Goal: Information Seeking & Learning: Learn about a topic

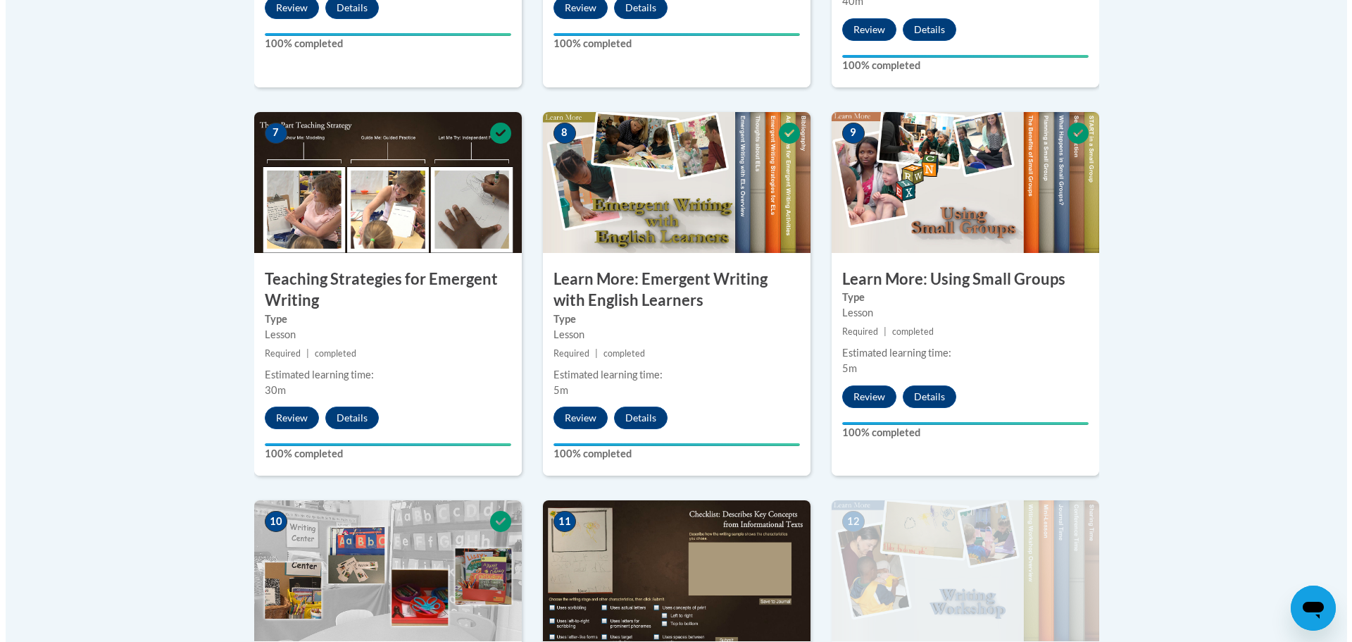
scroll to position [1620, 0]
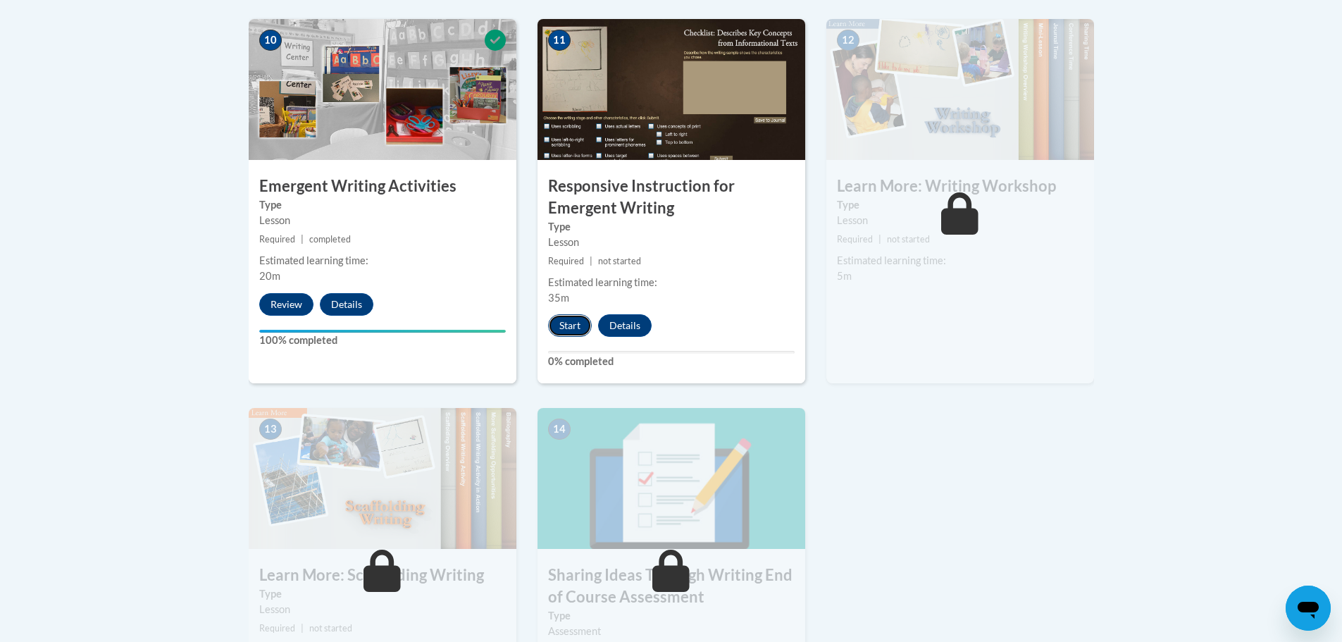
click at [568, 314] on button "Start" at bounding box center [570, 325] width 44 height 23
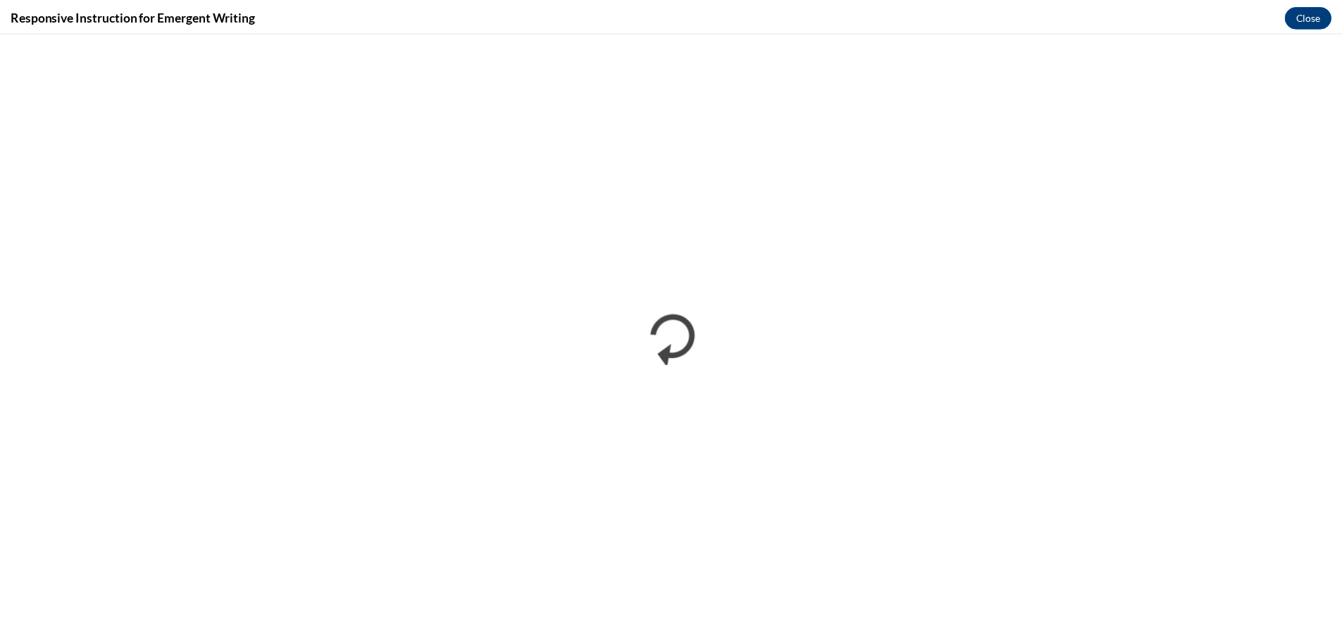
scroll to position [0, 0]
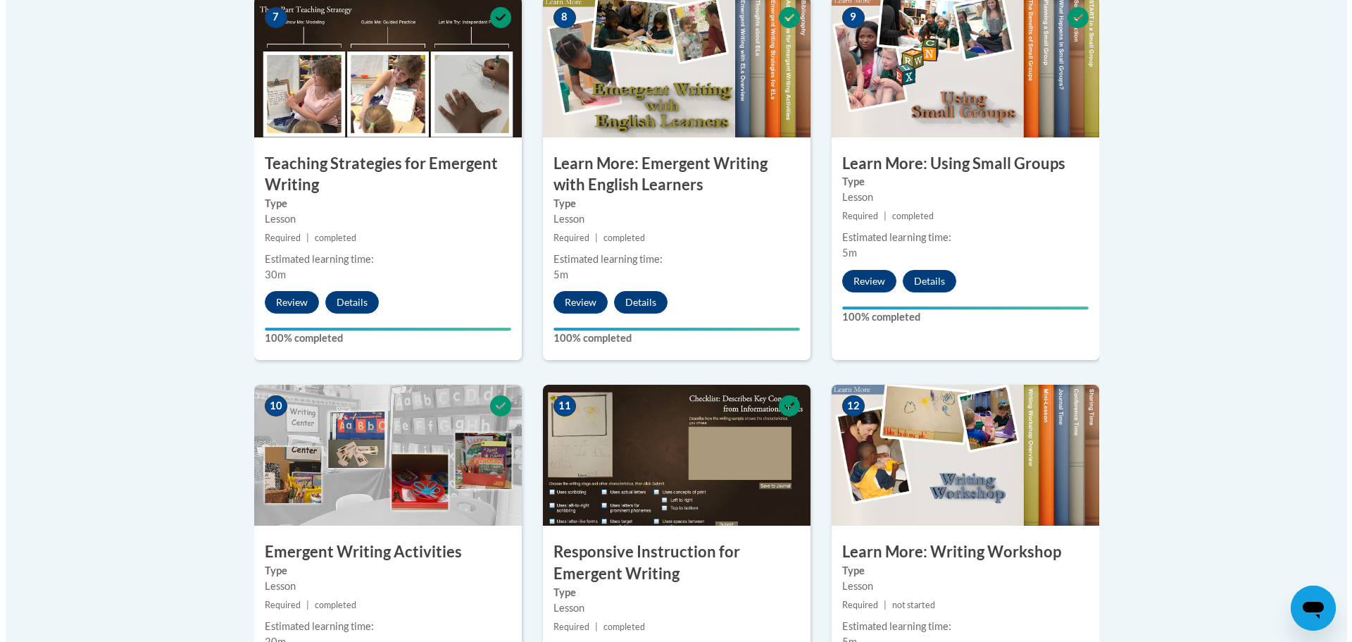
scroll to position [1479, 0]
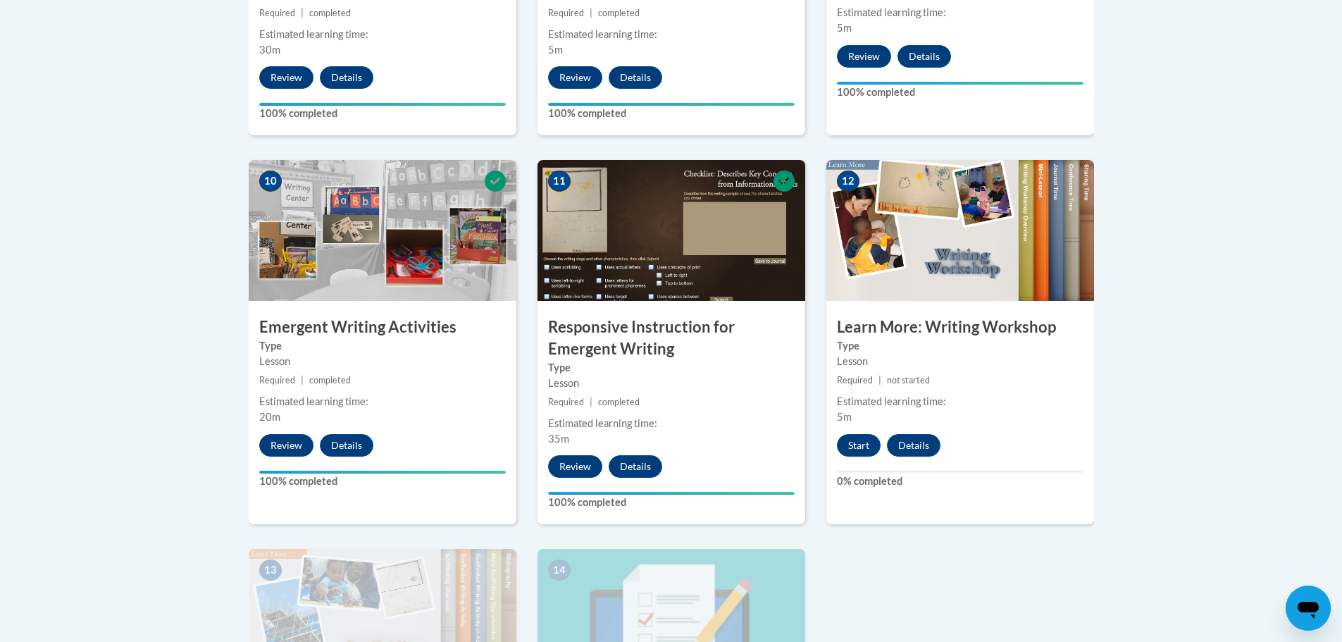
click at [860, 437] on div "12 Learn More: Writing Workshop Type Lesson Required | not started Estimated le…" at bounding box center [960, 342] width 268 height 364
click at [860, 434] on button "Start" at bounding box center [859, 445] width 44 height 23
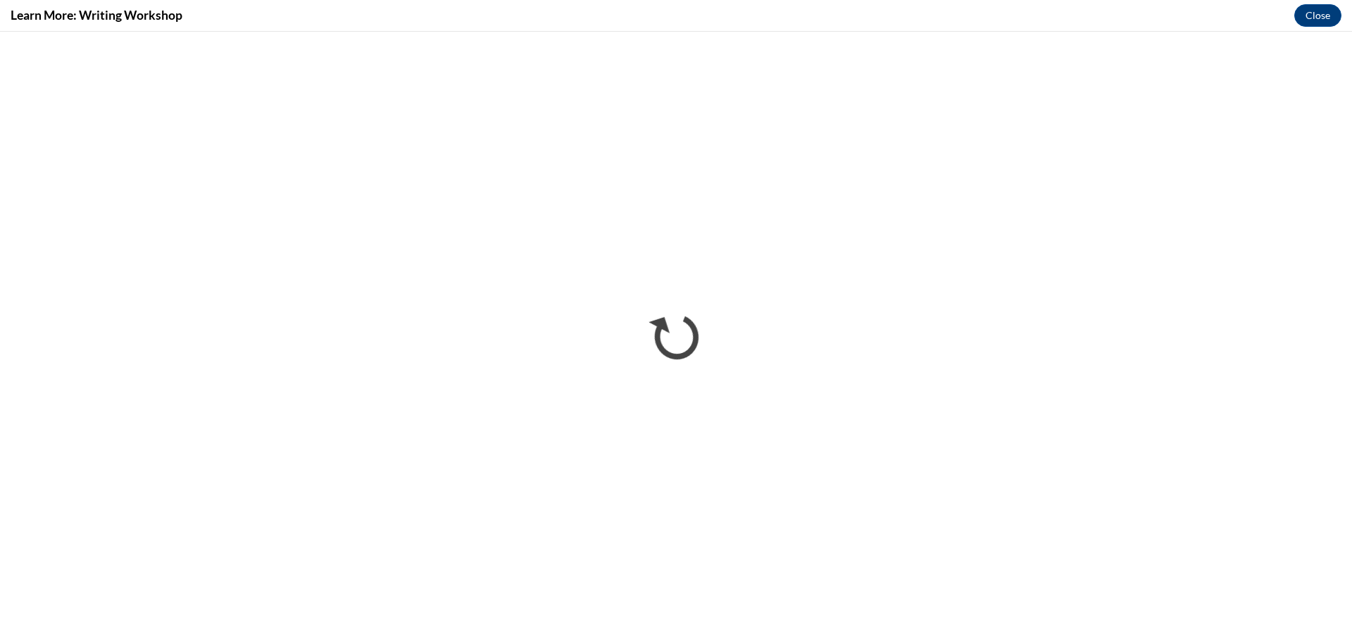
scroll to position [0, 0]
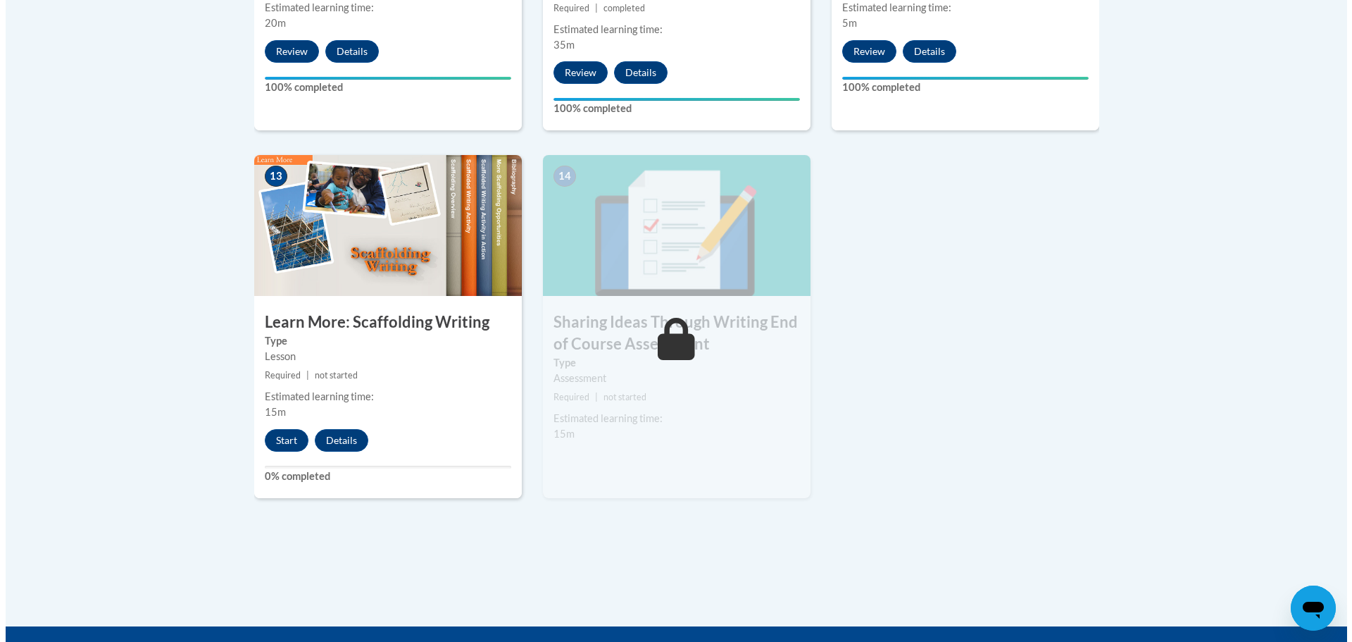
scroll to position [1902, 0]
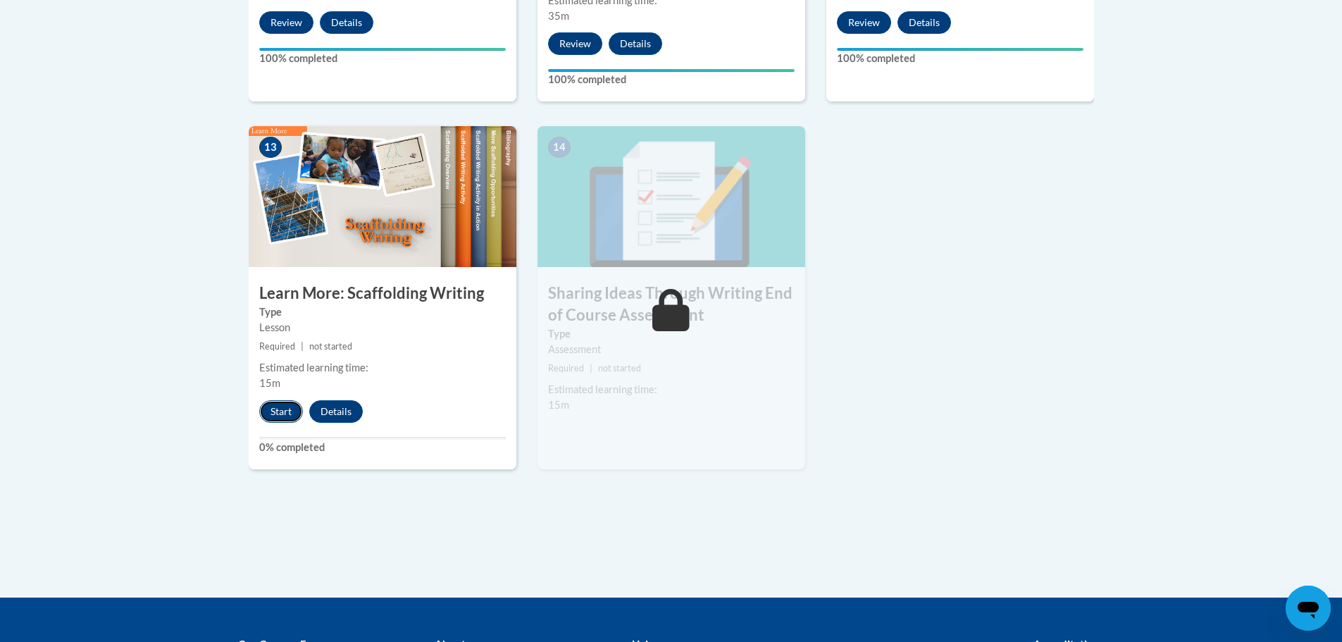
click at [261, 400] on button "Start" at bounding box center [281, 411] width 44 height 23
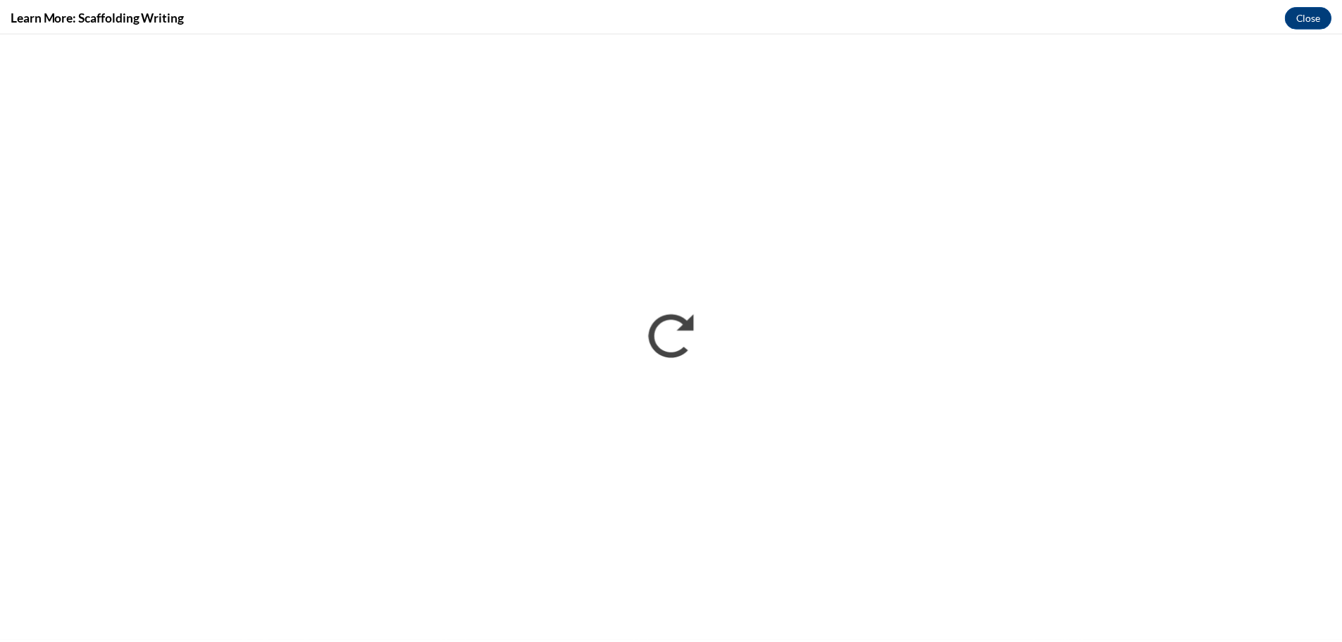
scroll to position [0, 0]
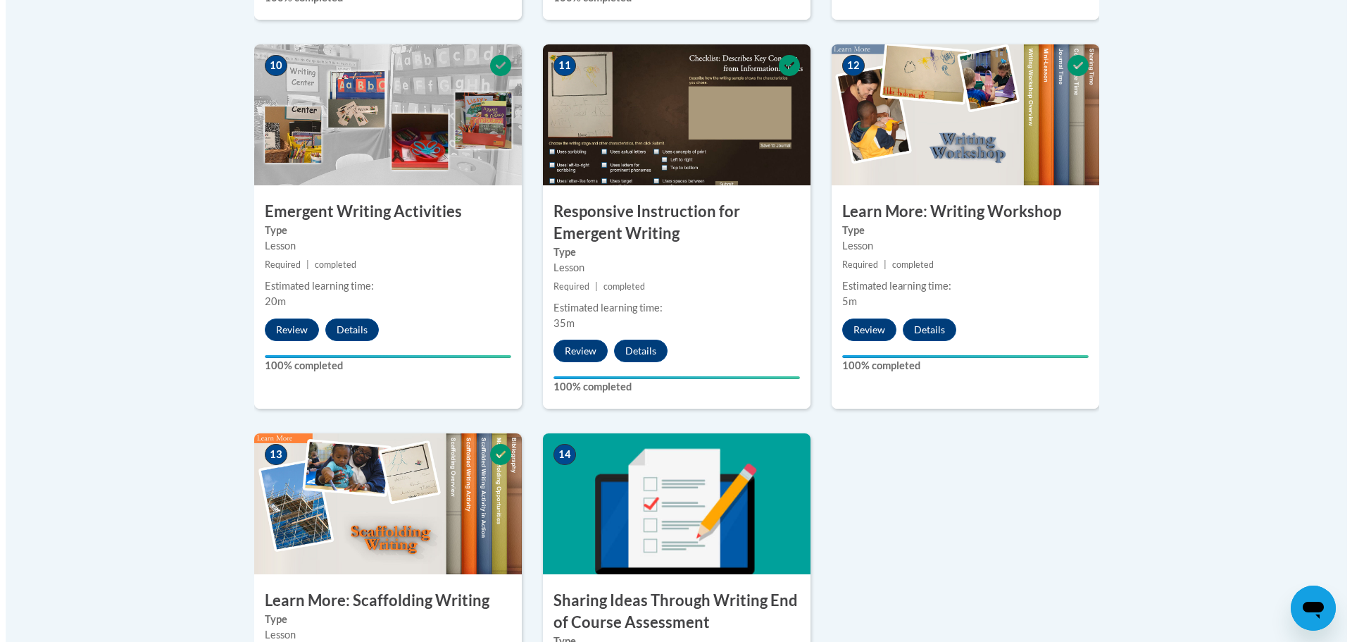
scroll to position [1950, 0]
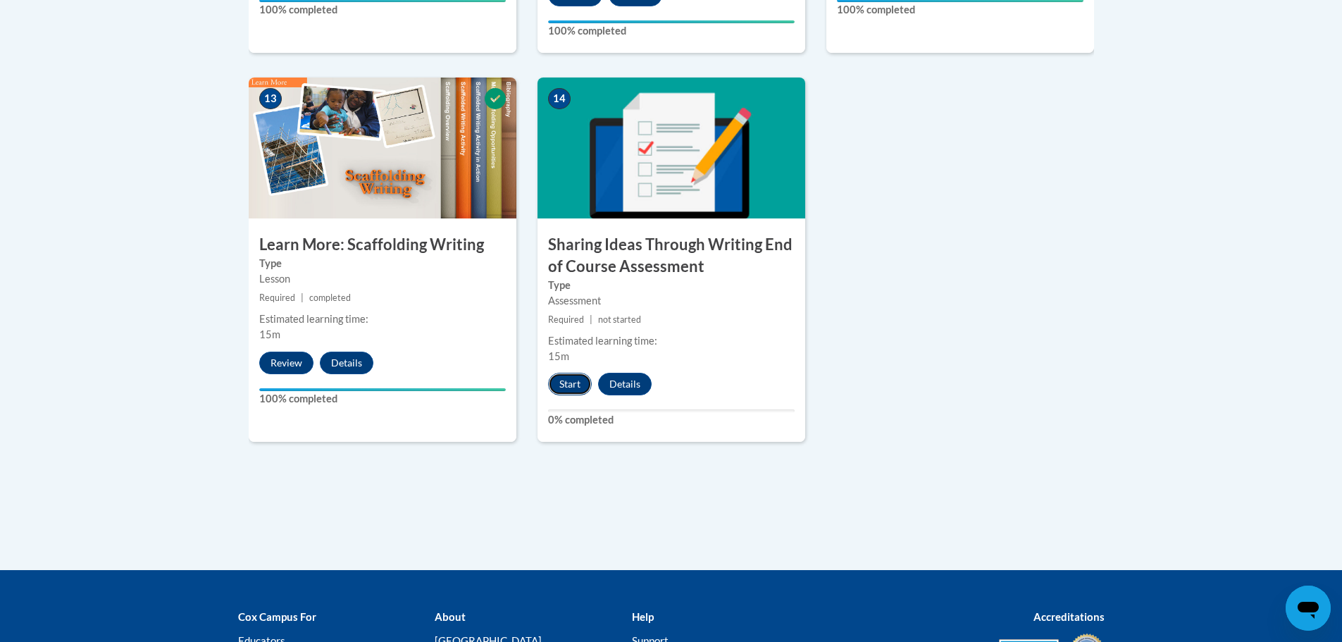
click at [576, 373] on button "Start" at bounding box center [570, 384] width 44 height 23
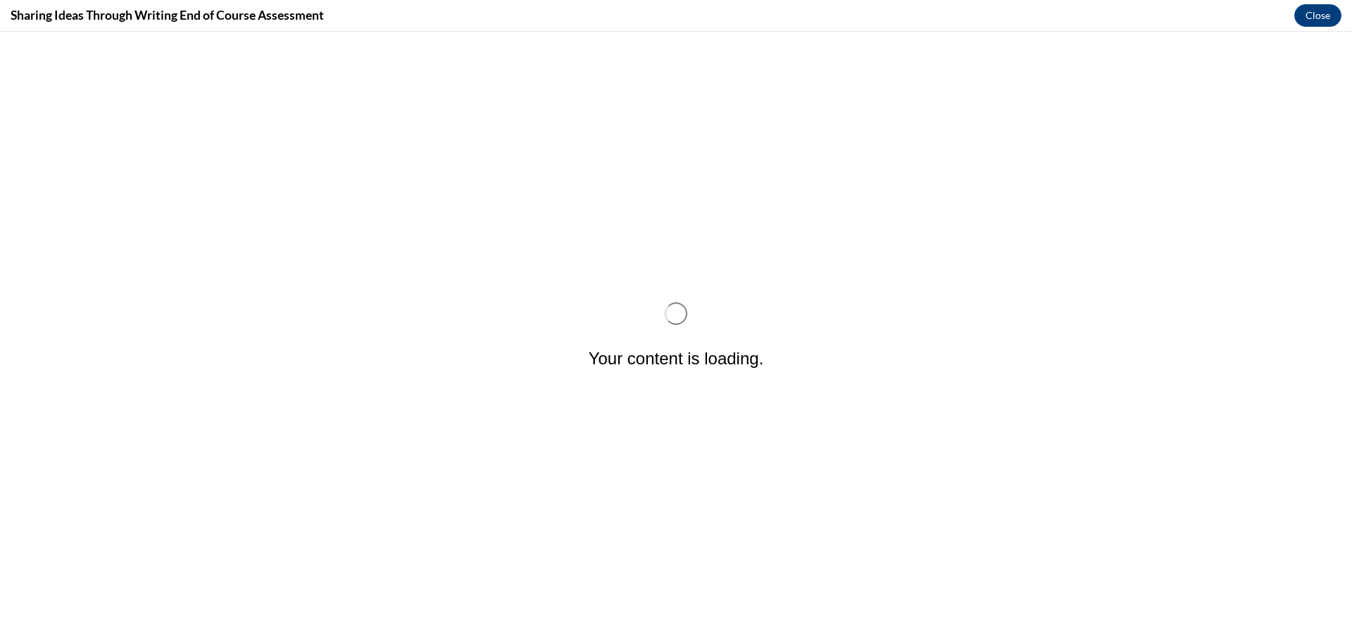
scroll to position [0, 0]
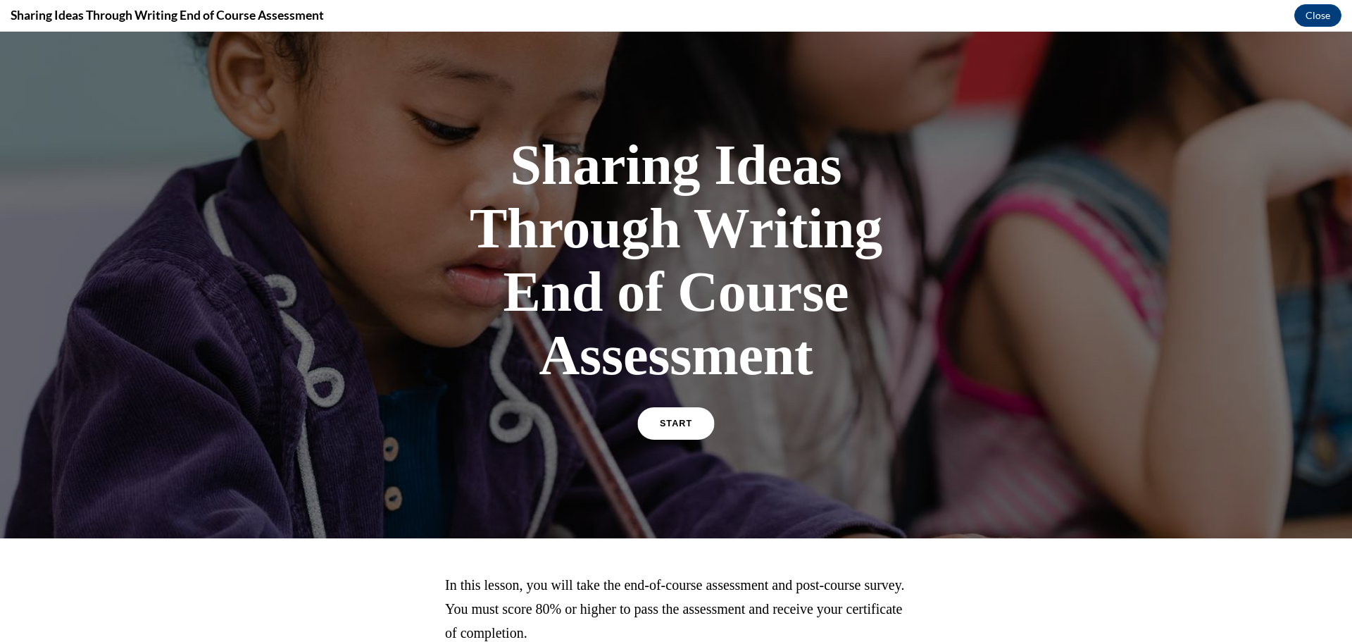
click at [678, 418] on link "START" at bounding box center [675, 423] width 77 height 32
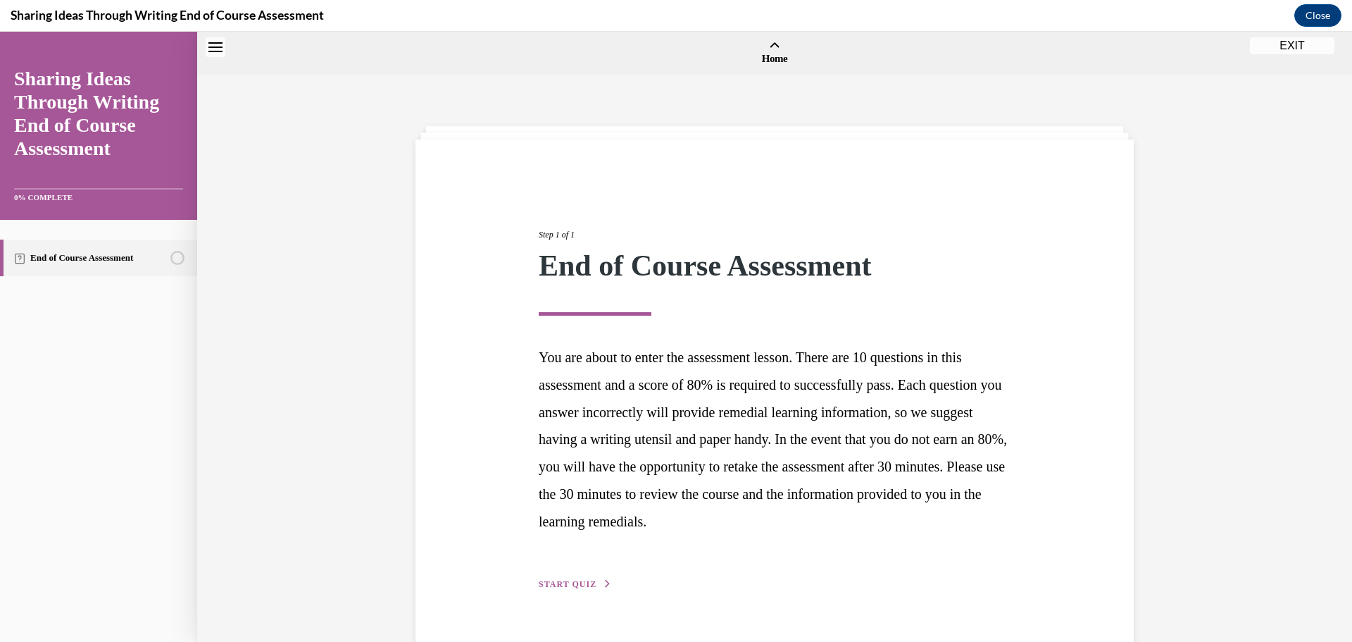
scroll to position [44, 0]
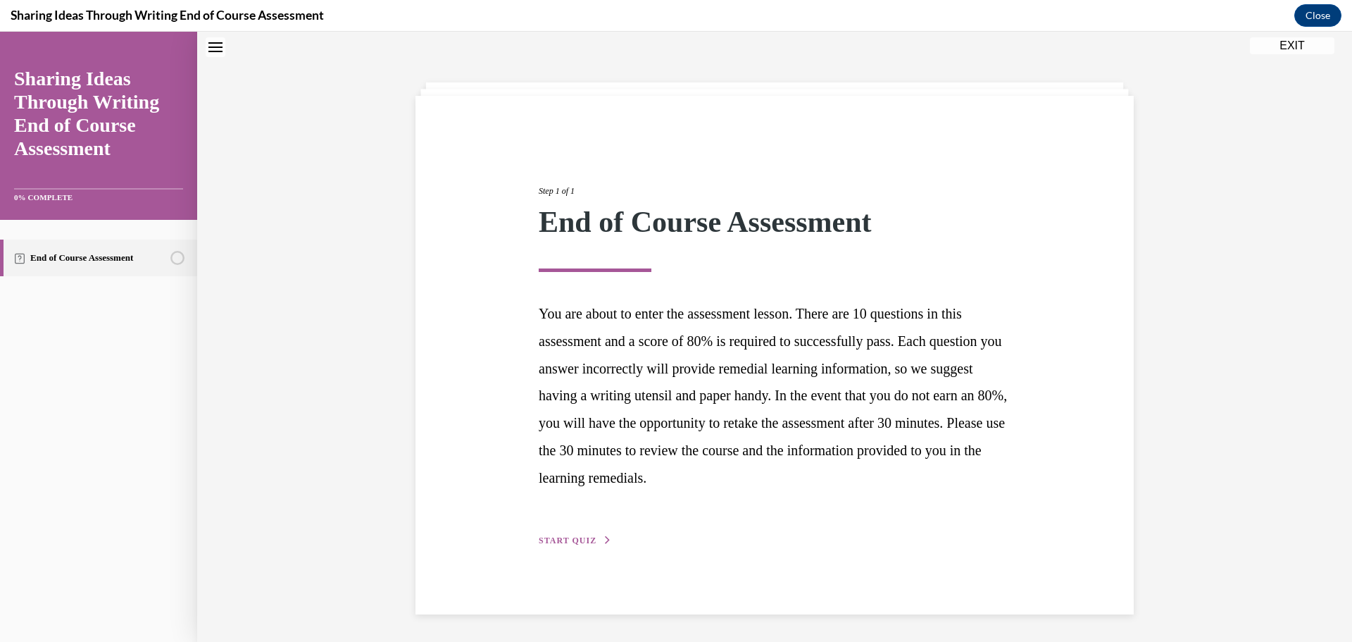
click at [566, 544] on span "START QUIZ" at bounding box center [568, 540] width 58 height 10
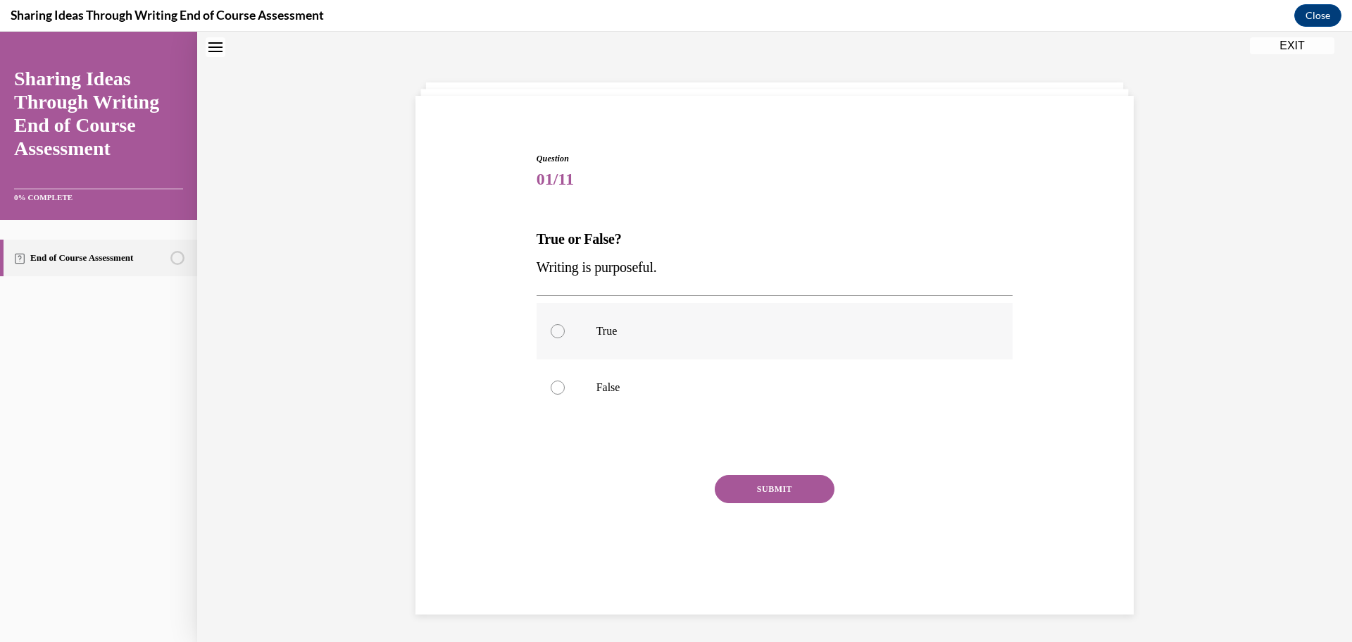
click at [551, 339] on label "True" at bounding box center [775, 331] width 477 height 56
click at [551, 338] on input "True" at bounding box center [558, 331] width 14 height 14
radio input "true"
drag, startPoint x: 744, startPoint y: 448, endPoint x: 747, endPoint y: 465, distance: 17.1
click at [746, 456] on div "Question 01/11 True or False? Writing is purposeful. True False Correct That's …" at bounding box center [775, 371] width 477 height 438
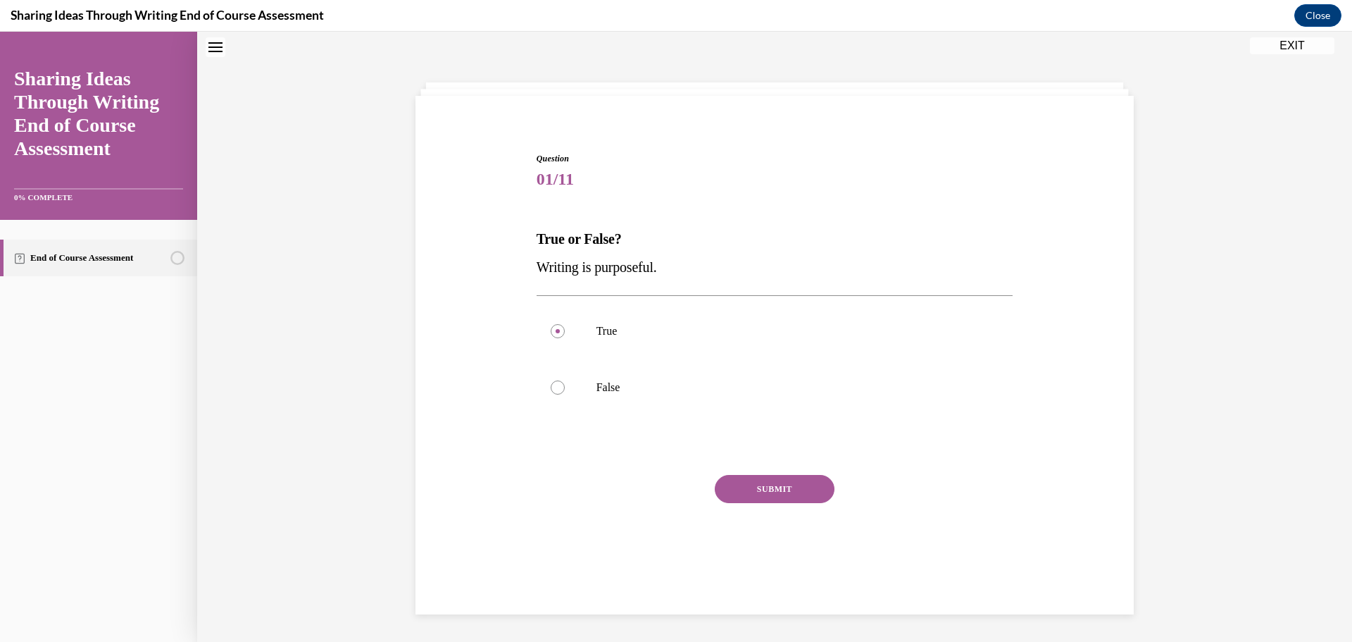
click at [750, 486] on button "SUBMIT" at bounding box center [775, 489] width 120 height 28
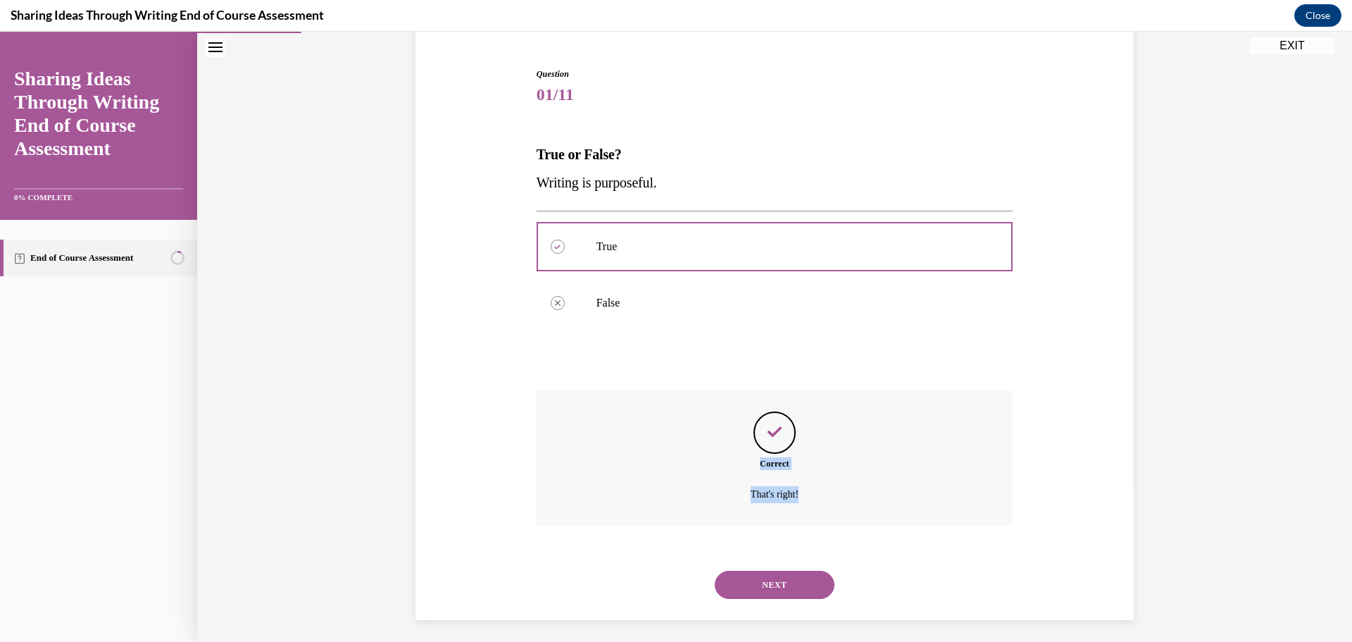
scroll to position [135, 0]
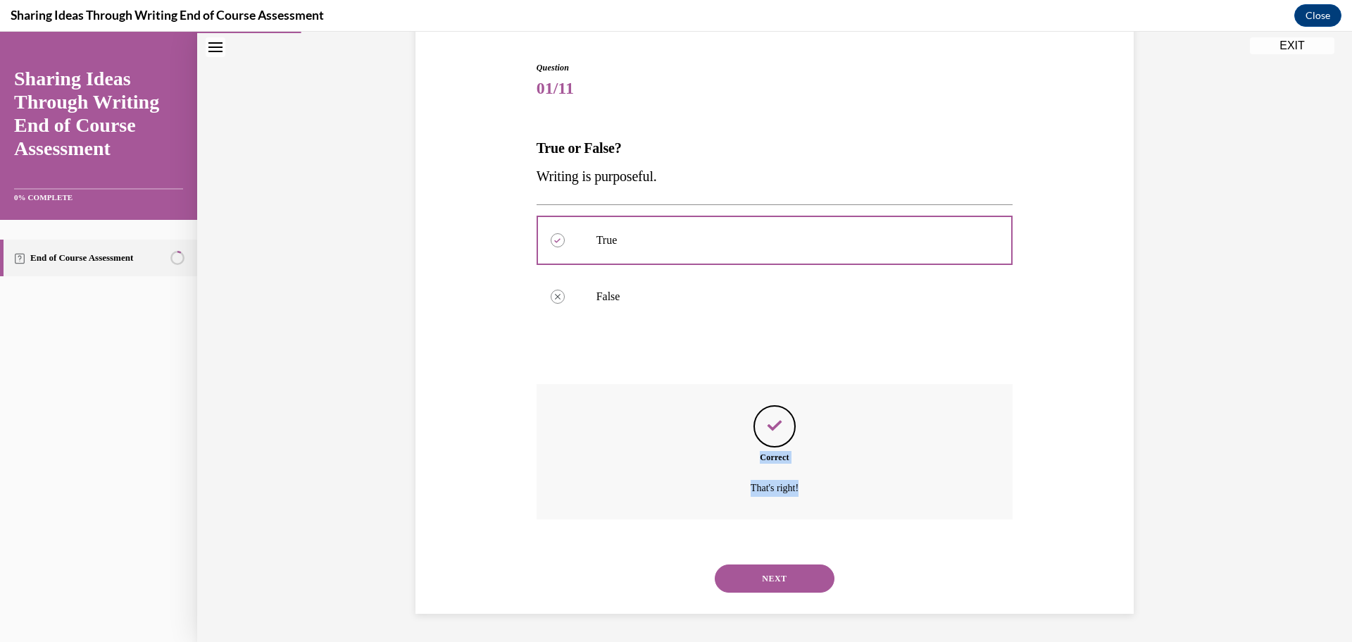
click at [750, 580] on button "NEXT" at bounding box center [775, 578] width 120 height 28
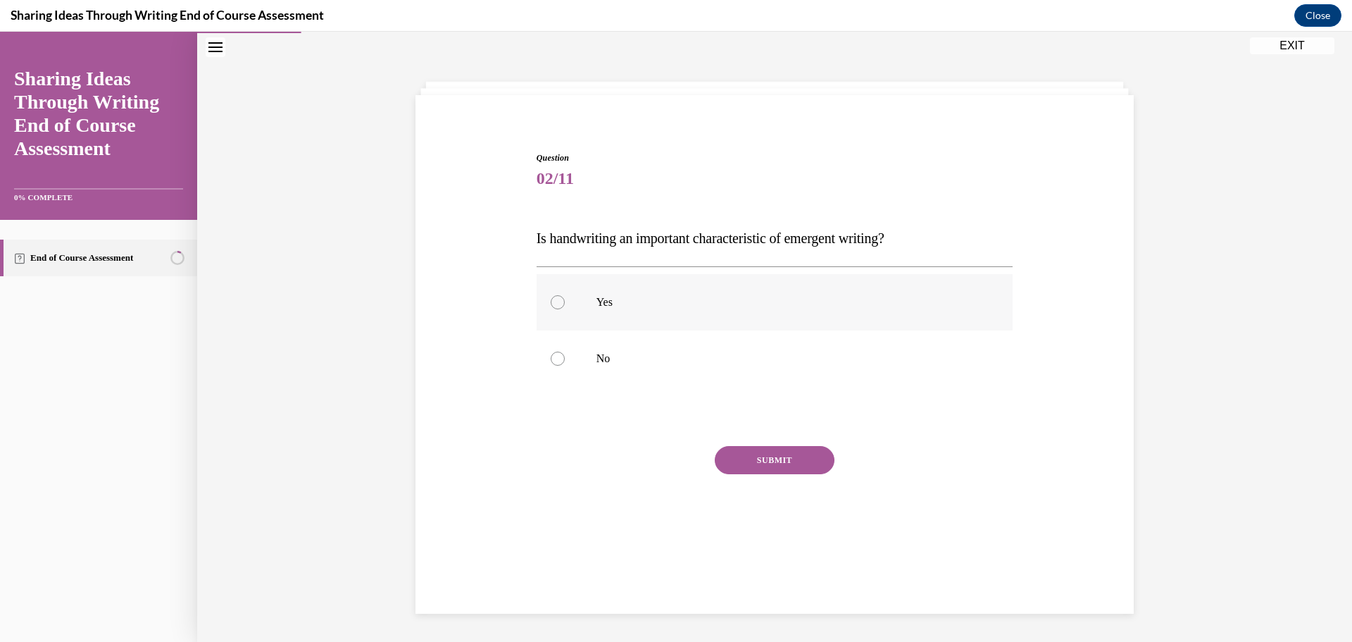
click at [616, 311] on label "Yes" at bounding box center [775, 302] width 477 height 56
click at [565, 309] on input "Yes" at bounding box center [558, 302] width 14 height 14
radio input "true"
click at [751, 463] on button "SUBMIT" at bounding box center [775, 460] width 120 height 28
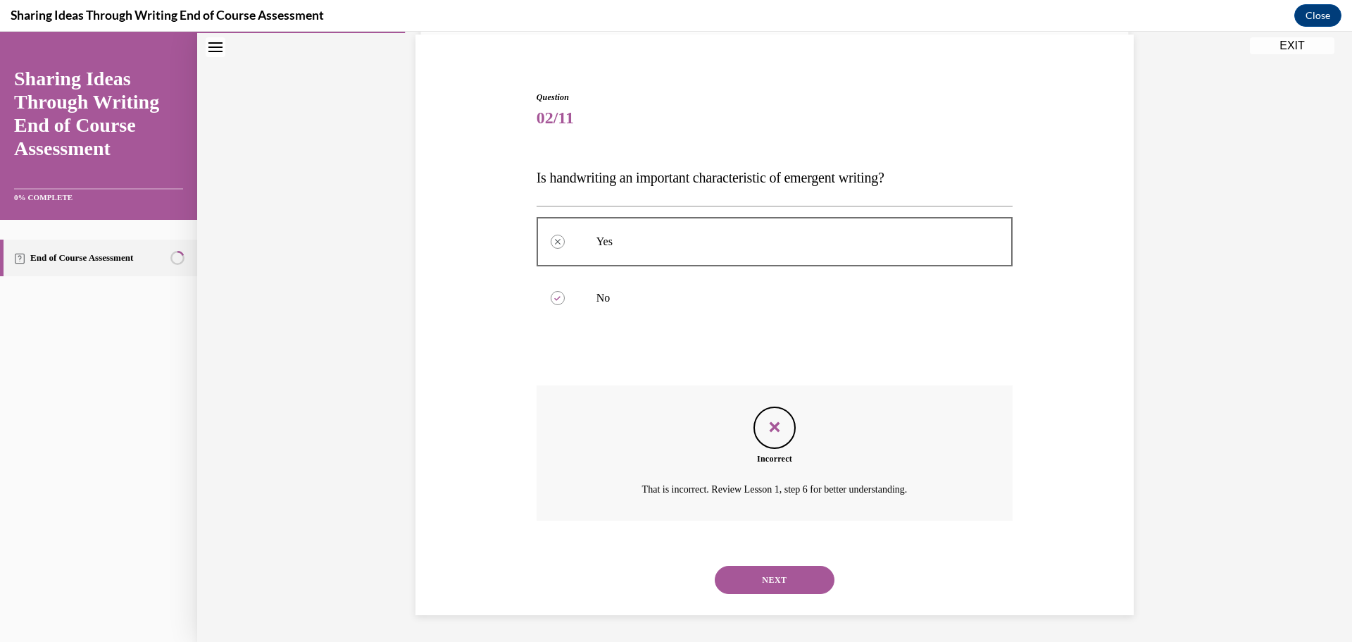
scroll to position [106, 0]
click at [759, 571] on button "NEXT" at bounding box center [775, 578] width 120 height 28
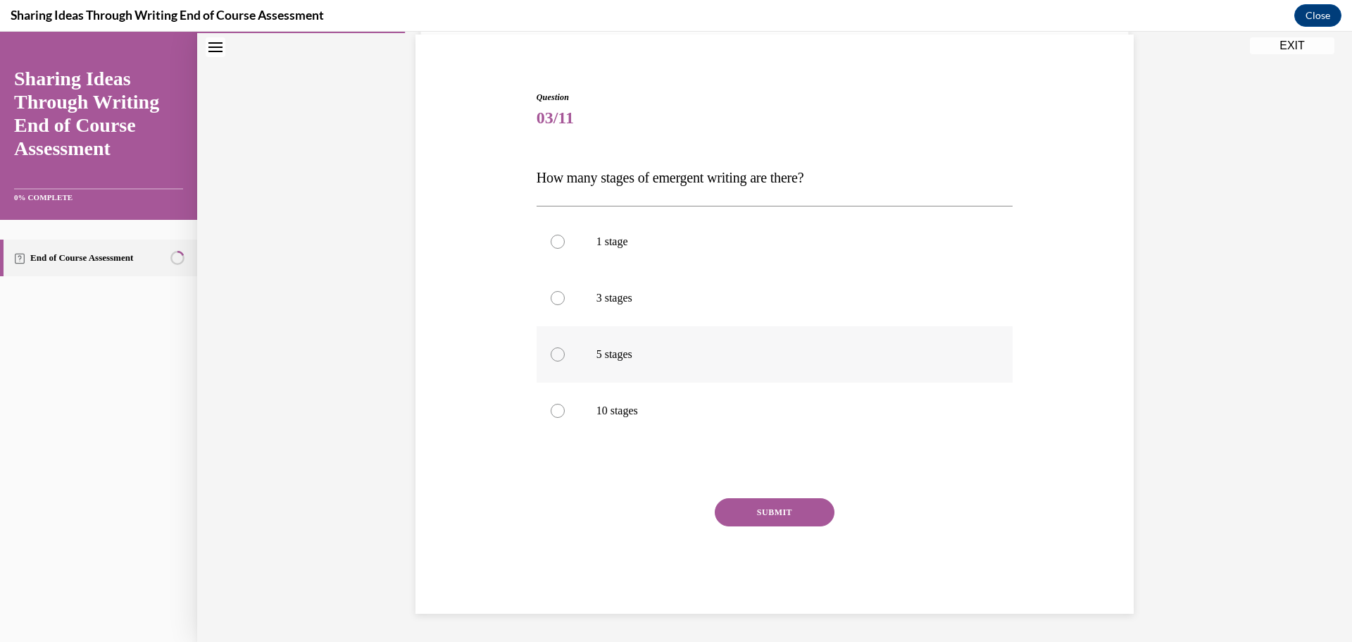
scroll to position [73, 0]
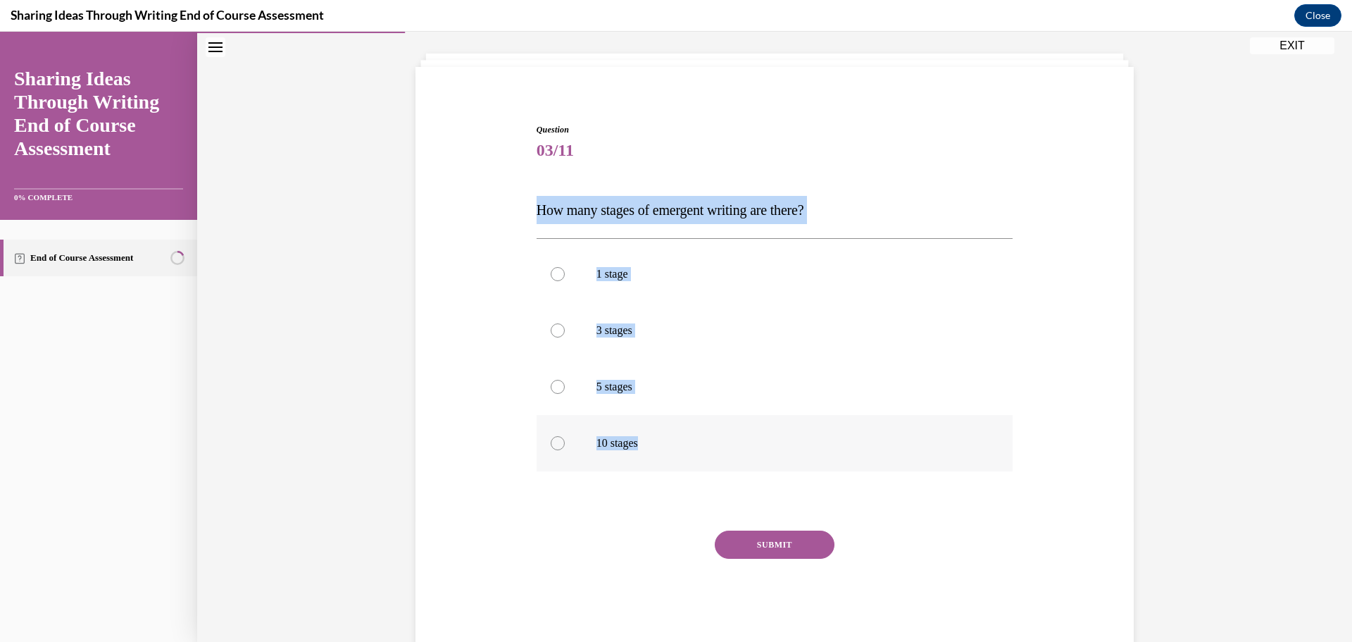
drag, startPoint x: 541, startPoint y: 209, endPoint x: 792, endPoint y: 449, distance: 347.7
click at [792, 449] on div "Question 03/11 How many stages of emergent writing are there? 1 stage 3 stages …" at bounding box center [775, 384] width 477 height 523
copy div "How many stages of emergent writing are there? 1 stage 3 stages 5 stages 10 sta…"
click at [643, 404] on label "5 stages" at bounding box center [775, 386] width 477 height 56
click at [565, 394] on input "5 stages" at bounding box center [558, 387] width 14 height 14
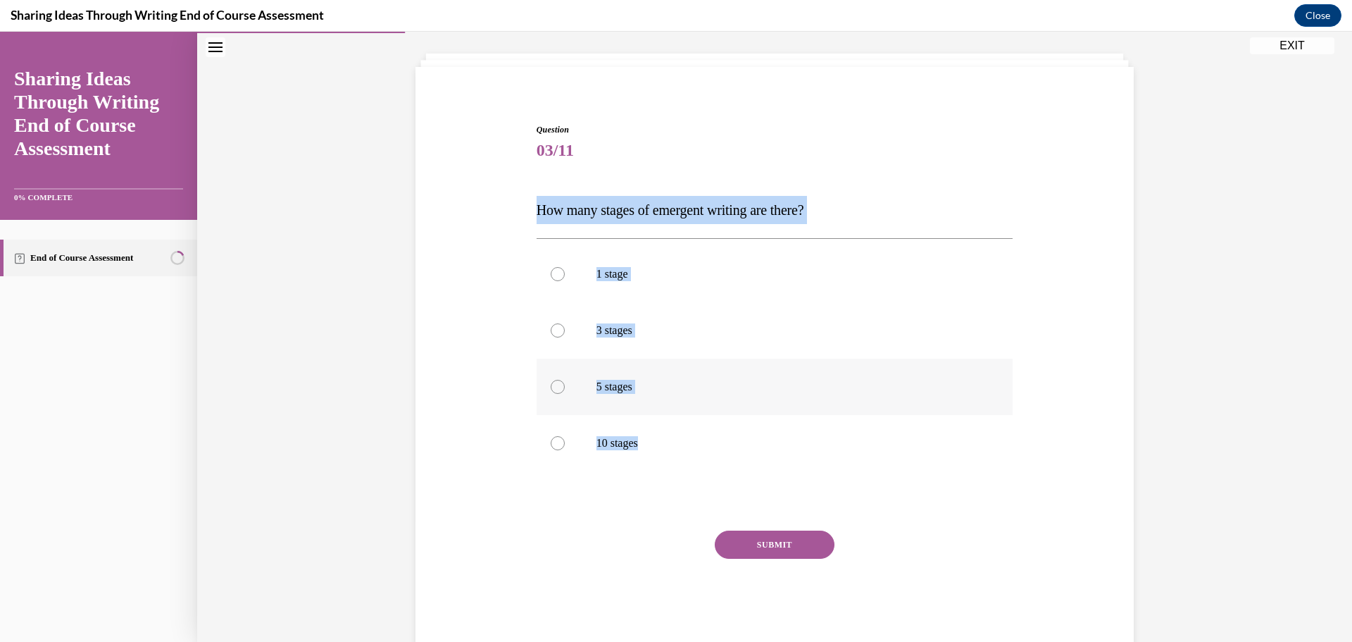
radio input "true"
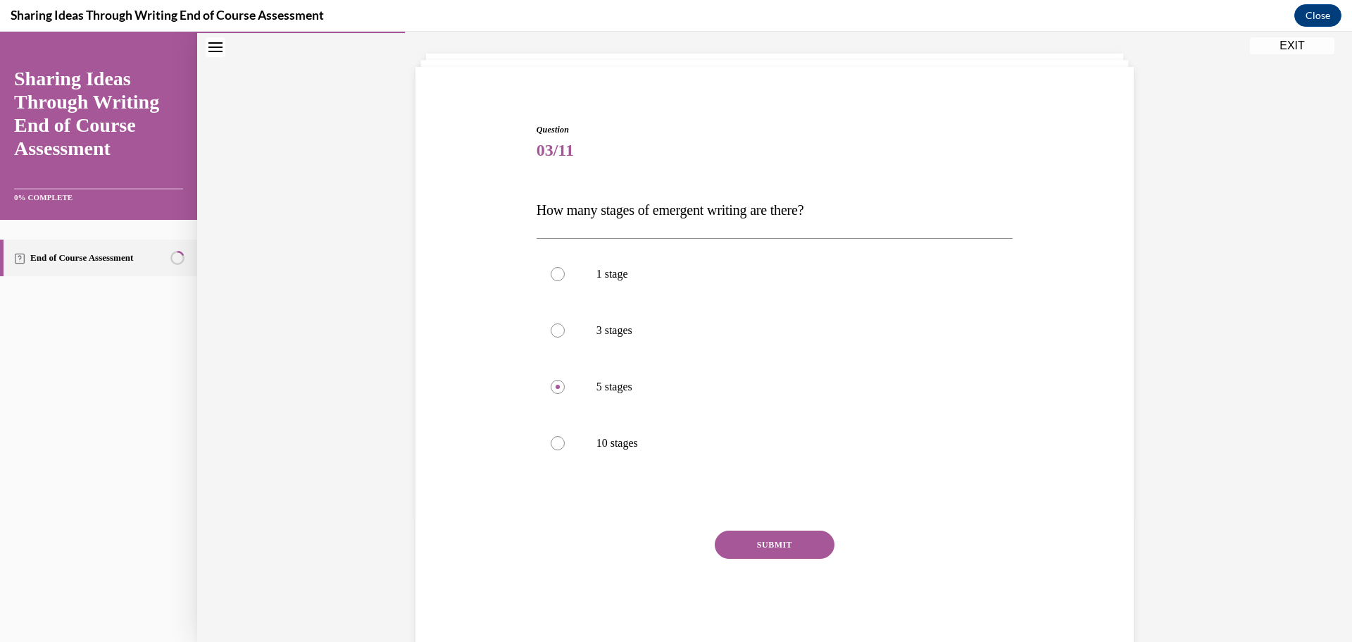
click at [786, 542] on button "SUBMIT" at bounding box center [775, 544] width 120 height 28
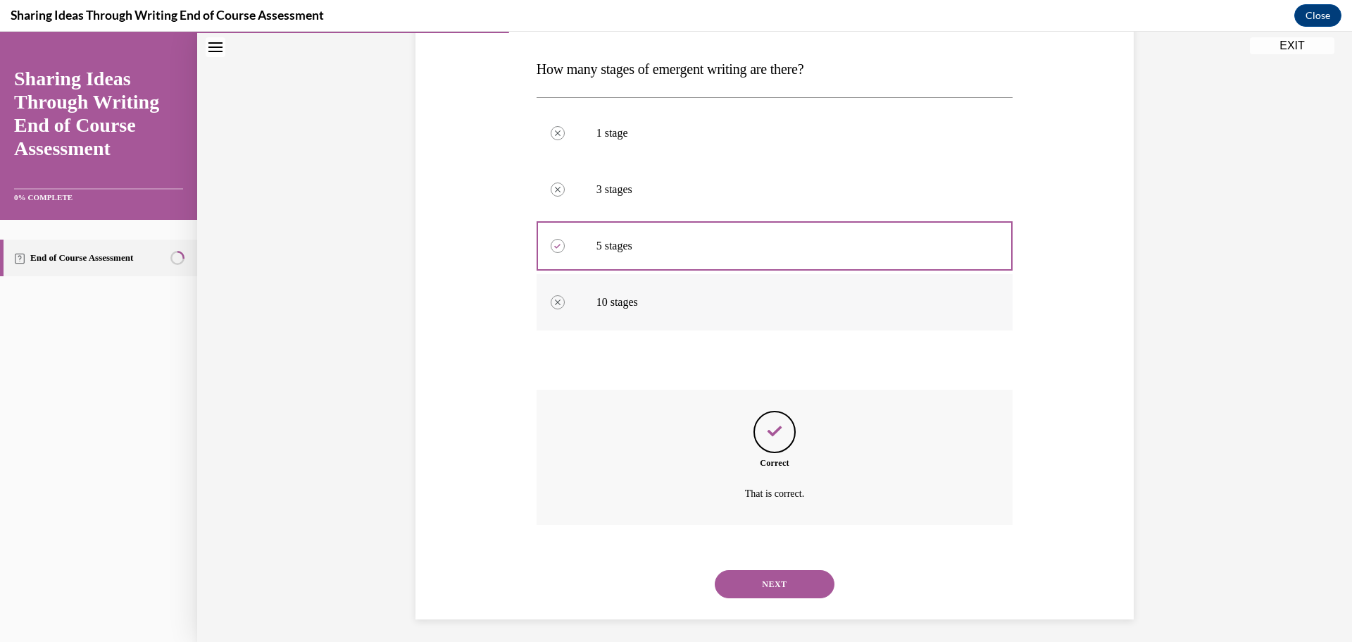
scroll to position [219, 0]
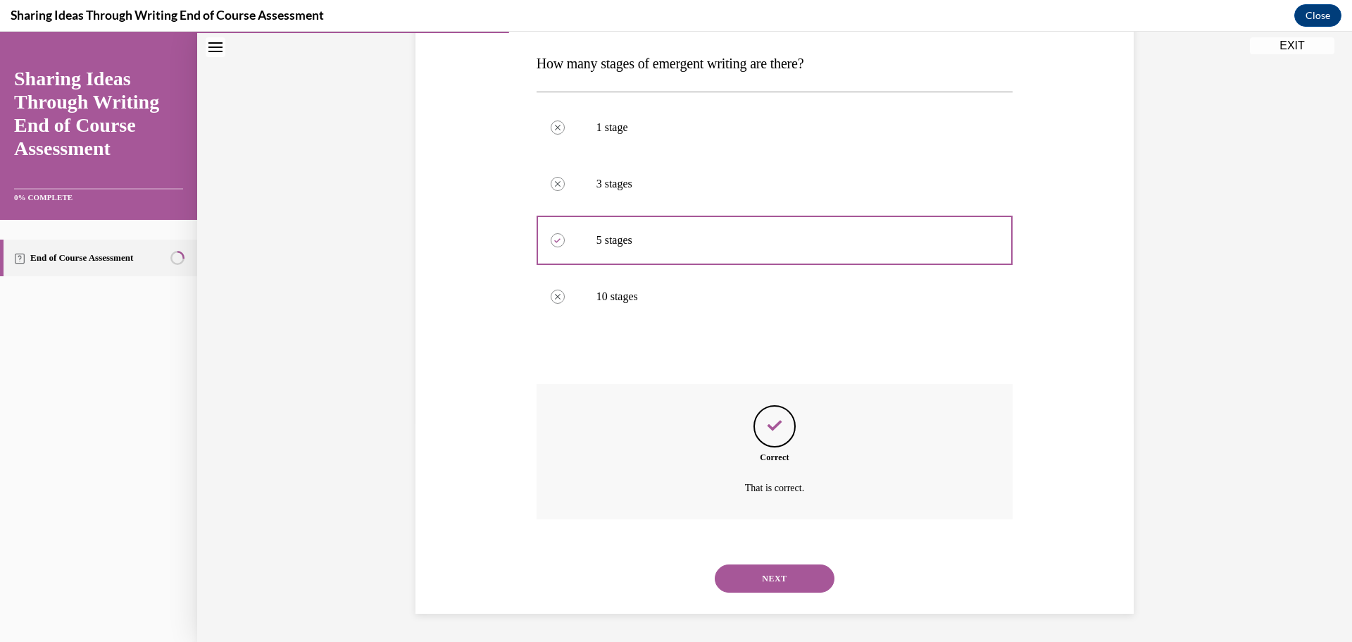
click at [780, 570] on button "NEXT" at bounding box center [775, 578] width 120 height 28
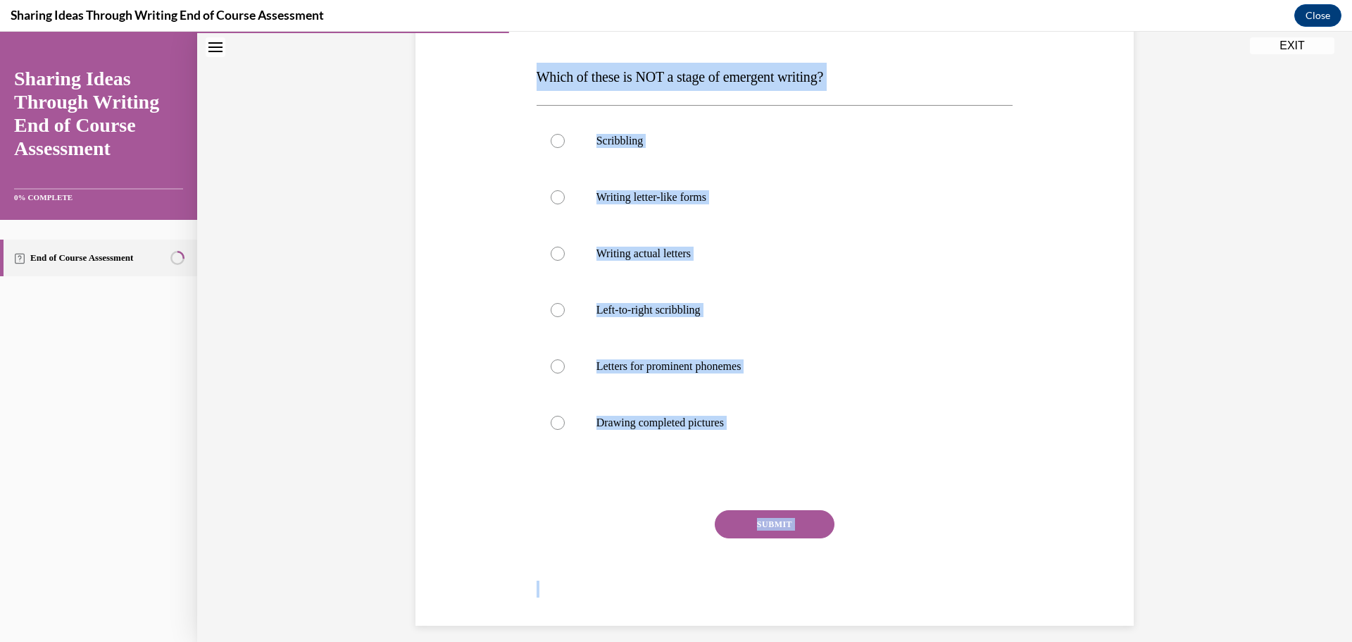
scroll to position [211, 0]
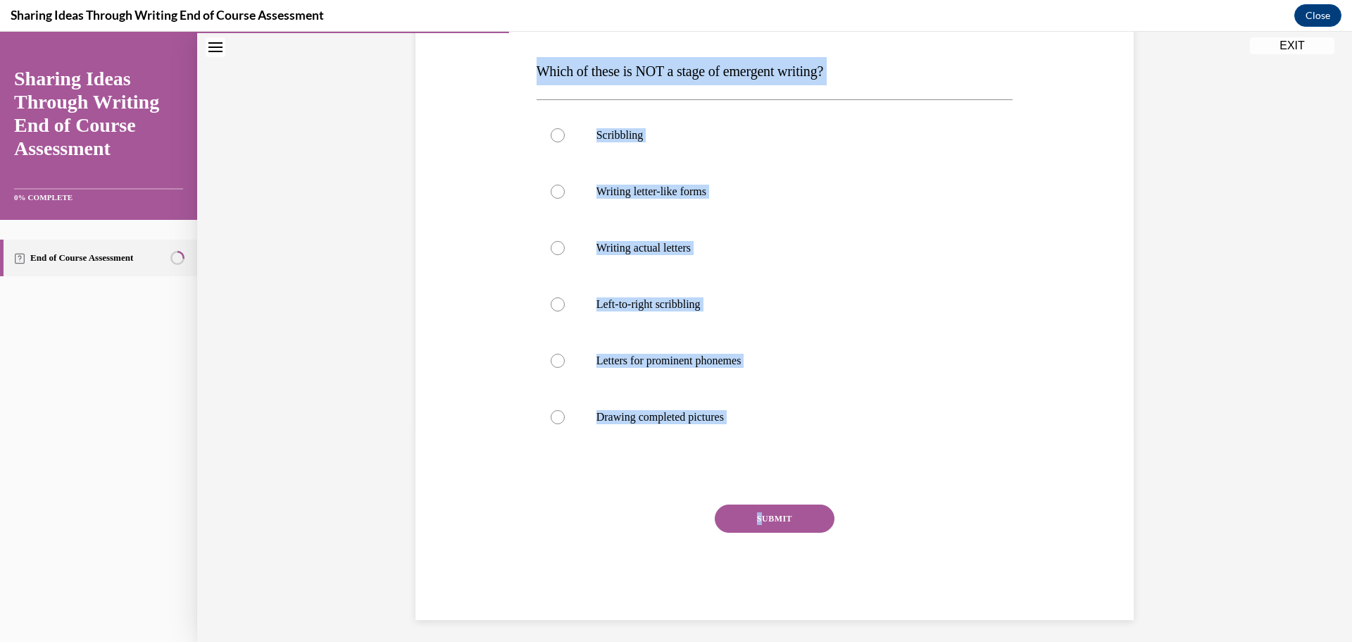
drag, startPoint x: 543, startPoint y: 277, endPoint x: 758, endPoint y: 504, distance: 312.4
click at [758, 504] on div "Question 04/11 Which of these is NOT a stage of emergent writing? Scribbling Wr…" at bounding box center [775, 302] width 477 height 635
click at [852, 331] on label "Left-to-right scribbling" at bounding box center [775, 304] width 477 height 56
click at [565, 311] on input "Left-to-right scribbling" at bounding box center [558, 304] width 14 height 14
radio input "true"
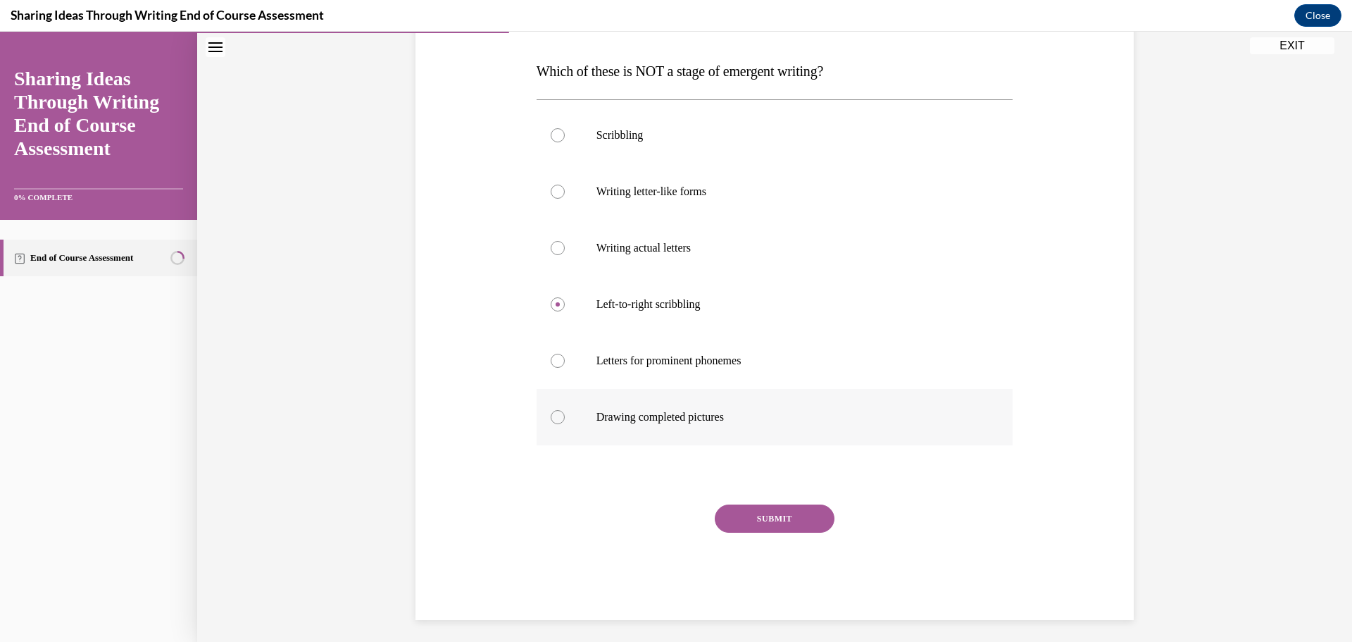
click at [775, 421] on p "Drawing completed pictures" at bounding box center [788, 417] width 382 height 14
click at [565, 421] on input "Drawing completed pictures" at bounding box center [558, 417] width 14 height 14
radio input "true"
click at [759, 511] on button "SUBMIT" at bounding box center [775, 518] width 120 height 28
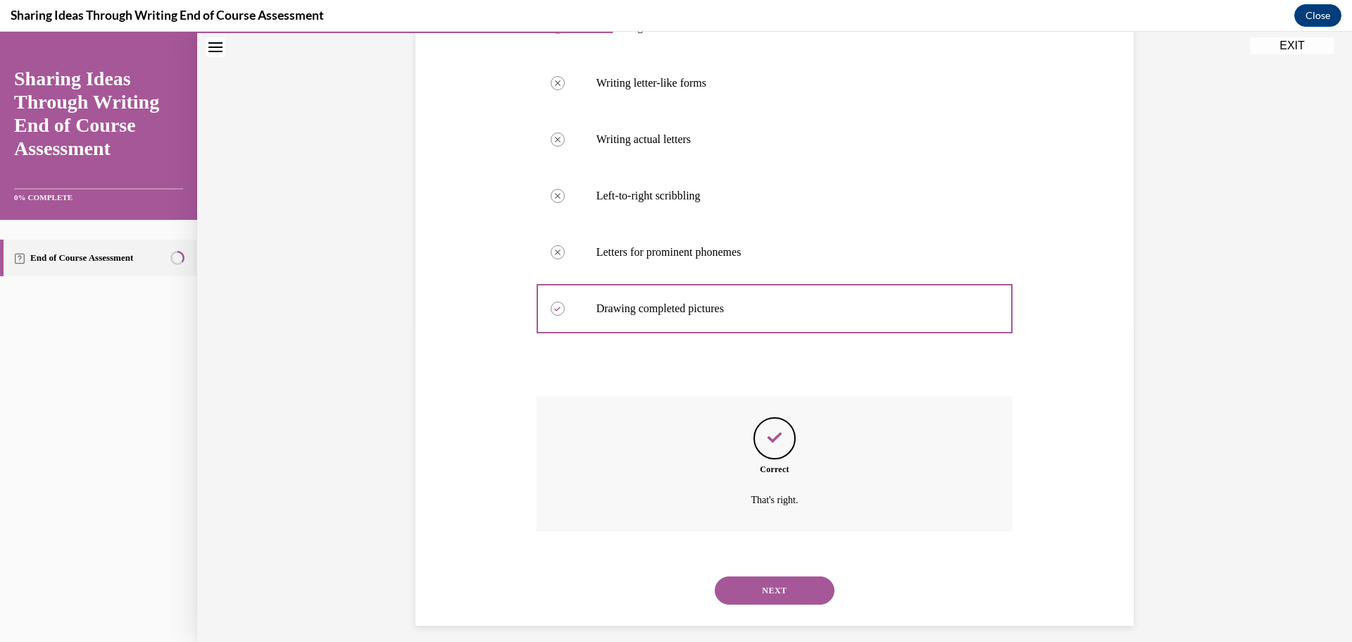
scroll to position [332, 0]
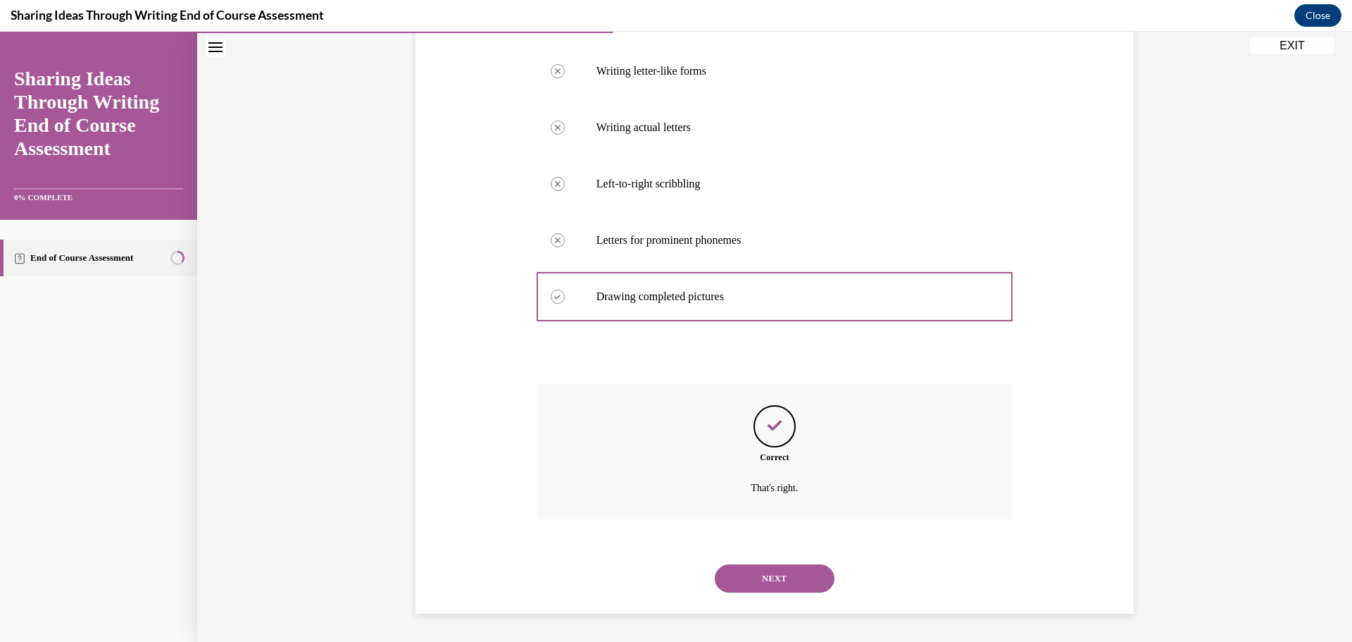
click at [760, 595] on div "NEXT" at bounding box center [775, 578] width 477 height 56
click at [767, 571] on button "NEXT" at bounding box center [775, 578] width 120 height 28
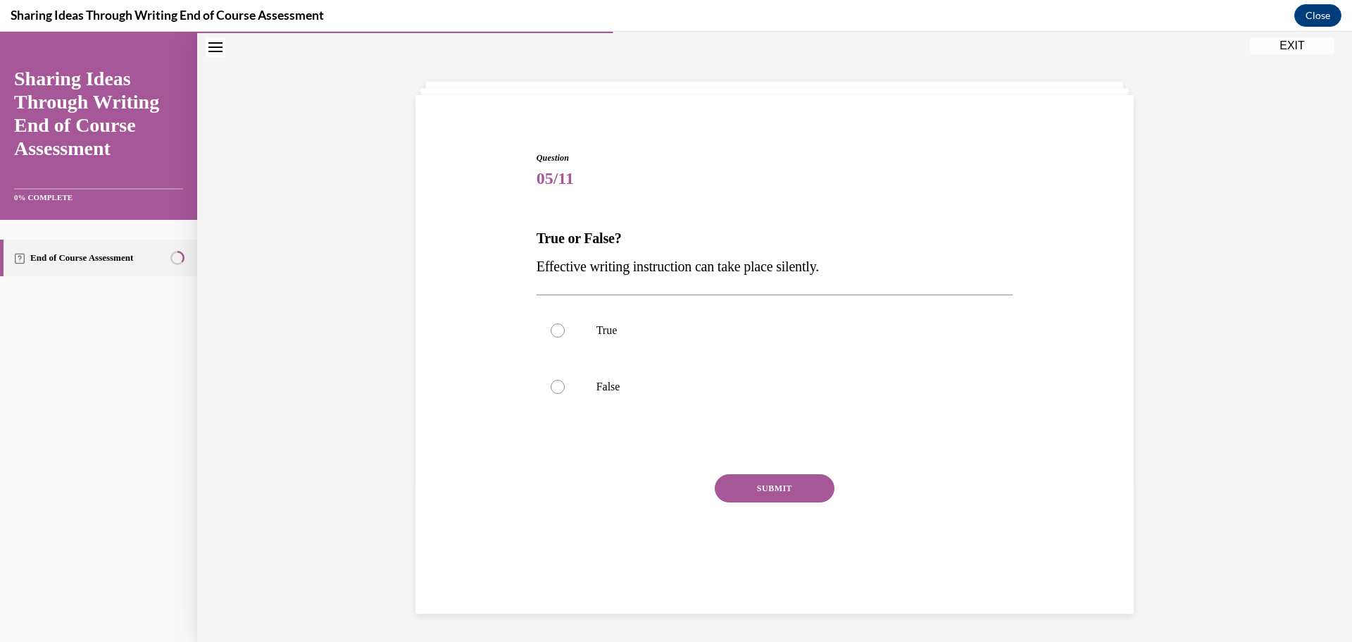
scroll to position [44, 0]
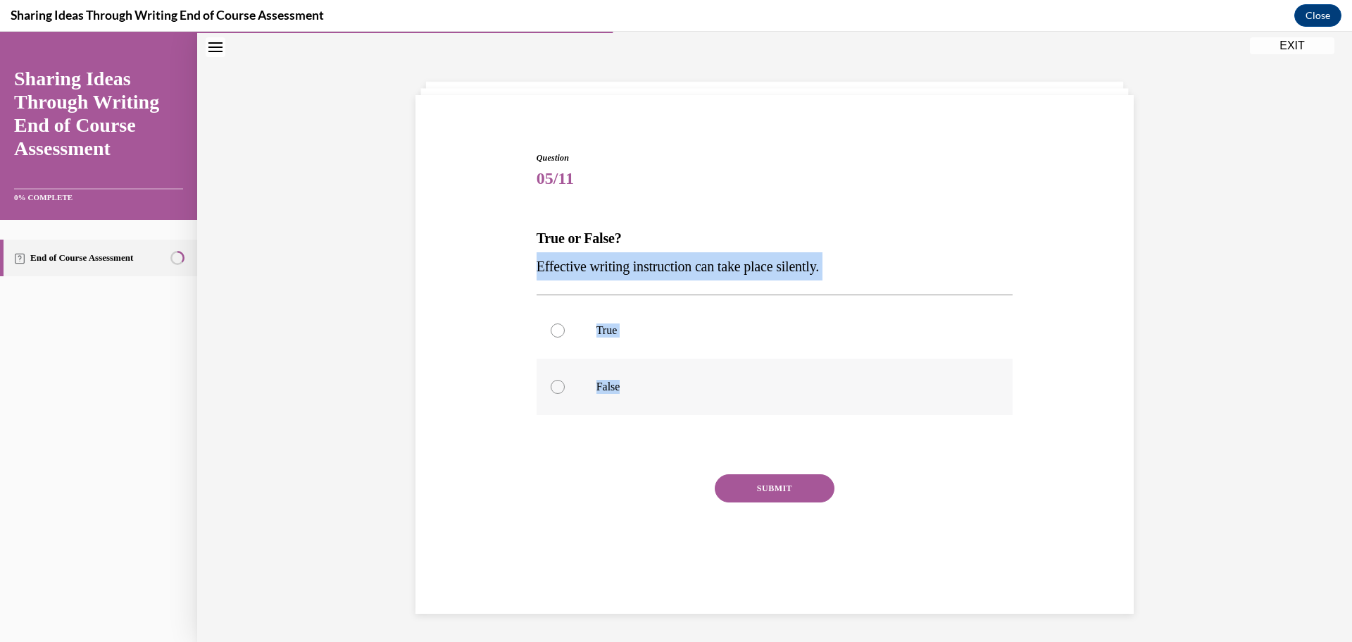
drag, startPoint x: 511, startPoint y: 260, endPoint x: 759, endPoint y: 380, distance: 275.6
click at [759, 380] on div "Question 05/11 True or False? Effective writing instruction can take place sile…" at bounding box center [774, 349] width 725 height 480
click at [754, 375] on label "False" at bounding box center [775, 386] width 477 height 56
click at [565, 380] on input "False" at bounding box center [558, 387] width 14 height 14
radio input "true"
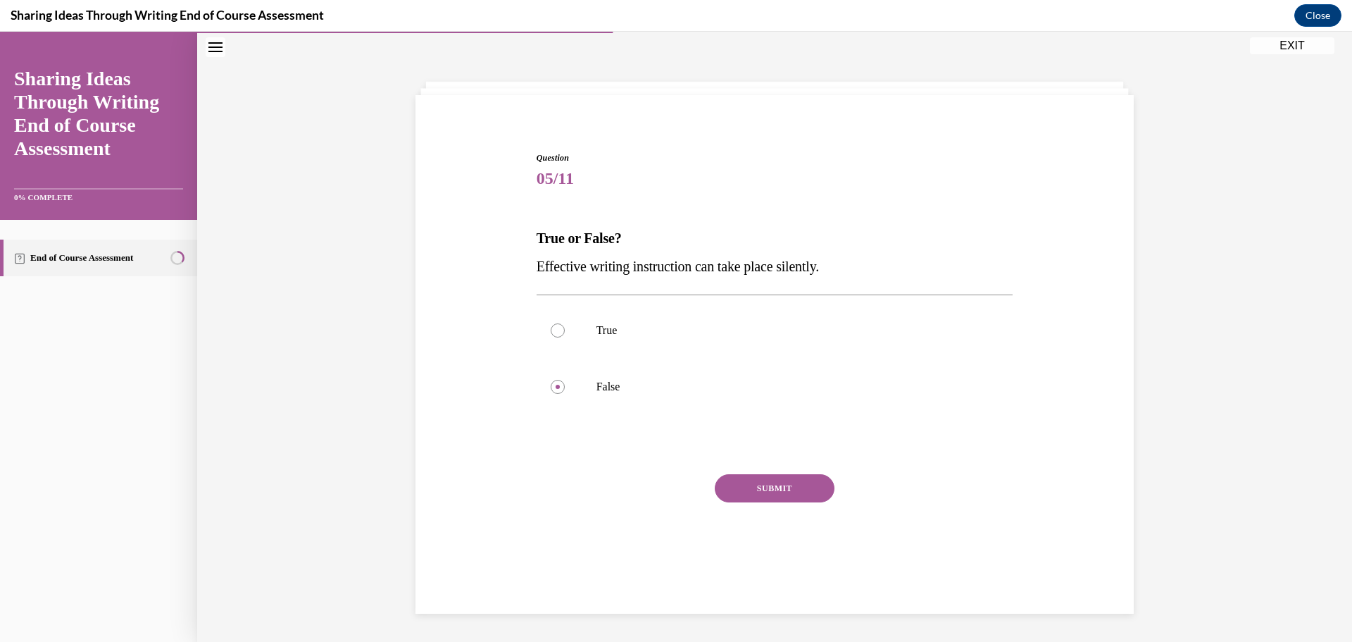
click at [732, 477] on button "SUBMIT" at bounding box center [775, 488] width 120 height 28
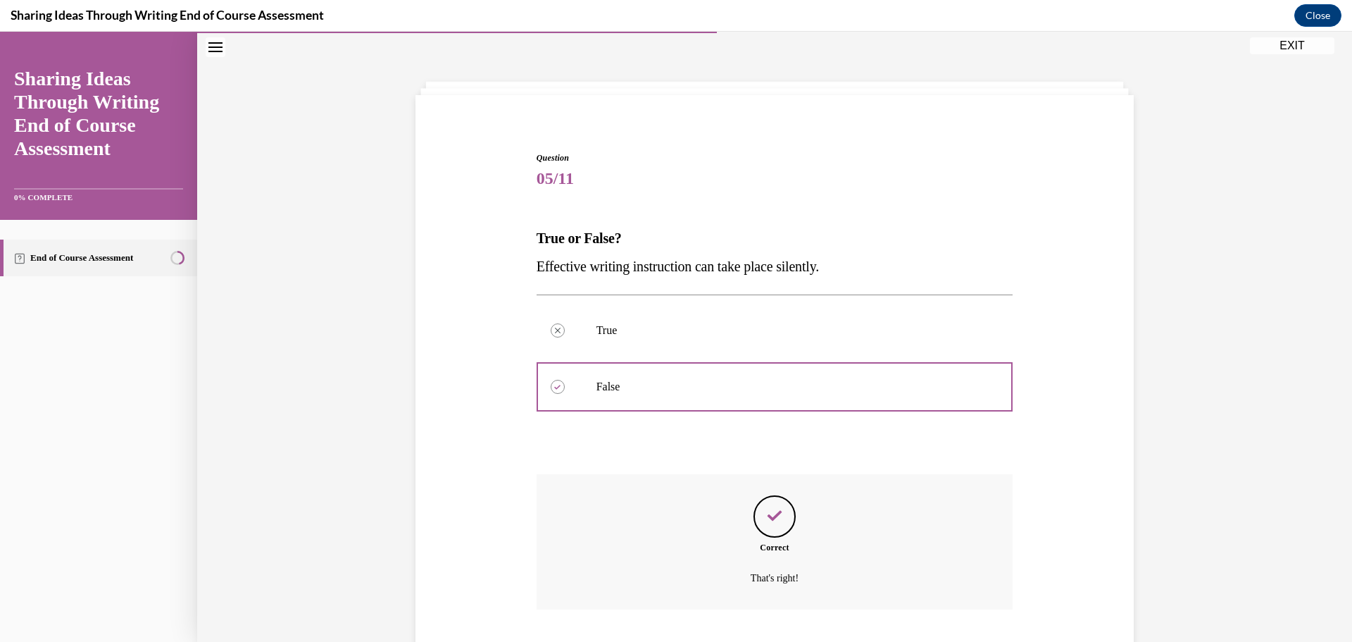
scroll to position [135, 0]
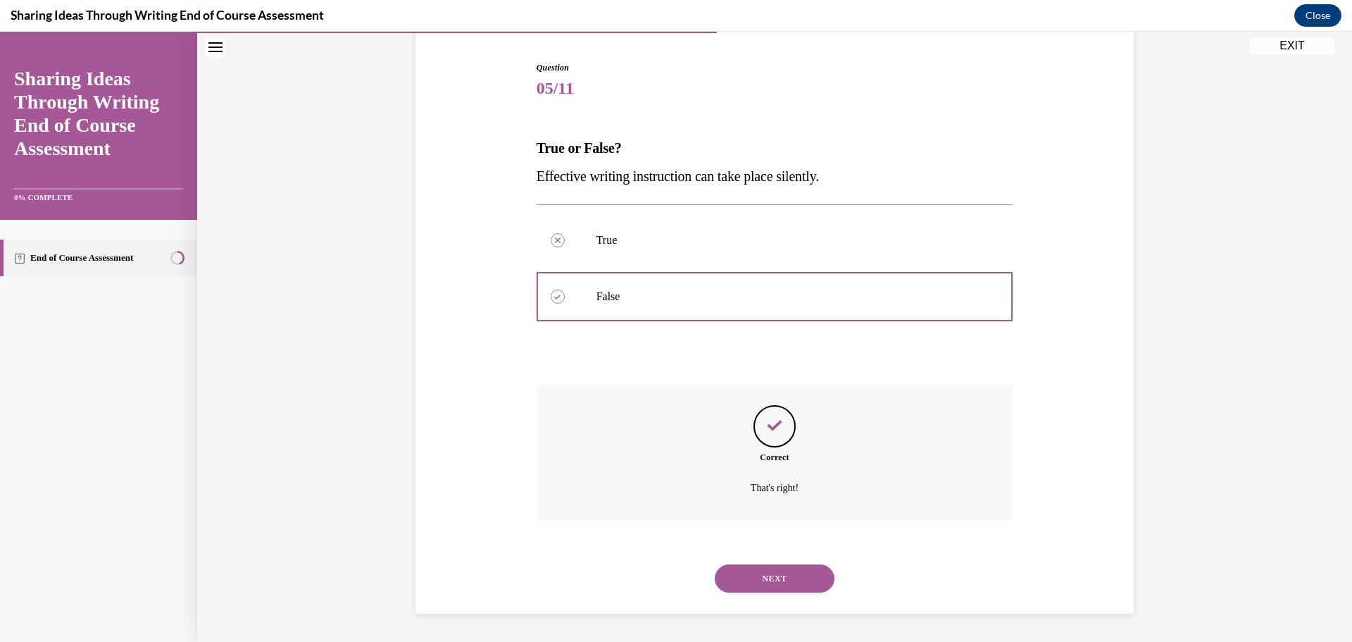
click at [768, 575] on button "NEXT" at bounding box center [775, 578] width 120 height 28
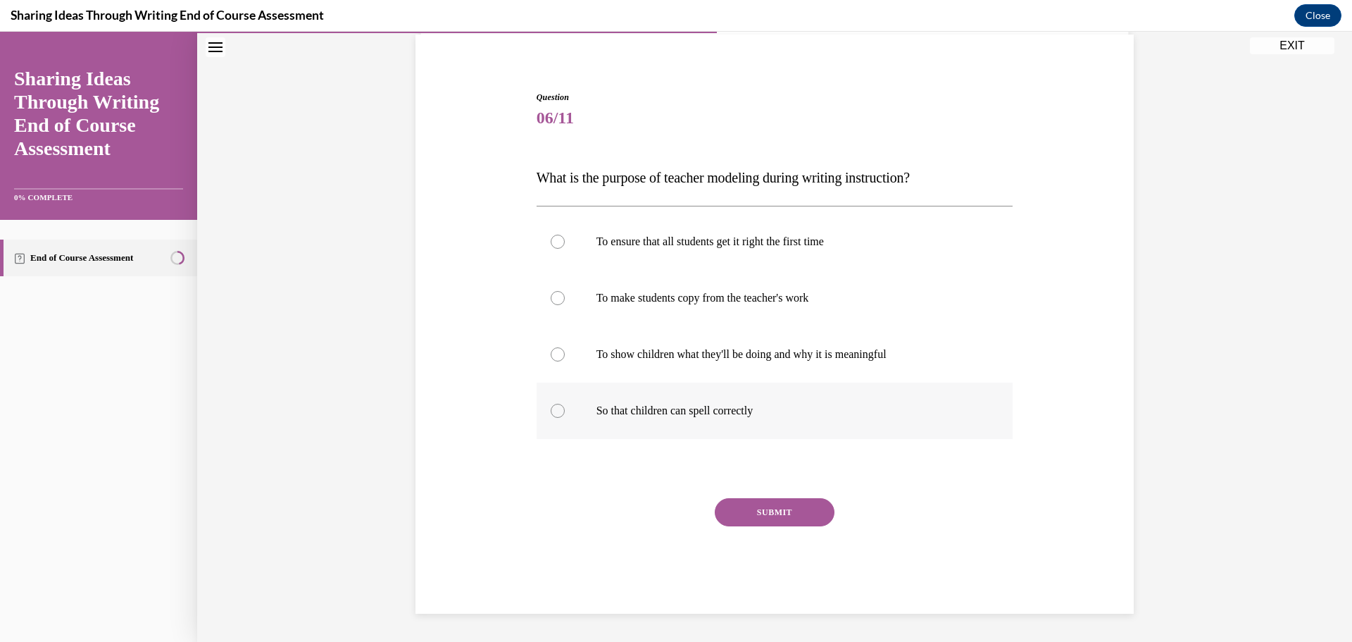
scroll to position [44, 0]
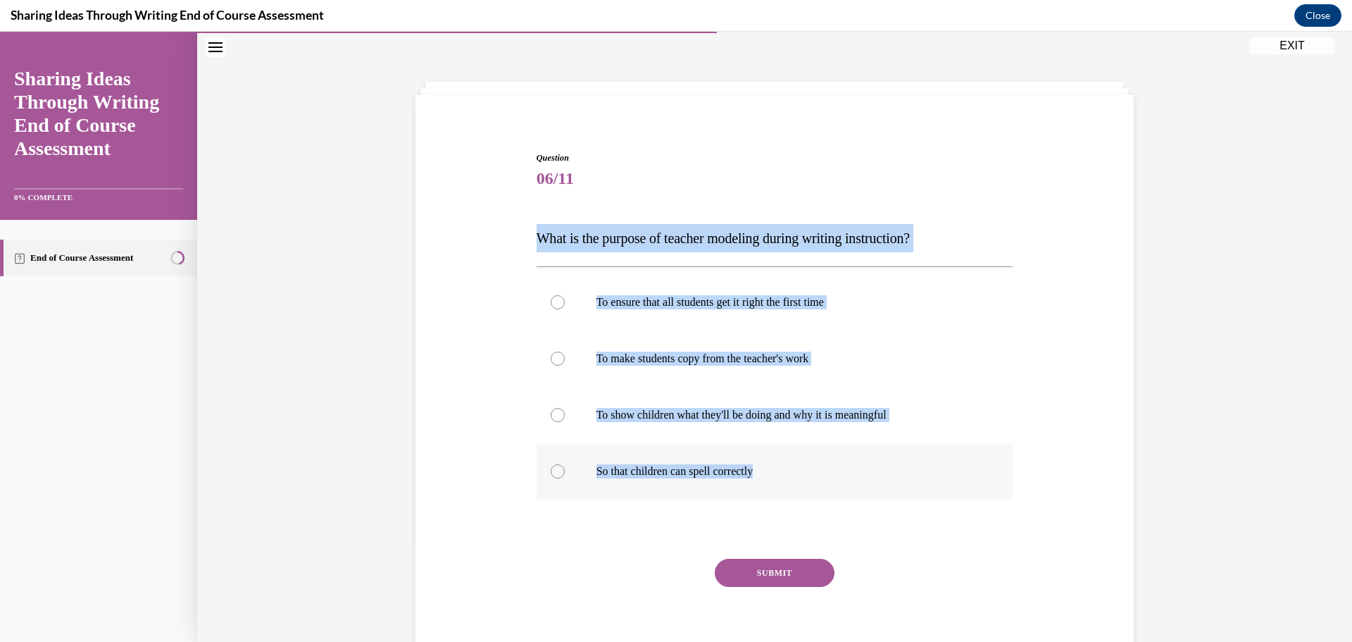
drag, startPoint x: 530, startPoint y: 235, endPoint x: 863, endPoint y: 455, distance: 398.9
click at [863, 455] on div "Question 06/11 What is the purpose of teacher modeling during writing instructi…" at bounding box center [775, 402] width 484 height 544
copy div "What is the purpose of teacher modeling during writing instruction? To ensure t…"
click at [699, 408] on label "To show children what they'll be doing and why it is meaningful" at bounding box center [775, 415] width 477 height 56
click at [565, 408] on input "To show children what they'll be doing and why it is meaningful" at bounding box center [558, 415] width 14 height 14
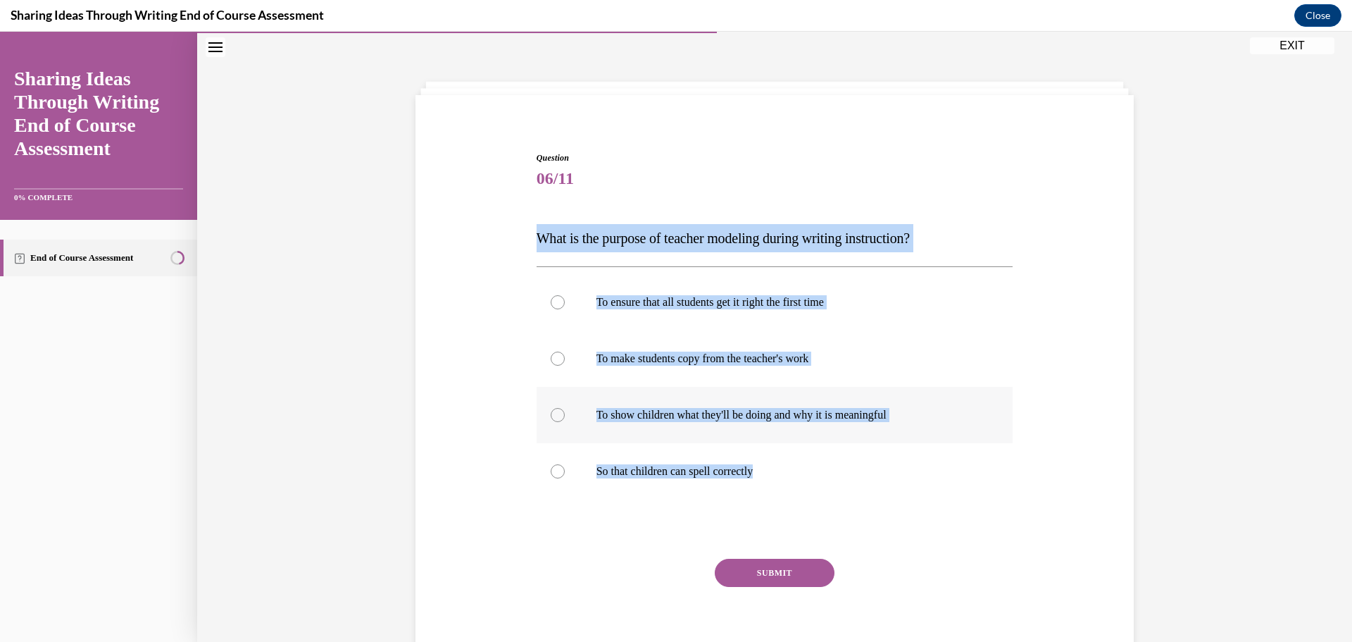
radio input "true"
click at [757, 563] on button "SUBMIT" at bounding box center [775, 573] width 120 height 28
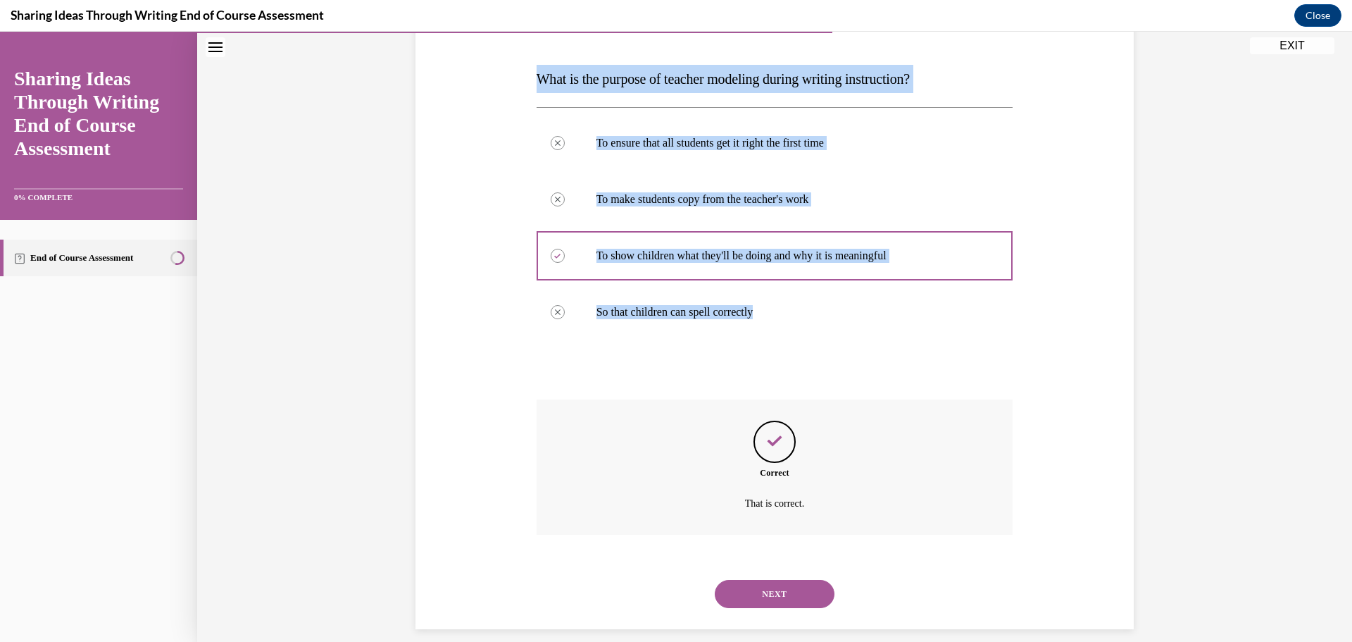
scroll to position [219, 0]
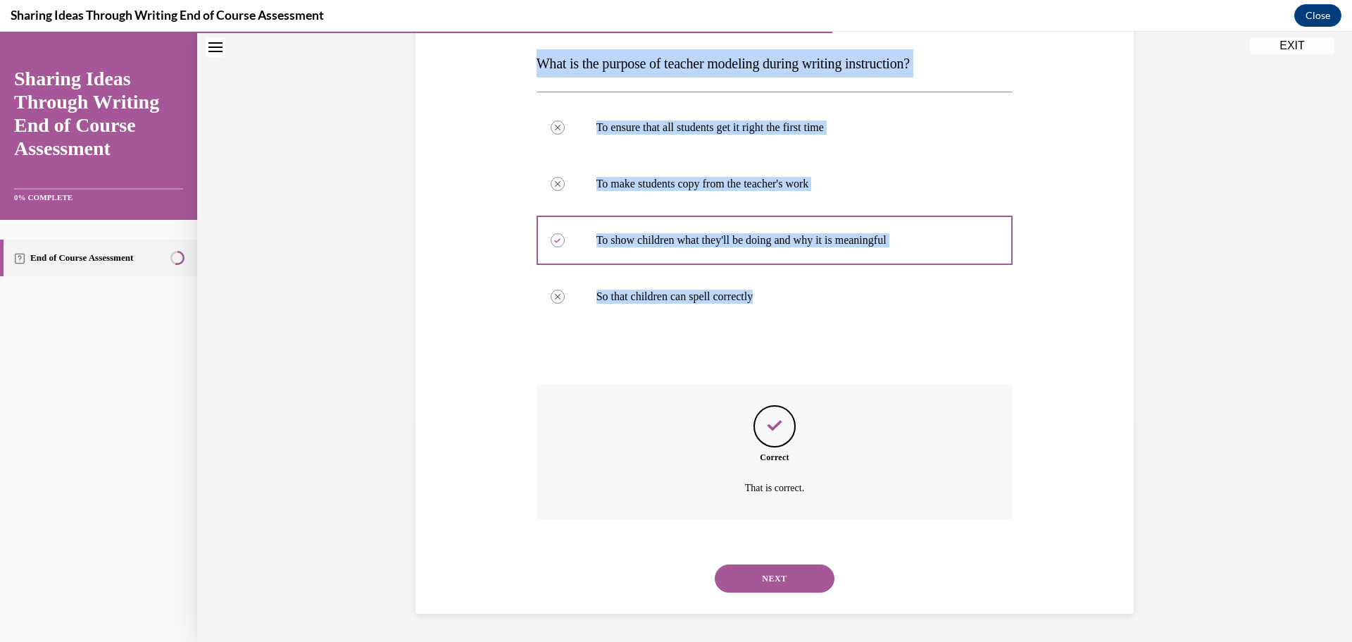
click at [749, 583] on button "NEXT" at bounding box center [775, 578] width 120 height 28
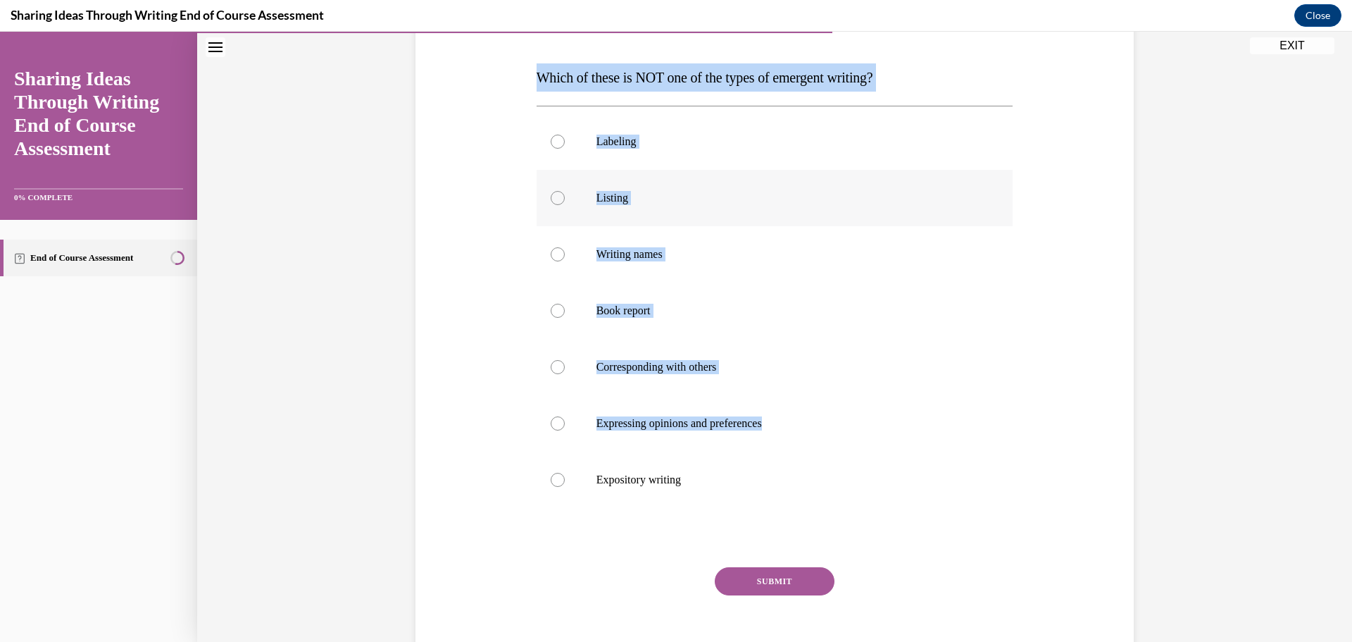
scroll to position [274, 0]
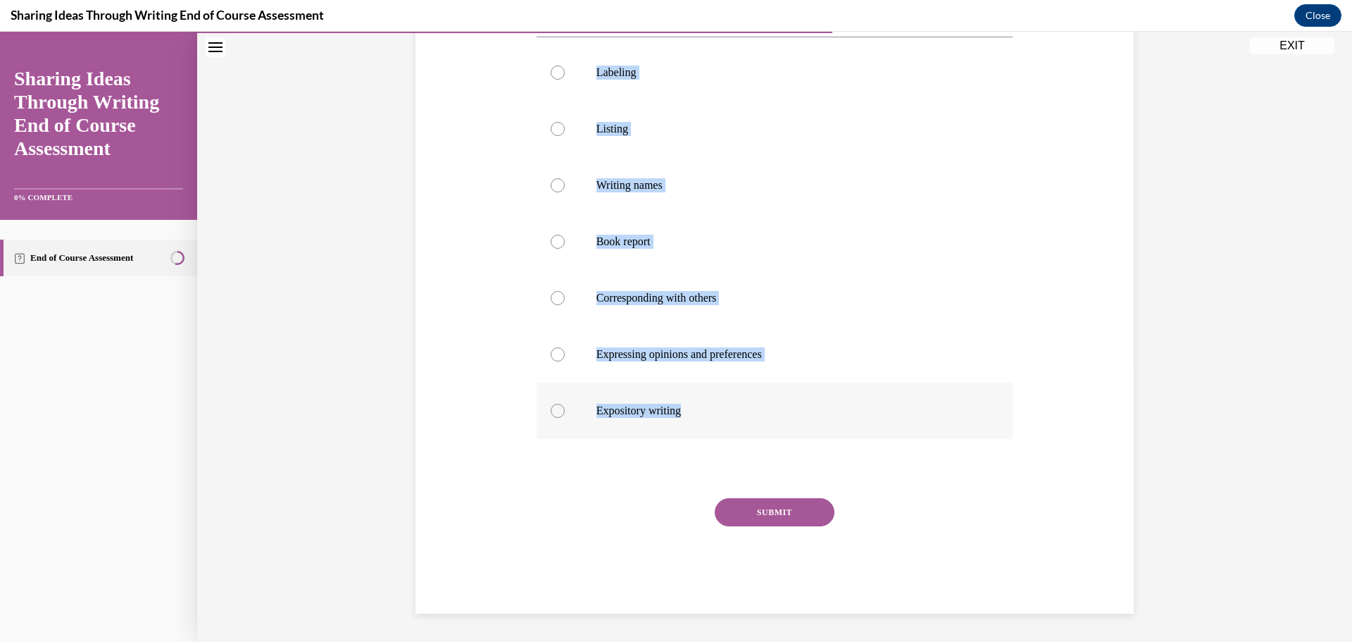
drag, startPoint x: 529, startPoint y: 287, endPoint x: 818, endPoint y: 385, distance: 305.1
click at [818, 385] on div "Question 07/11 Which of these is NOT one of the types of emergent writing? Labe…" at bounding box center [775, 257] width 484 height 713
copy div "Which of these is NOT one of the types of emergent writing? Labeling Listing Wr…"
click at [651, 255] on label "Book report" at bounding box center [775, 241] width 477 height 56
click at [565, 249] on input "Book report" at bounding box center [558, 242] width 14 height 14
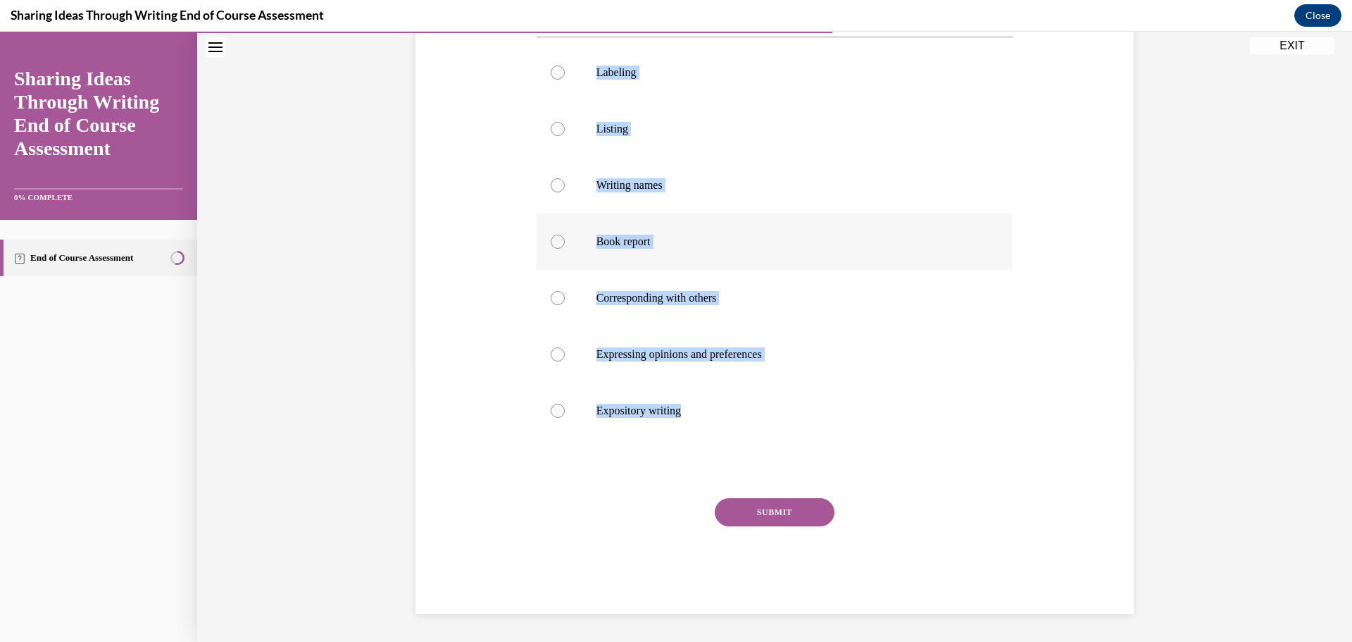
radio input "true"
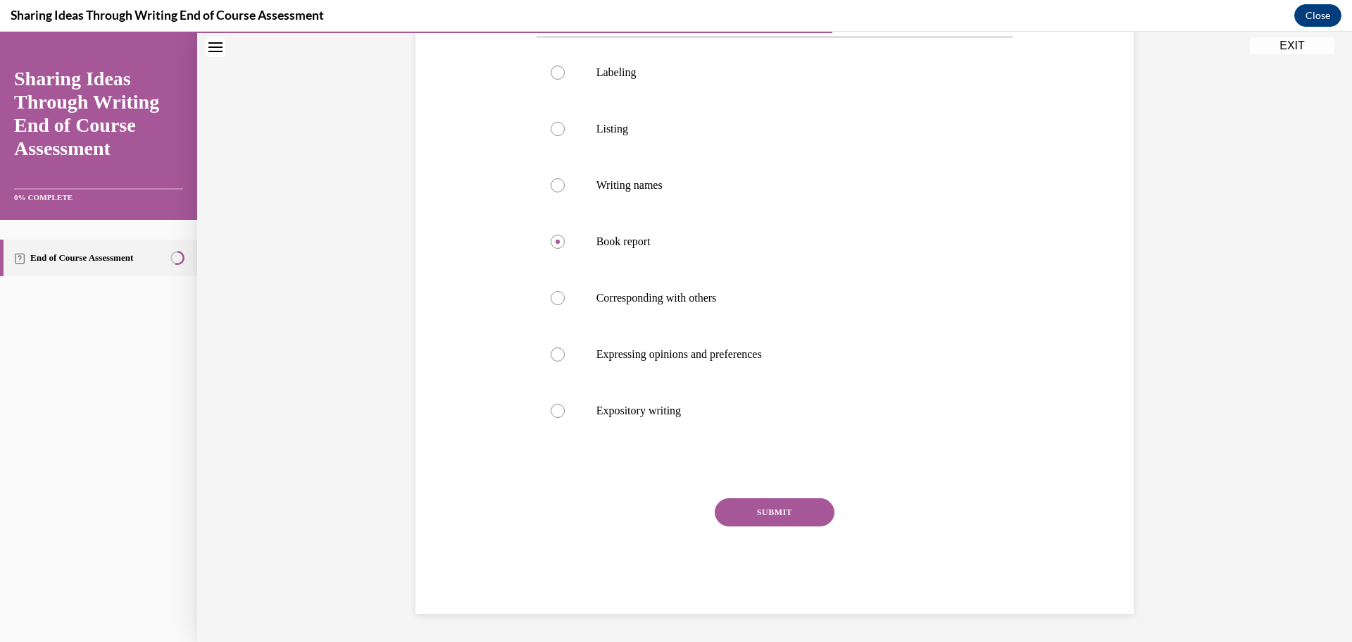
click at [792, 525] on button "SUBMIT" at bounding box center [775, 512] width 120 height 28
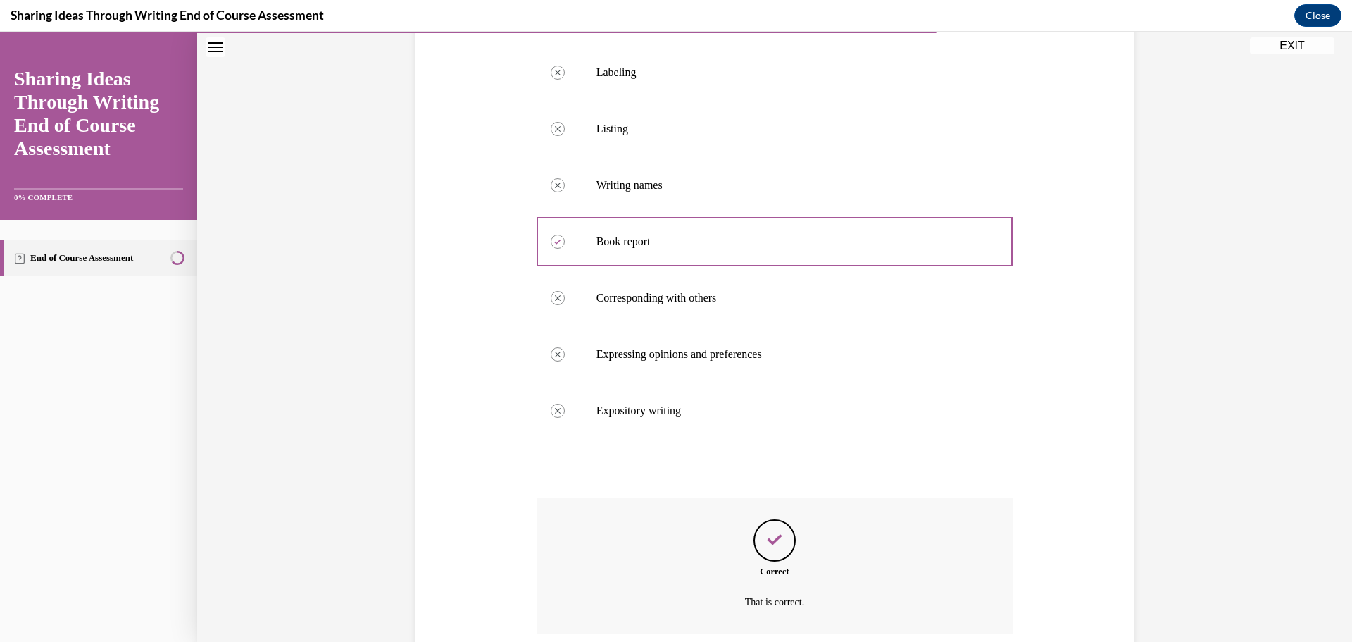
scroll to position [388, 0]
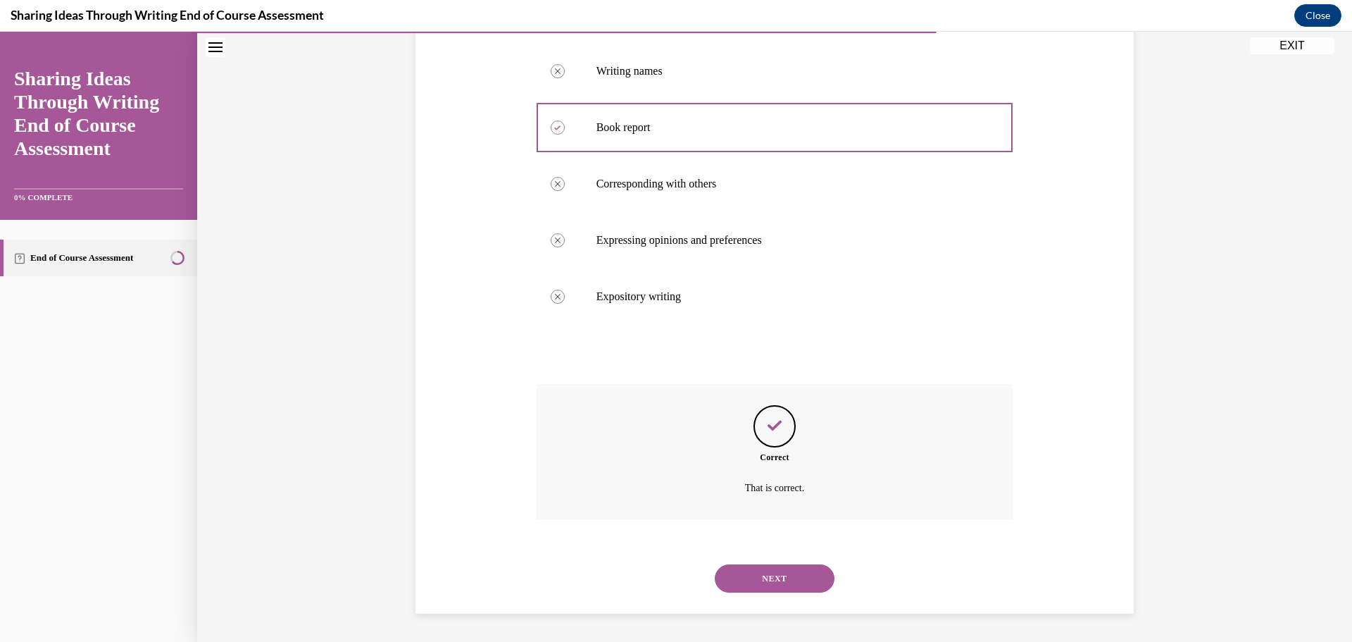
click at [811, 589] on button "NEXT" at bounding box center [775, 578] width 120 height 28
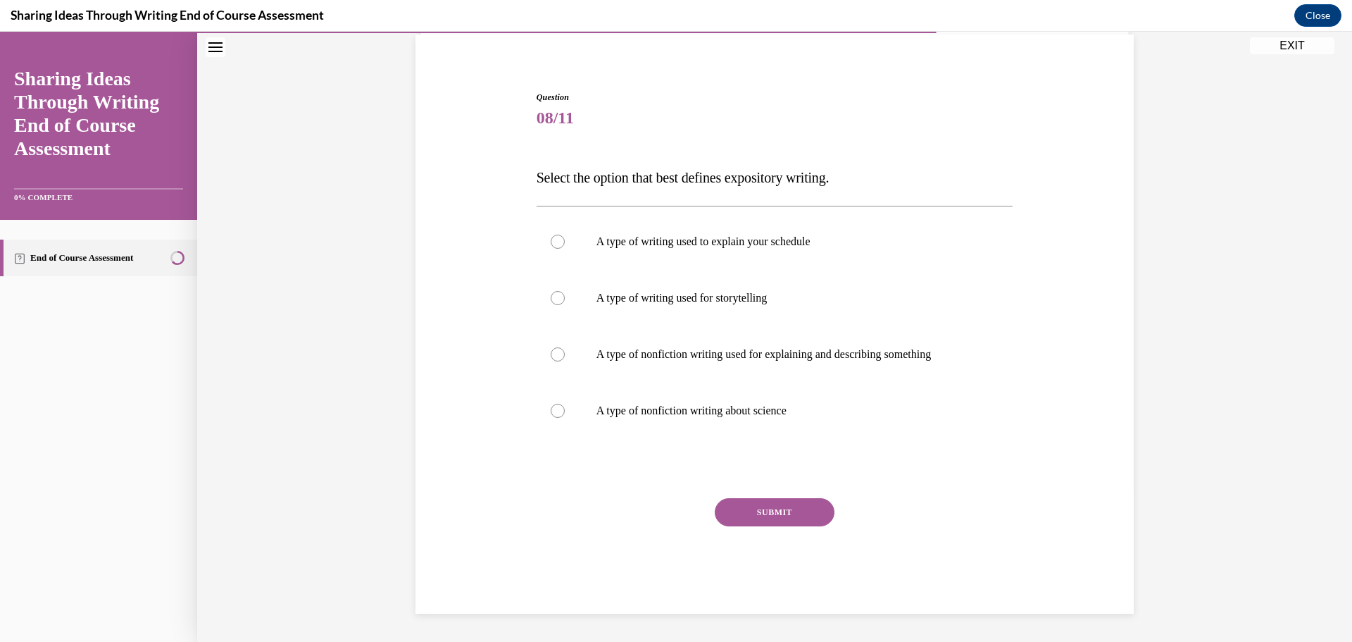
scroll to position [105, 0]
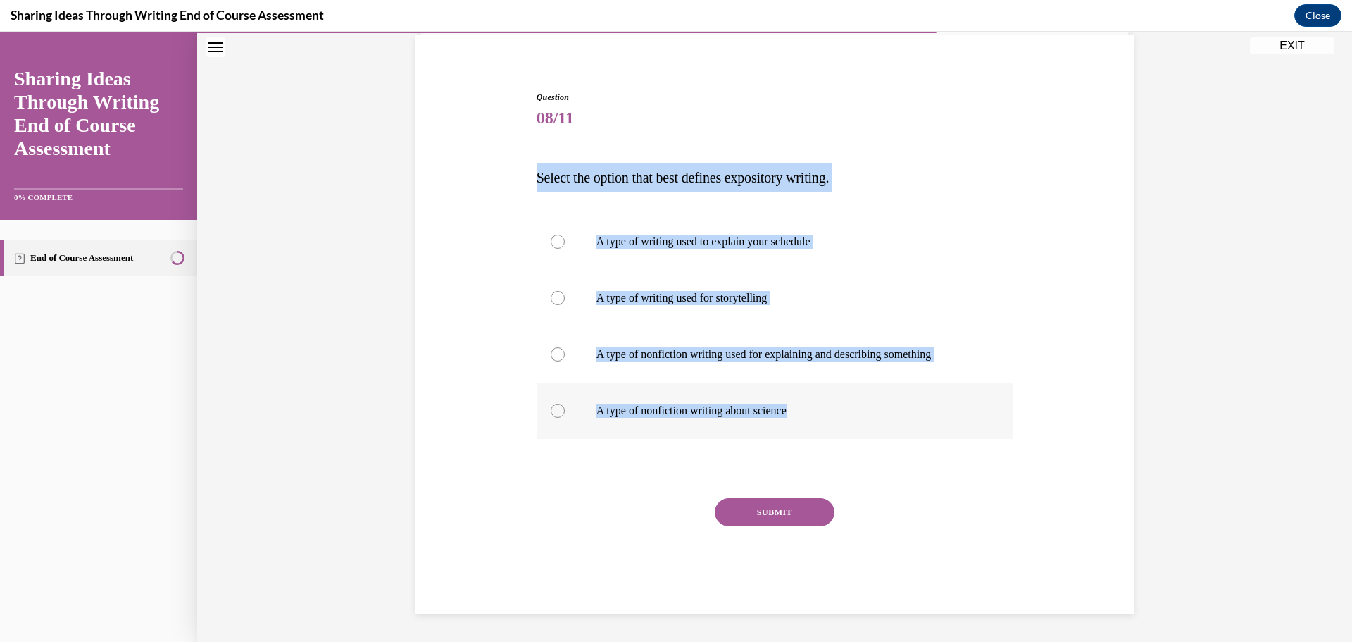
drag, startPoint x: 535, startPoint y: 180, endPoint x: 844, endPoint y: 395, distance: 376.5
click at [844, 395] on div "Question 08/11 Select the option that best defines expository writing. A type o…" at bounding box center [775, 352] width 477 height 523
click at [731, 411] on p "A type of nonfiction writing about science" at bounding box center [788, 411] width 382 height 14
click at [565, 411] on input "A type of nonfiction writing about science" at bounding box center [558, 411] width 14 height 14
radio input "true"
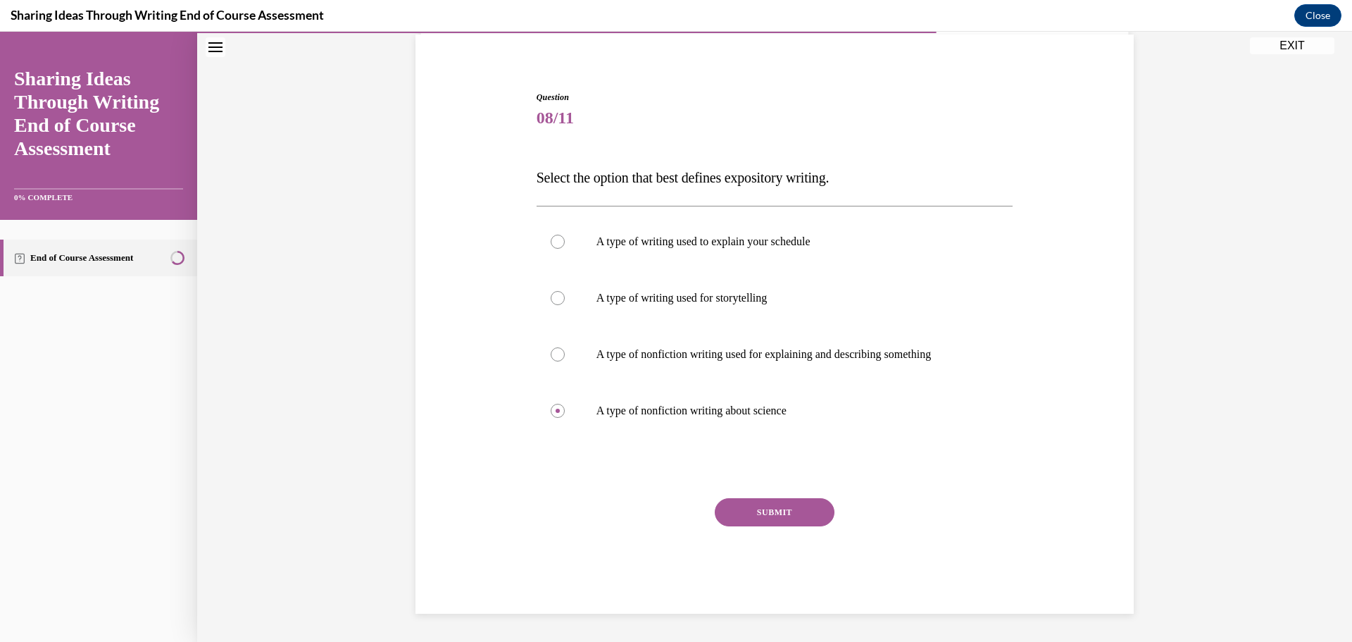
click at [789, 519] on button "SUBMIT" at bounding box center [775, 512] width 120 height 28
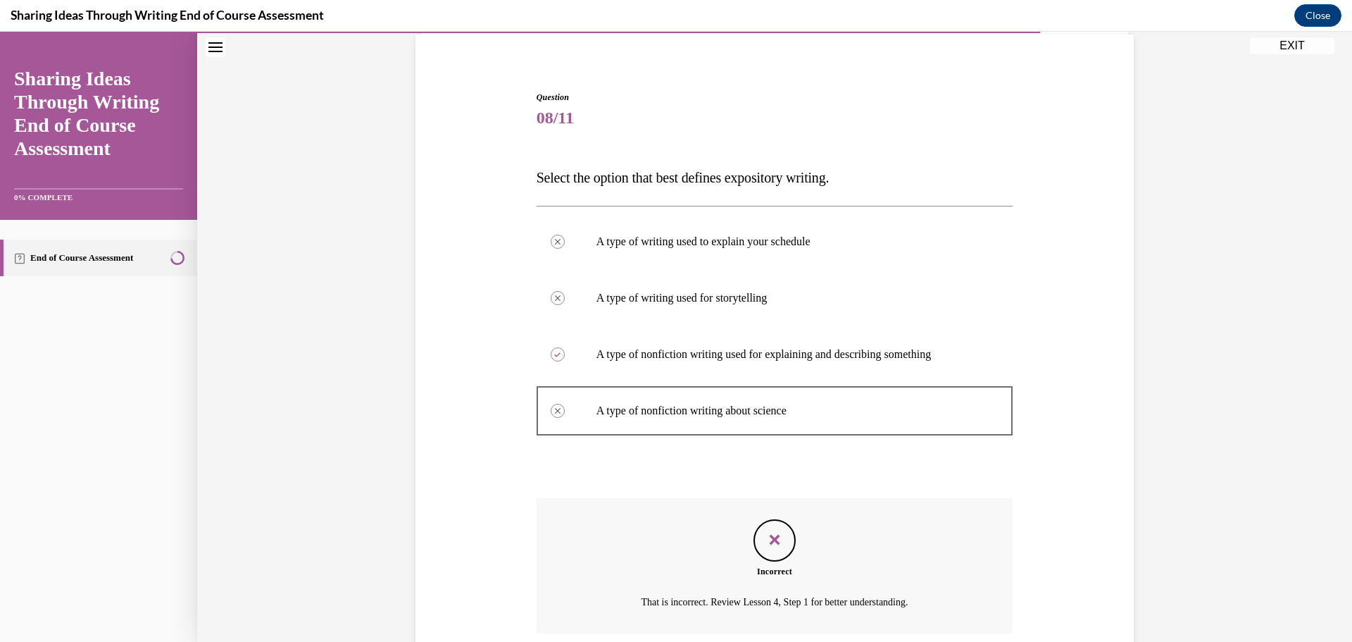
scroll to position [219, 0]
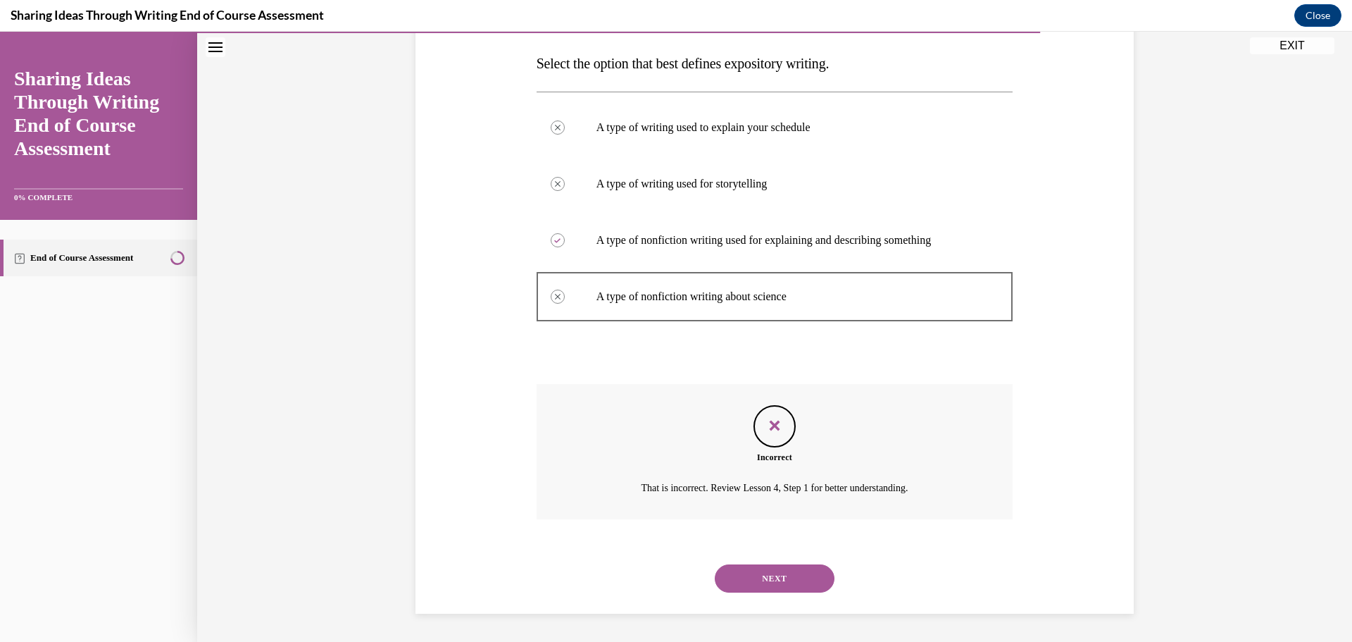
click at [763, 588] on button "NEXT" at bounding box center [775, 578] width 120 height 28
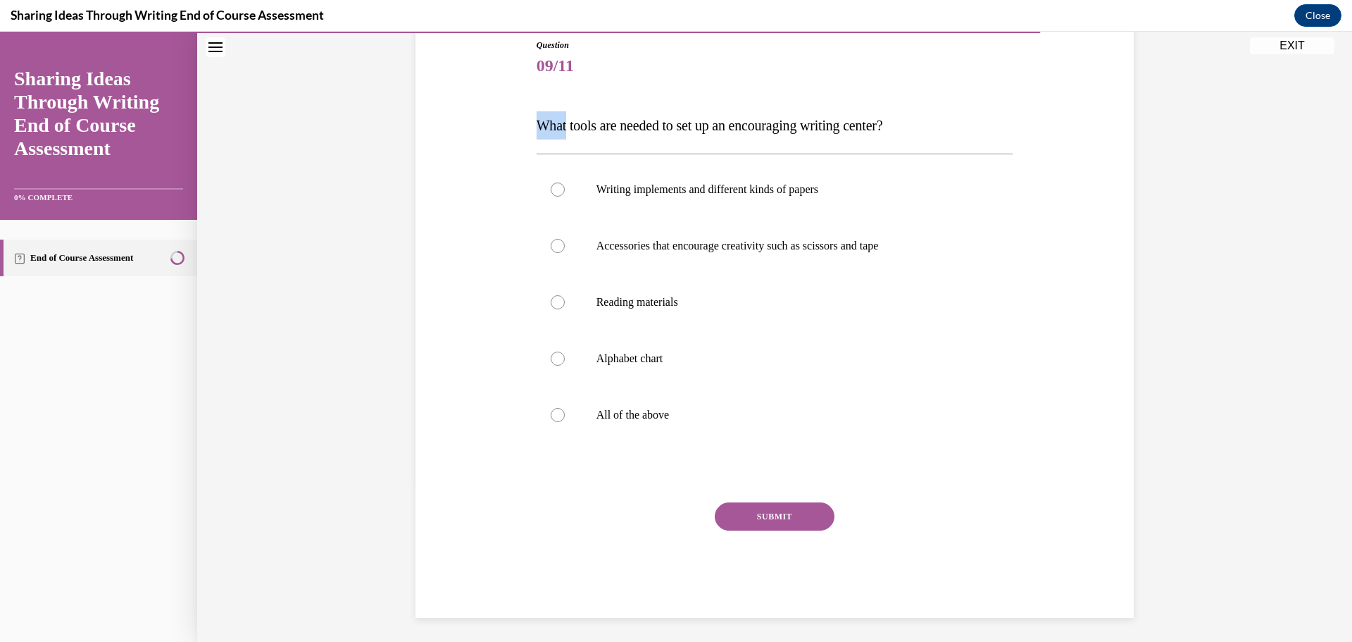
scroll to position [161, 0]
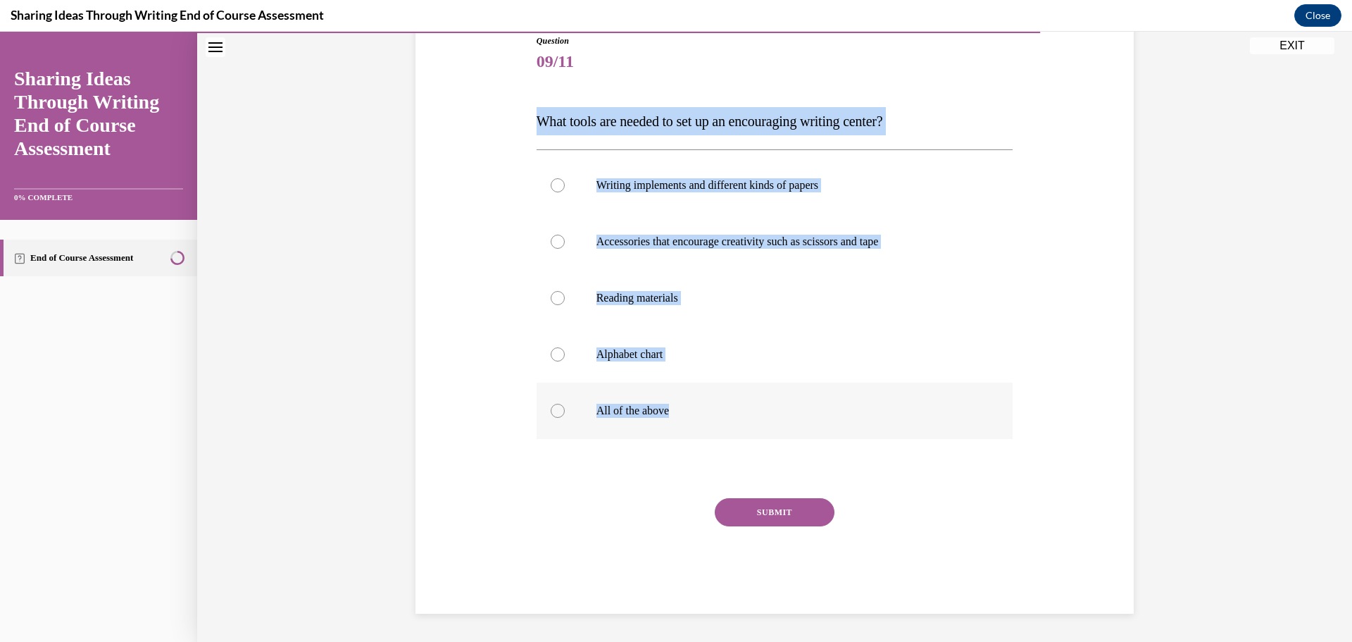
drag, startPoint x: 528, startPoint y: 123, endPoint x: 837, endPoint y: 408, distance: 421.2
click at [837, 408] on div "Question 09/11 What tools are needed to set up an encouraging writing center? W…" at bounding box center [774, 302] width 725 height 621
drag, startPoint x: 790, startPoint y: 519, endPoint x: 761, endPoint y: 349, distance: 173.0
copy div "What tools are needed to set up an encouraging writing center? Writing implemen…"
click at [621, 408] on p "All of the above" at bounding box center [788, 411] width 382 height 14
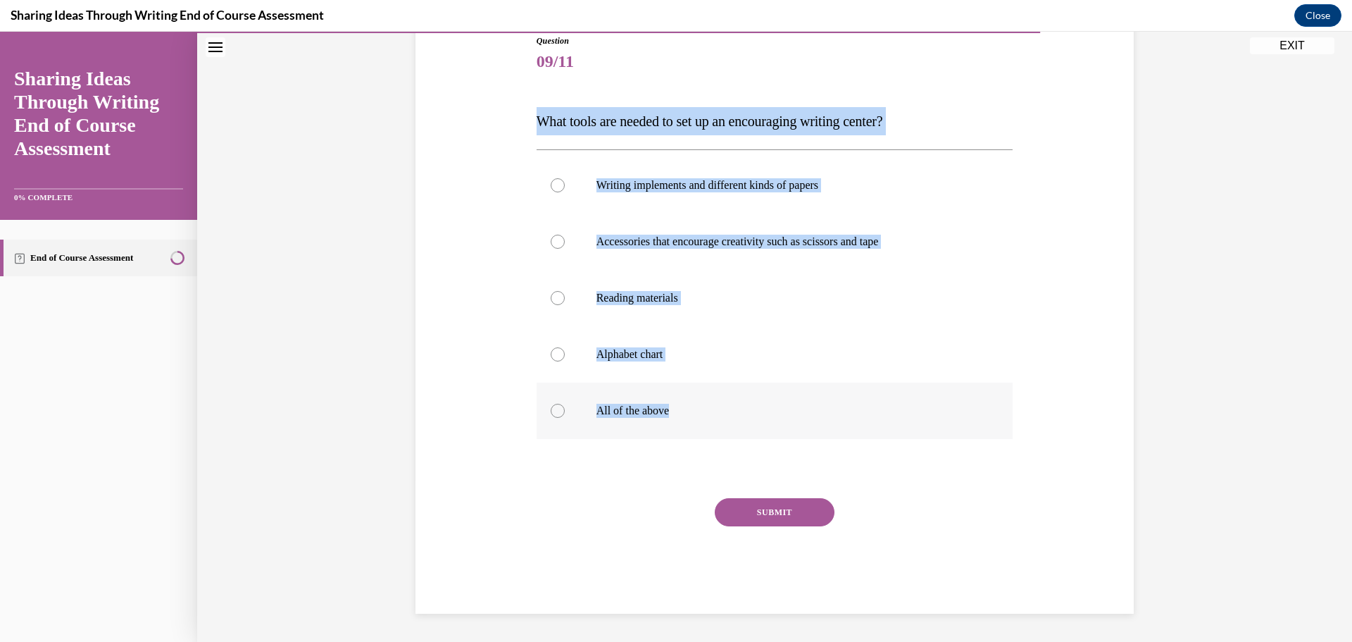
click at [565, 408] on input "All of the above" at bounding box center [558, 411] width 14 height 14
radio input "true"
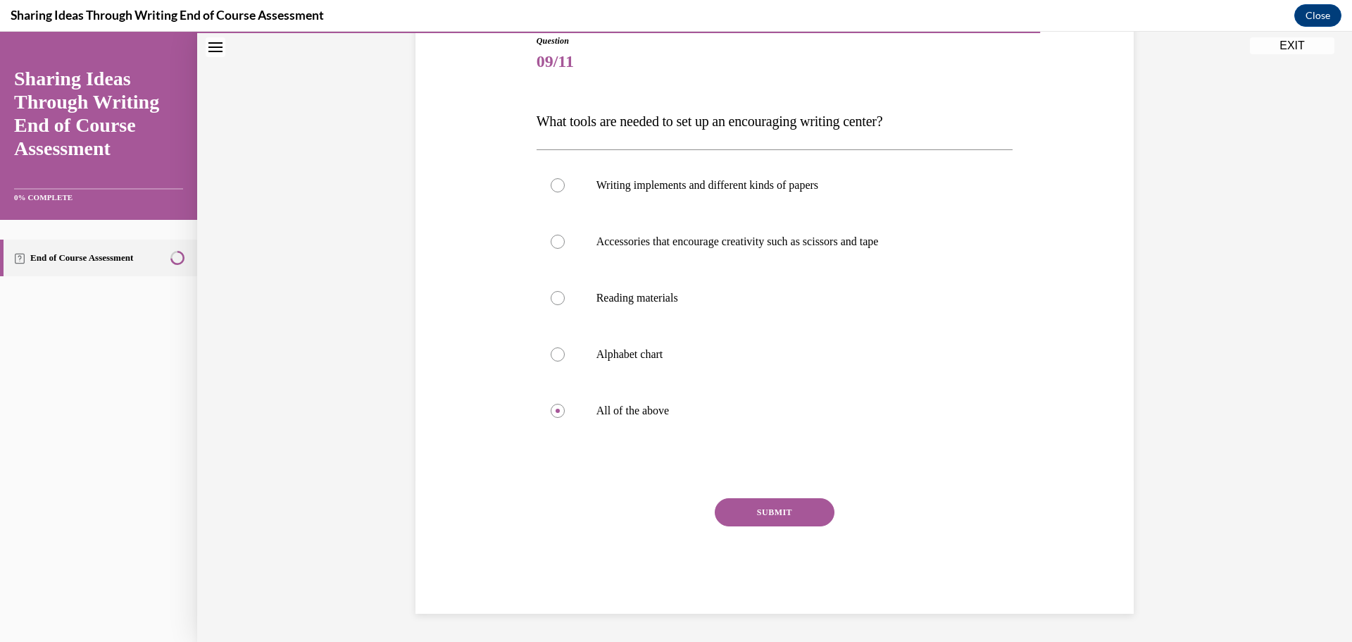
click at [747, 501] on button "SUBMIT" at bounding box center [775, 512] width 120 height 28
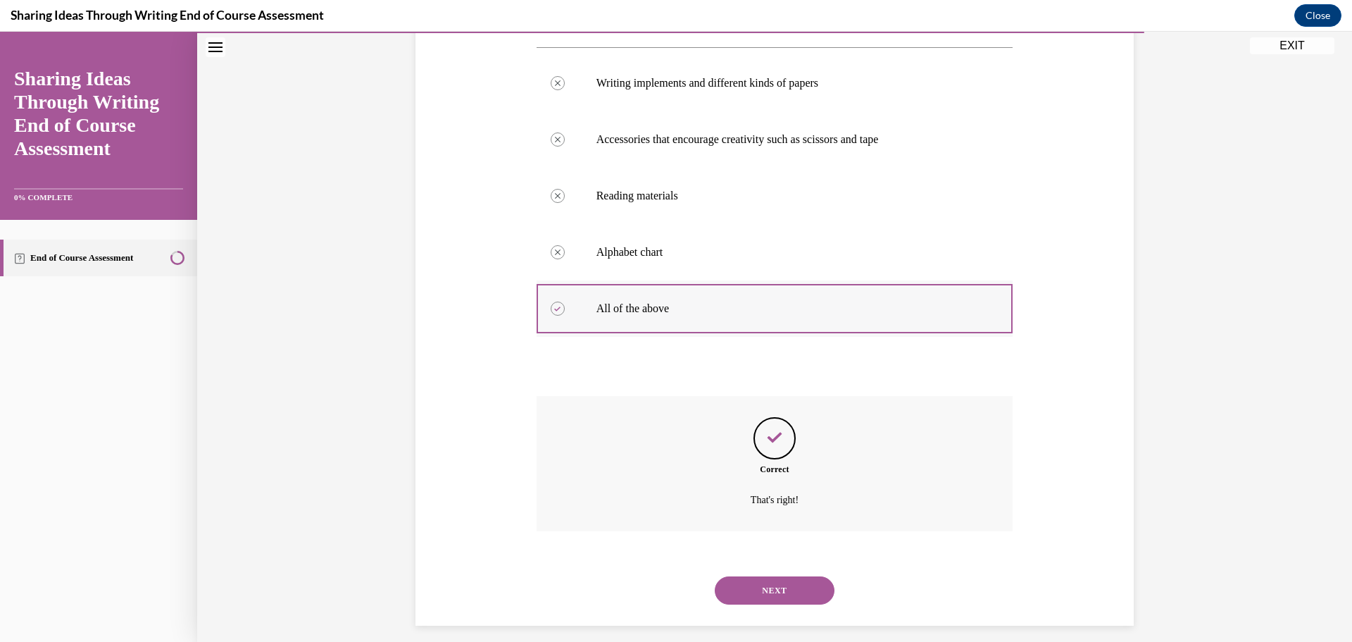
scroll to position [275, 0]
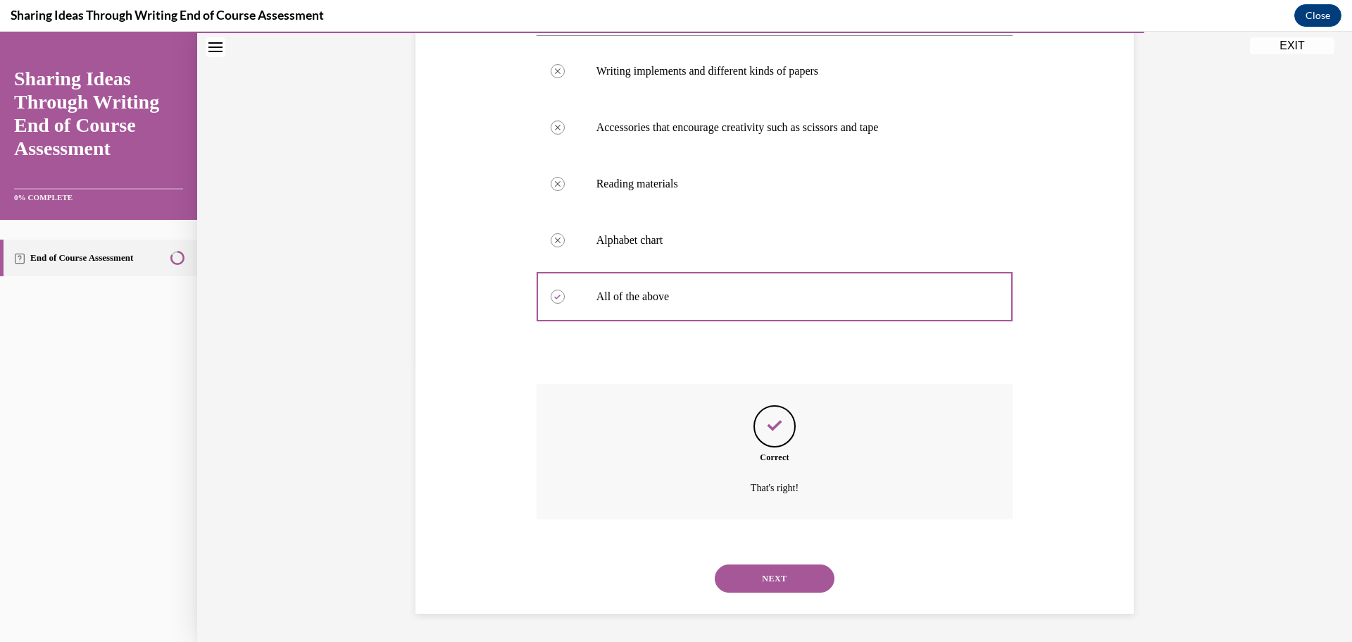
click at [798, 584] on button "NEXT" at bounding box center [775, 578] width 120 height 28
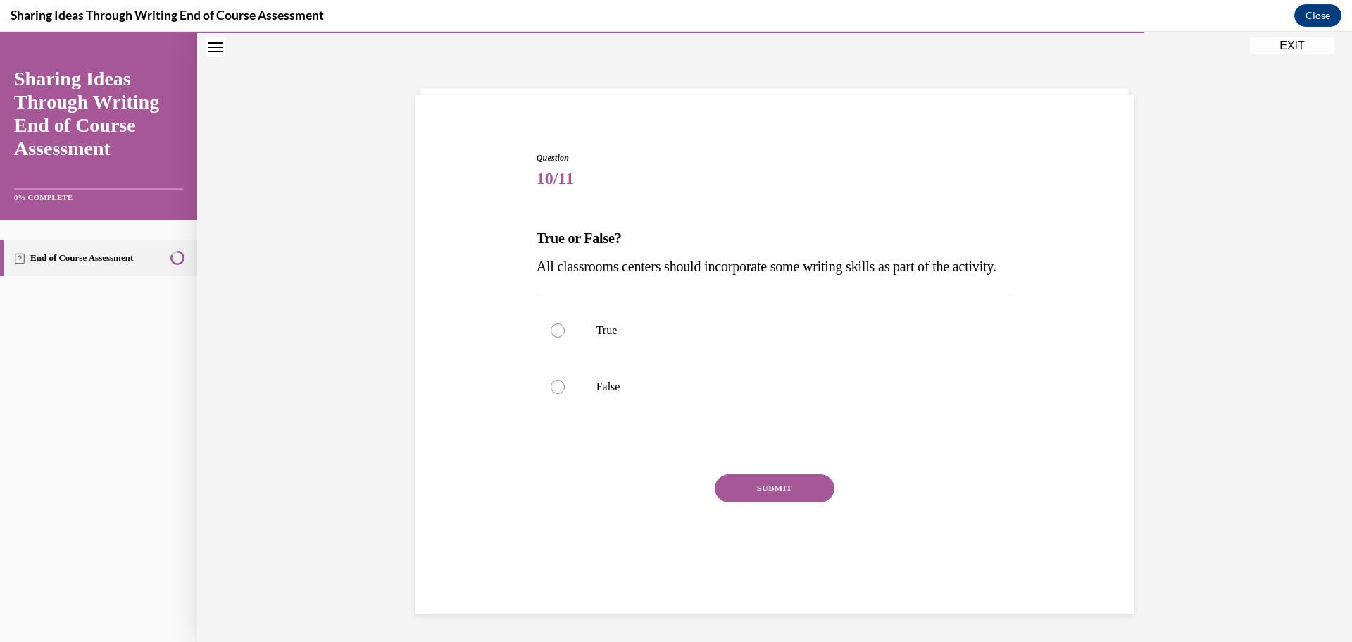
scroll to position [49, 0]
drag, startPoint x: 528, startPoint y: 229, endPoint x: 532, endPoint y: 246, distance: 17.4
click at [533, 240] on div "Question 10/11 True or False? All classrooms centers should incorporate some wr…" at bounding box center [775, 359] width 484 height 459
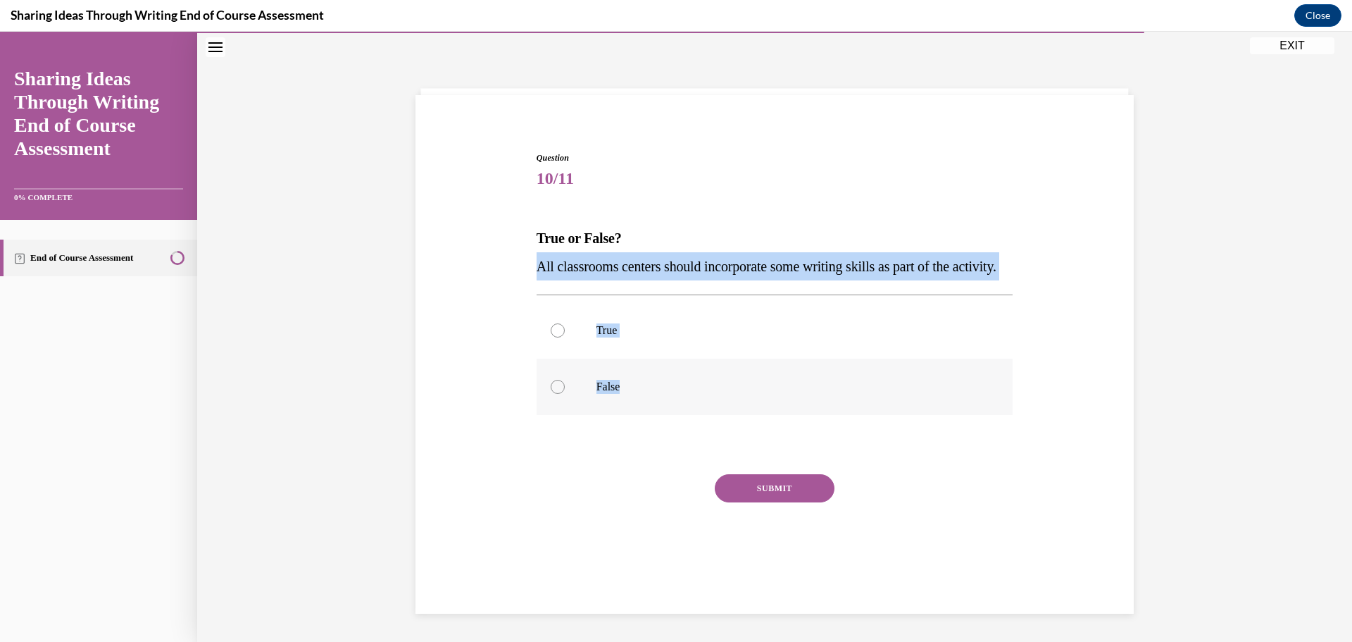
drag, startPoint x: 531, startPoint y: 263, endPoint x: 867, endPoint y: 415, distance: 368.5
click at [867, 415] on div "Question 10/11 True or False? All classrooms centers should incorporate some wr…" at bounding box center [775, 370] width 477 height 438
copy div "All classrooms centers should incorporate some writing skills as part of the ac…"
click at [588, 353] on label "True" at bounding box center [775, 330] width 477 height 56
click at [565, 337] on input "True" at bounding box center [558, 330] width 14 height 14
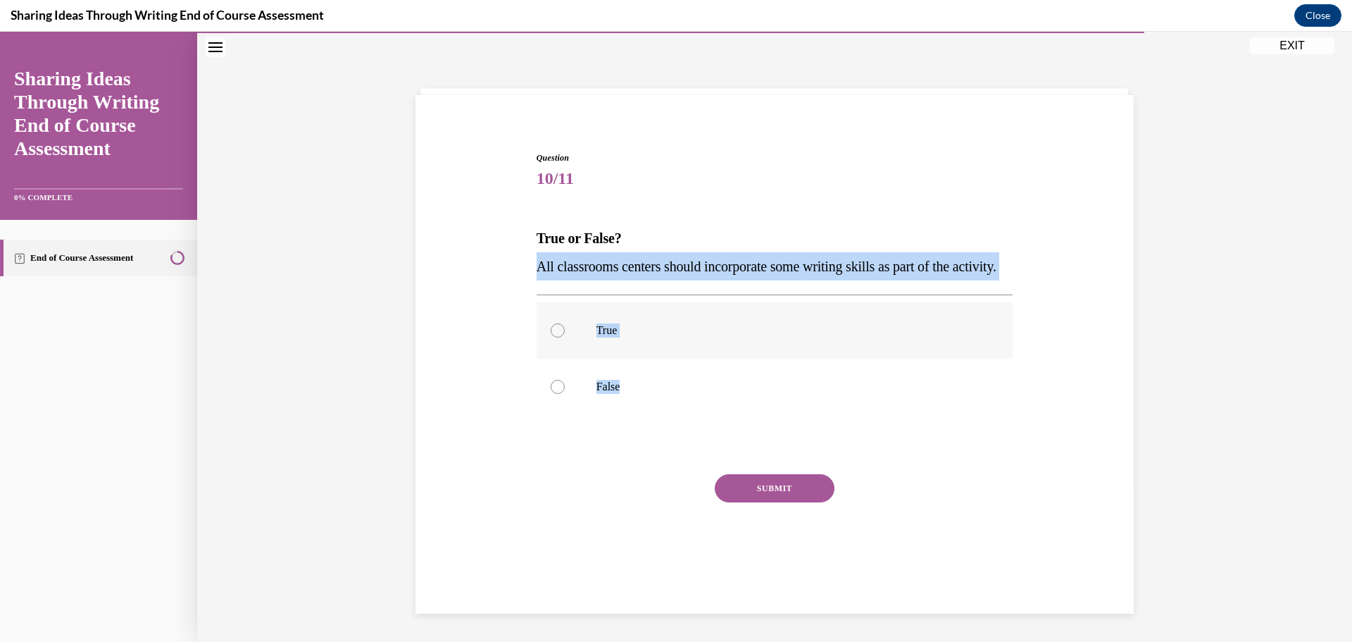
radio input "true"
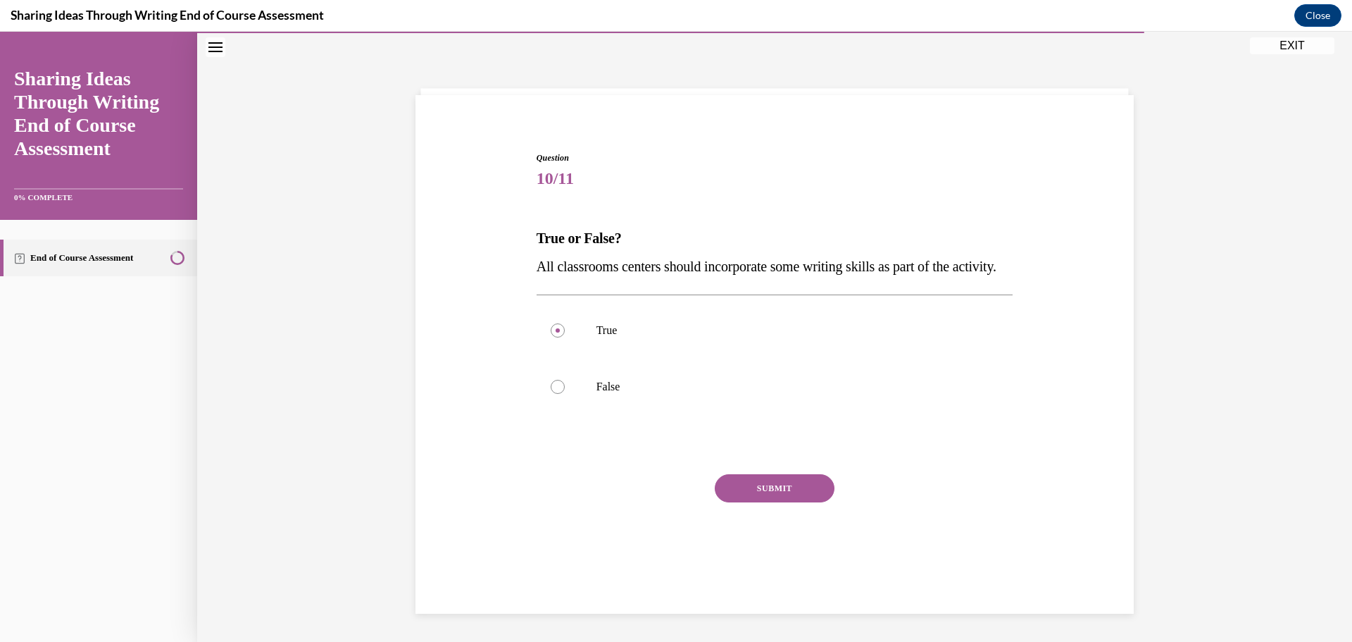
click at [773, 502] on button "SUBMIT" at bounding box center [775, 488] width 120 height 28
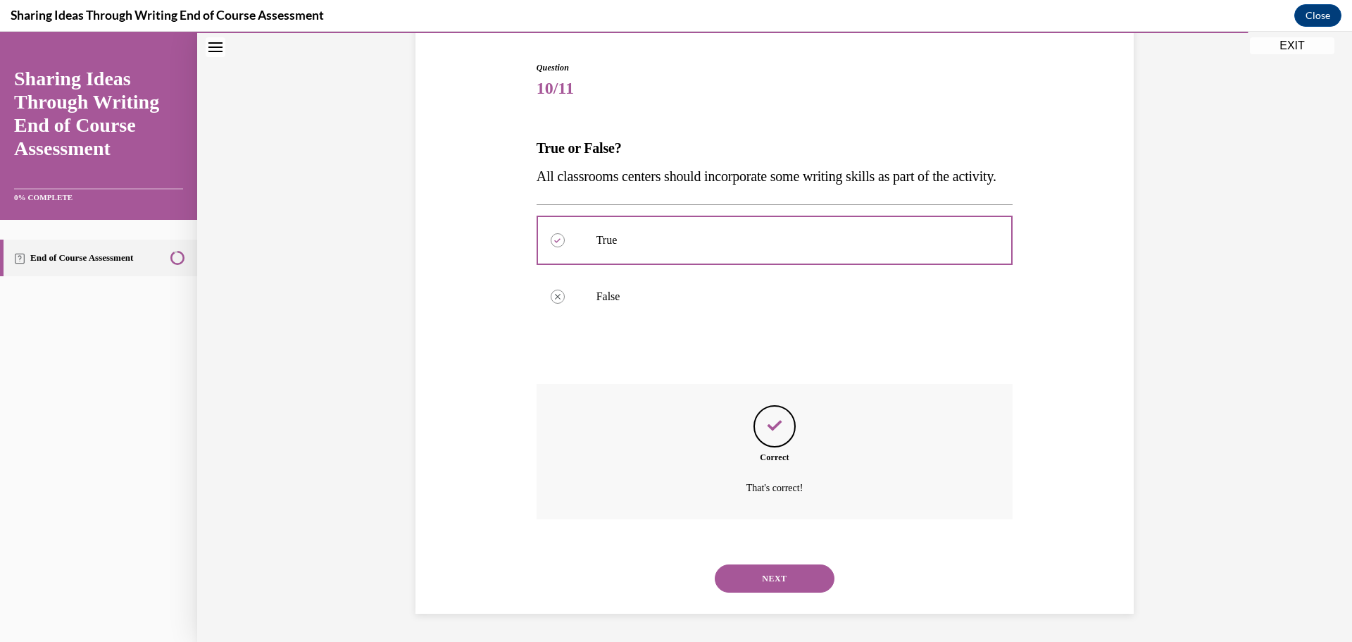
scroll to position [163, 0]
click at [783, 587] on button "NEXT" at bounding box center [775, 578] width 120 height 28
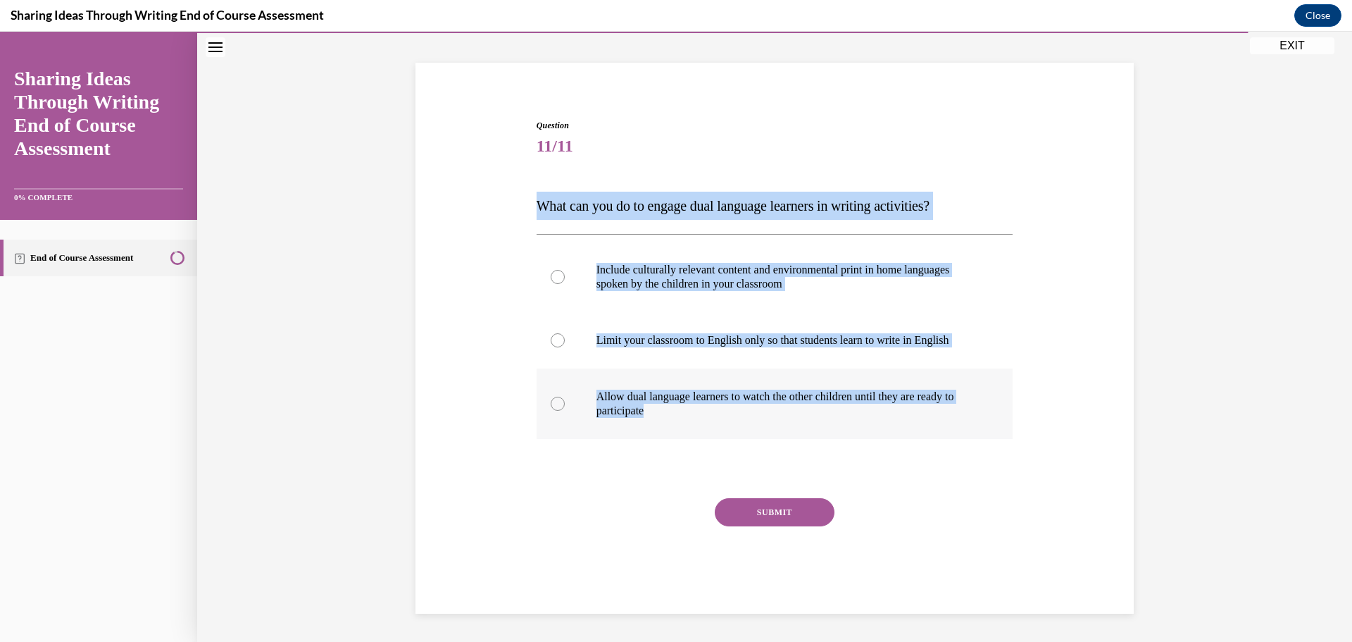
drag, startPoint x: 530, startPoint y: 208, endPoint x: 970, endPoint y: 413, distance: 485.9
click at [970, 413] on div "Question 11/11 What can you do to engage dual language learners in writing acti…" at bounding box center [775, 356] width 484 height 516
copy div "What can you do to engage dual language learners in writing activities? Include…"
click at [674, 281] on p "Include culturally relevant content and environmental print in home languages s…" at bounding box center [788, 277] width 382 height 28
click at [565, 281] on input "Include culturally relevant content and environmental print in home languages s…" at bounding box center [558, 277] width 14 height 14
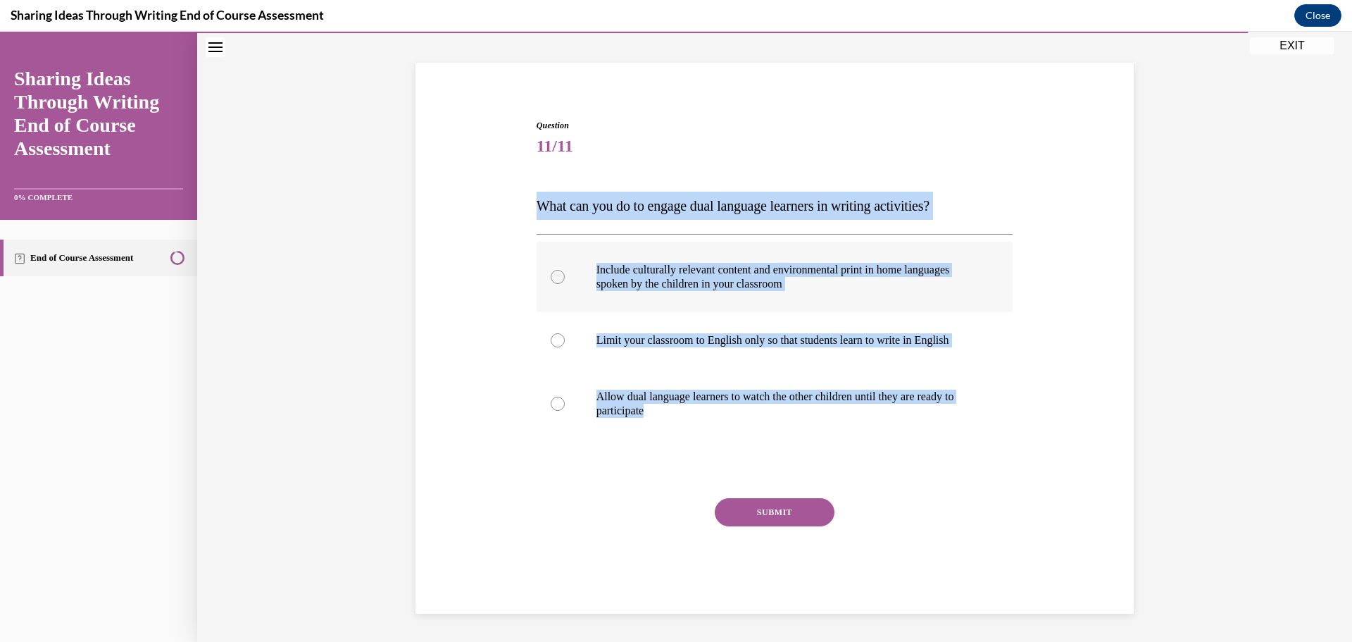
radio input "true"
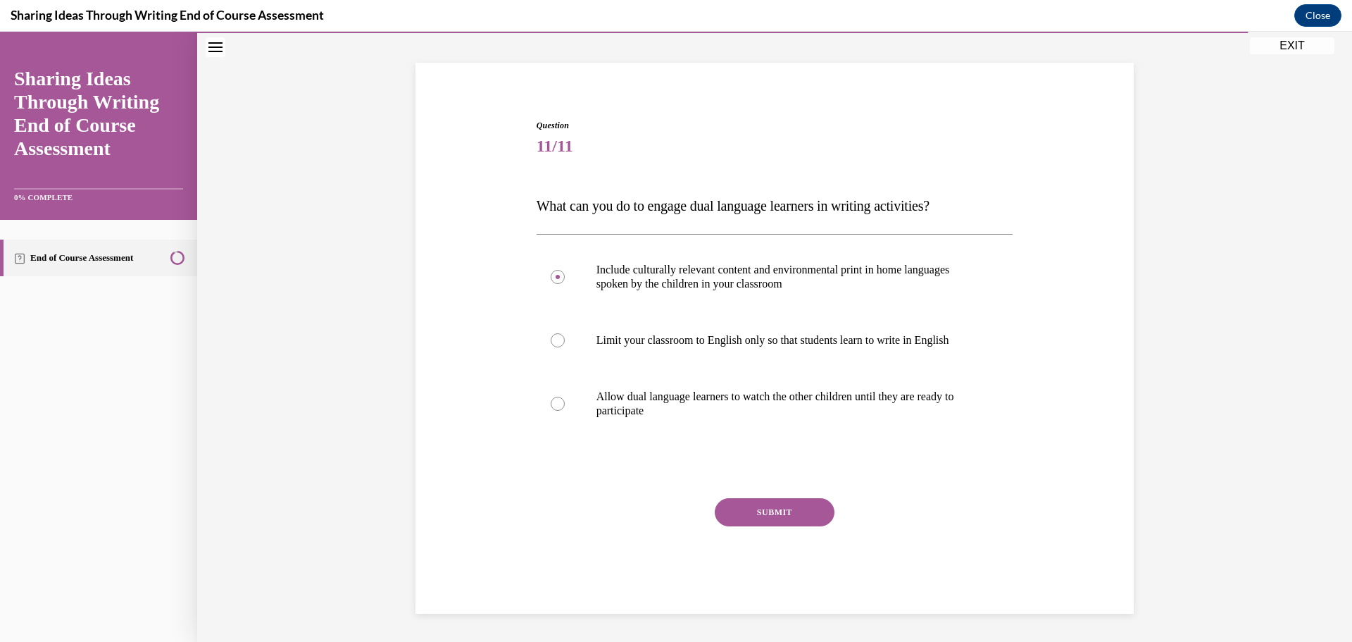
click at [754, 519] on button "SUBMIT" at bounding box center [775, 512] width 120 height 28
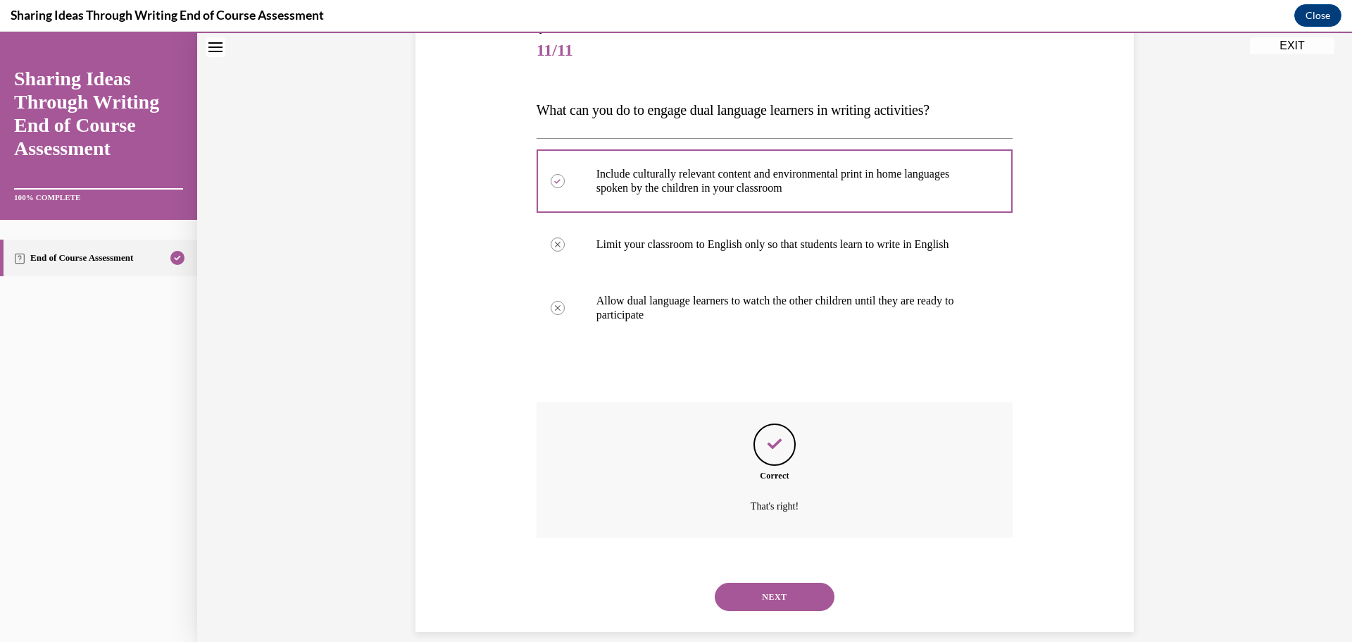
scroll to position [191, 0]
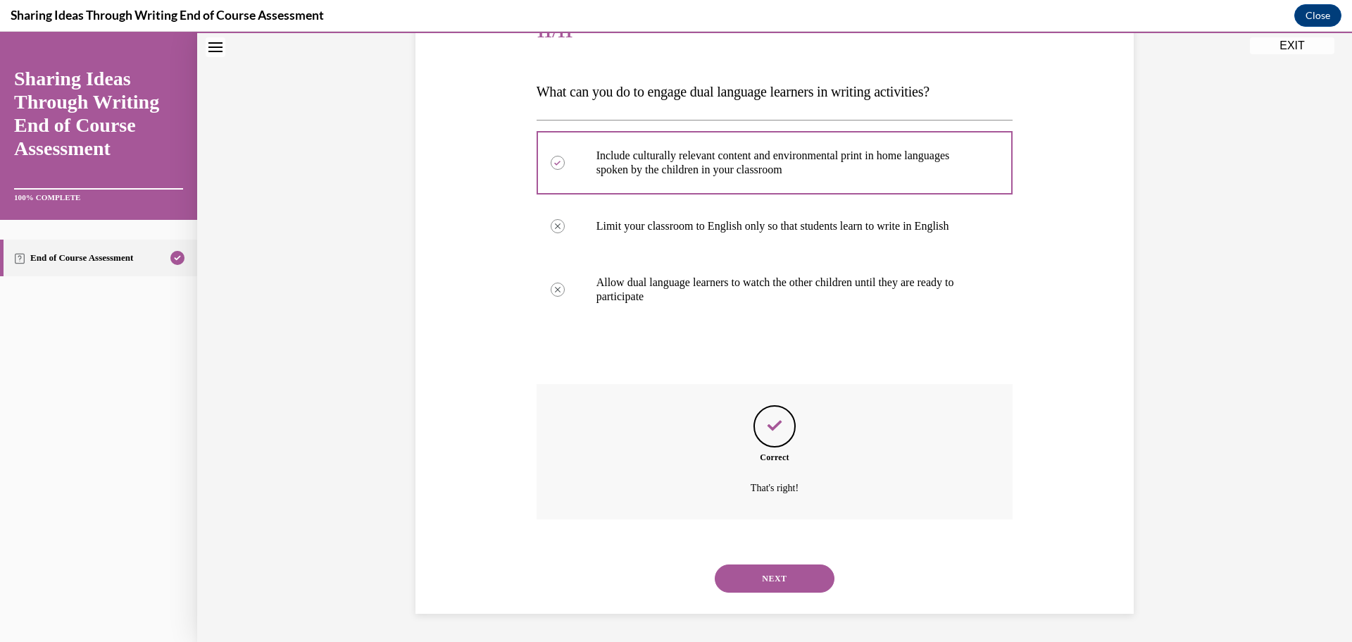
click at [751, 580] on button "NEXT" at bounding box center [775, 578] width 120 height 28
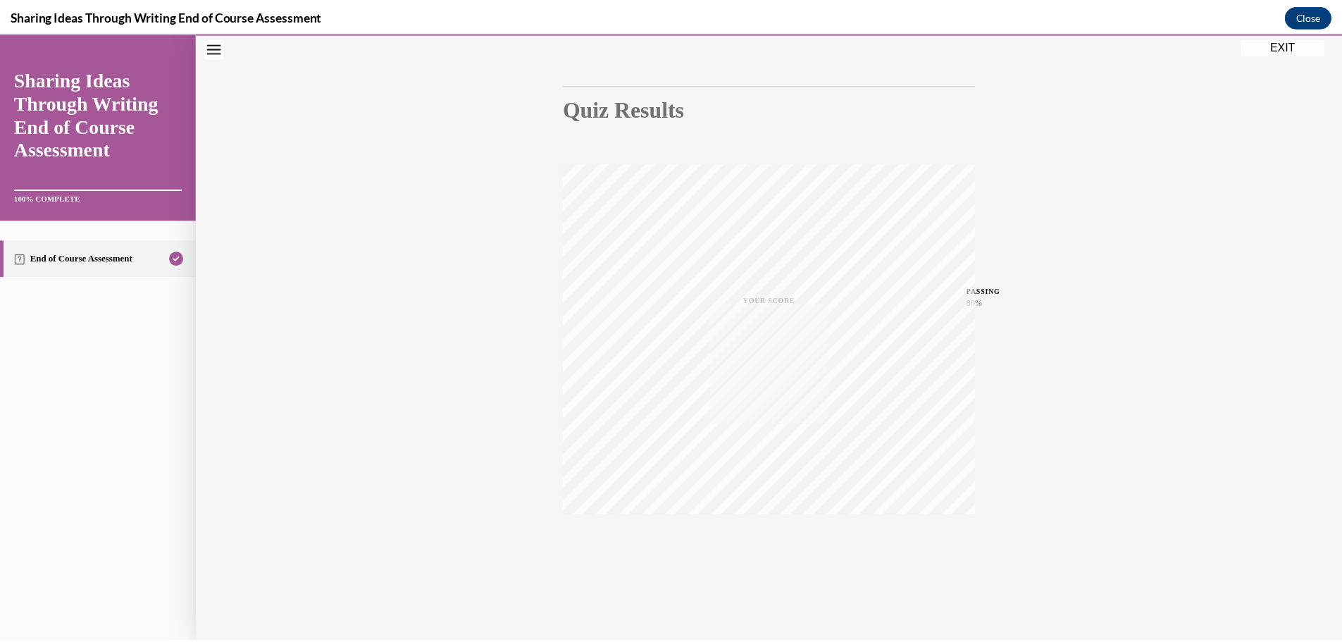
scroll to position [112, 0]
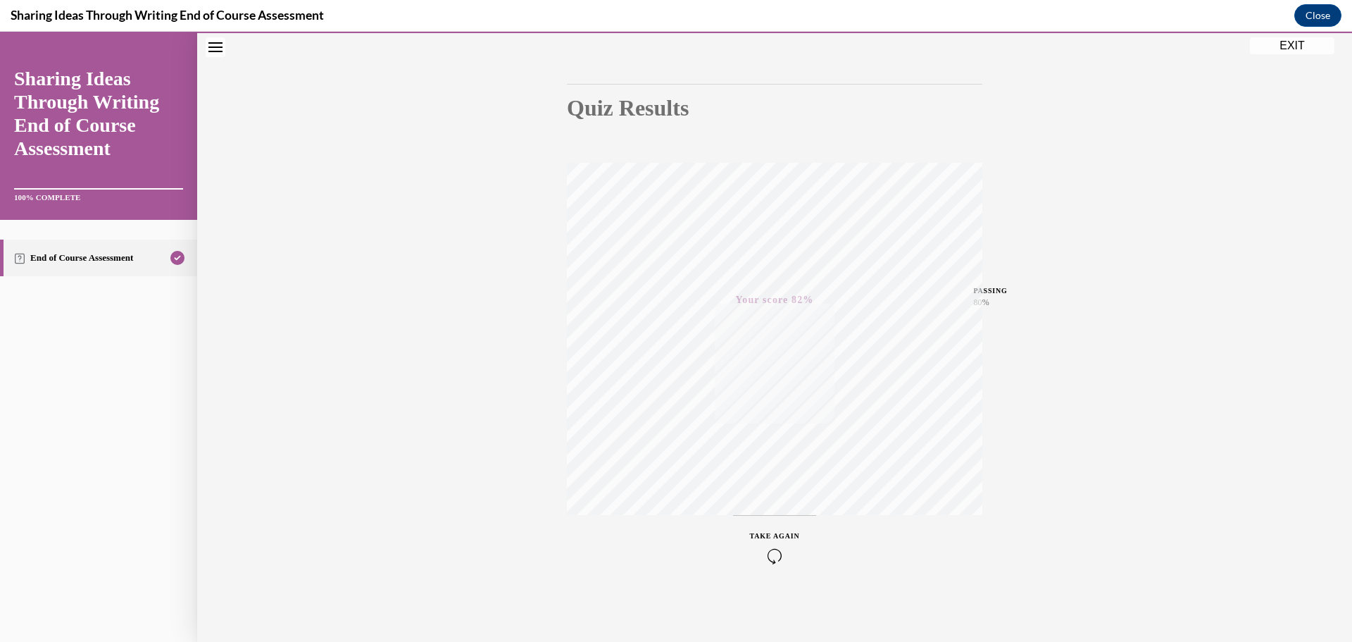
click at [1302, 39] on button "EXIT" at bounding box center [1292, 45] width 85 height 17
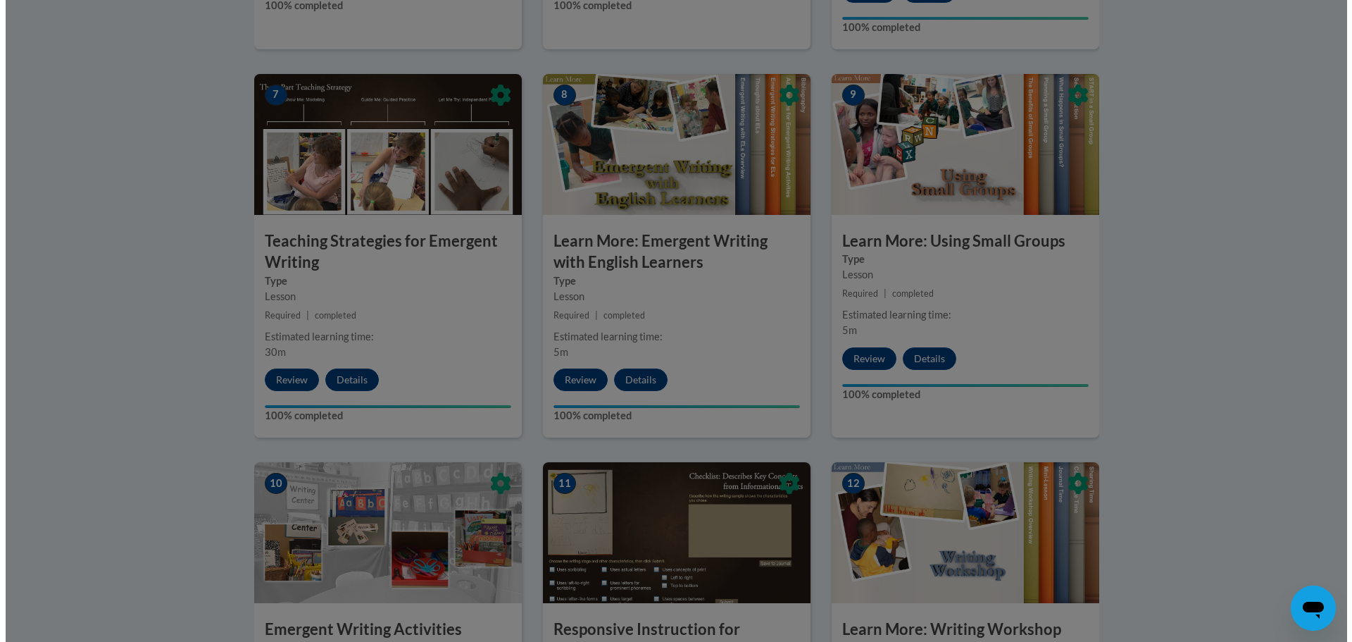
scroll to position [1105, 0]
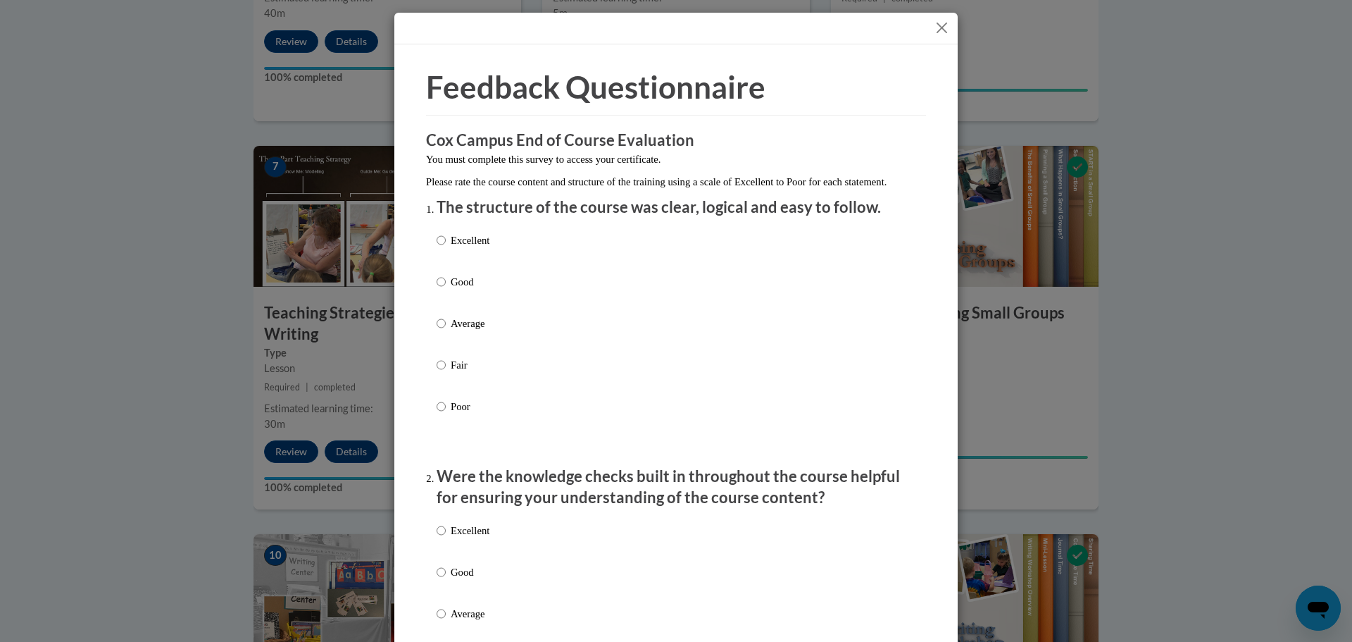
click at [538, 265] on div "Excellent Good Average Fair Poor" at bounding box center [676, 340] width 479 height 230
click at [454, 248] on p "Excellent" at bounding box center [470, 239] width 39 height 15
click at [446, 248] on input "Excellent" at bounding box center [441, 239] width 9 height 15
radio input "true"
click at [460, 538] on p "Excellent" at bounding box center [470, 530] width 39 height 15
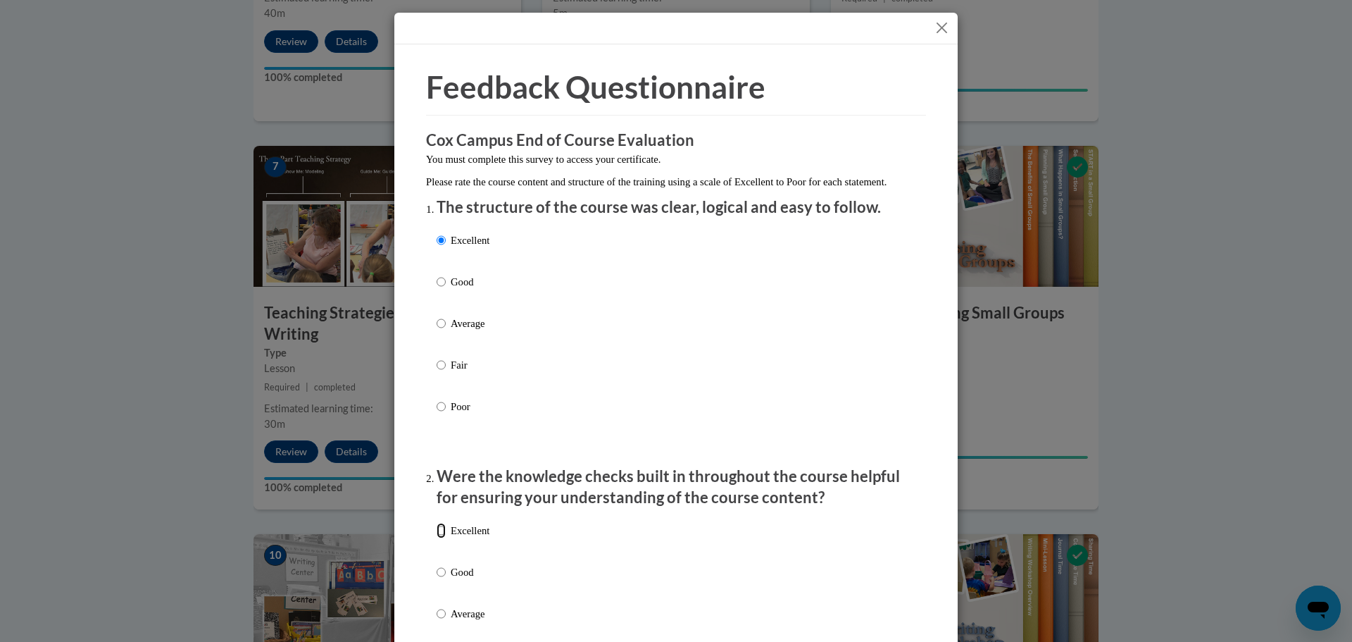
click at [446, 538] on input "Excellent" at bounding box center [441, 530] width 9 height 15
radio input "true"
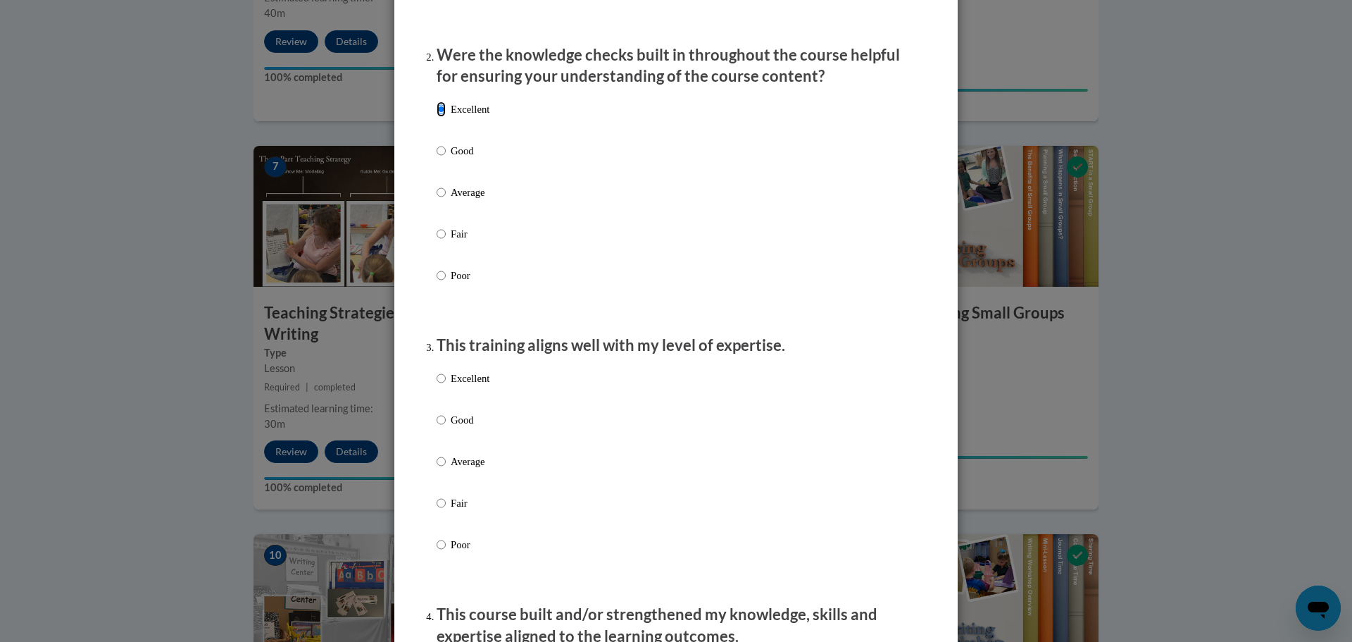
scroll to position [423, 0]
click at [470, 384] on p "Excellent" at bounding box center [470, 376] width 39 height 15
click at [446, 384] on input "Excellent" at bounding box center [441, 376] width 9 height 15
radio input "true"
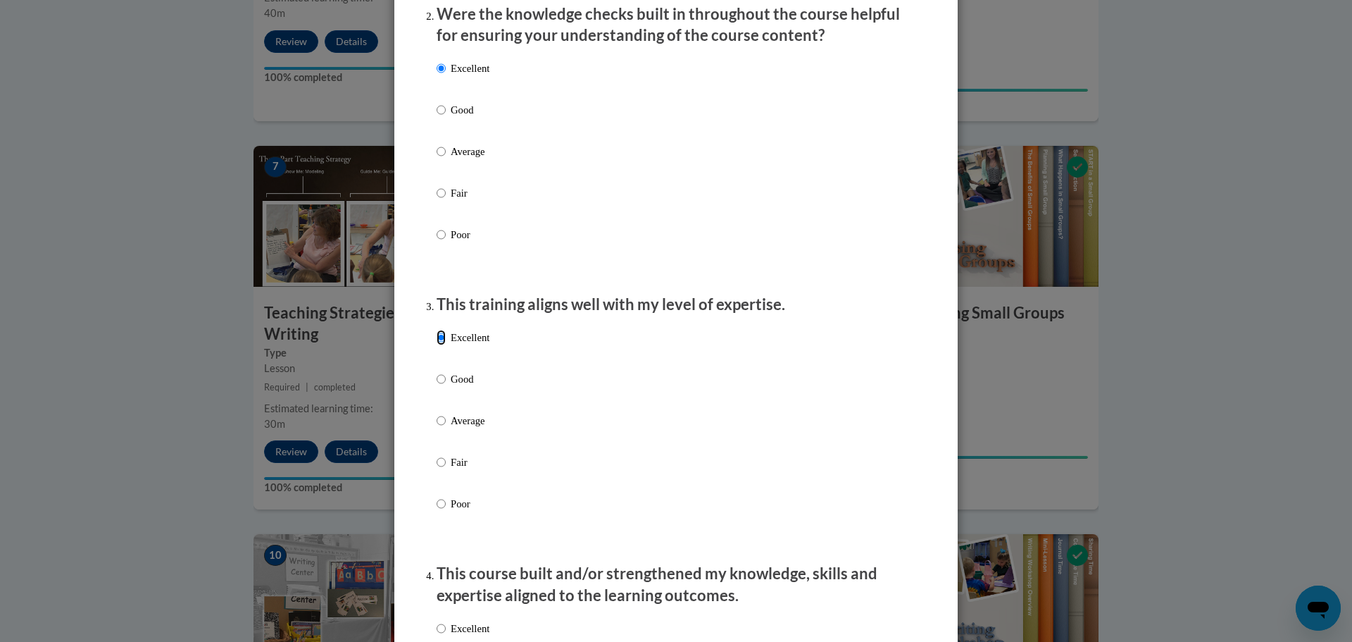
scroll to position [704, 0]
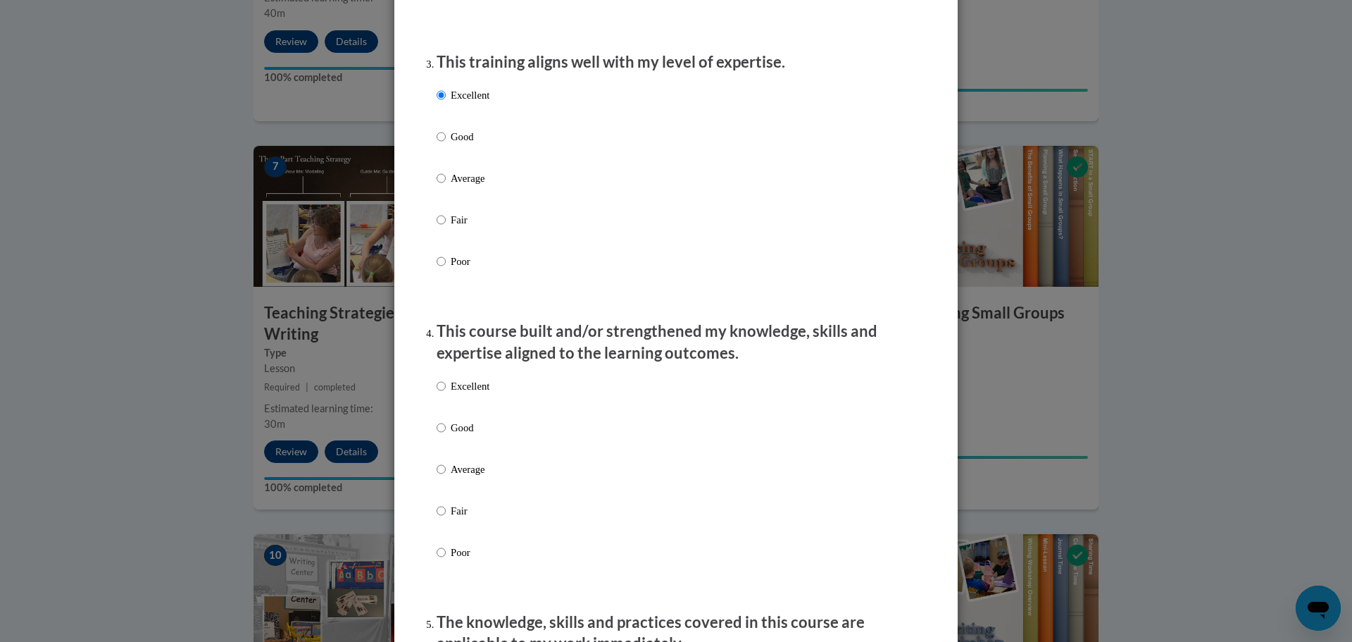
click at [481, 394] on p "Excellent" at bounding box center [470, 385] width 39 height 15
click at [446, 394] on input "Excellent" at bounding box center [441, 385] width 9 height 15
radio input "true"
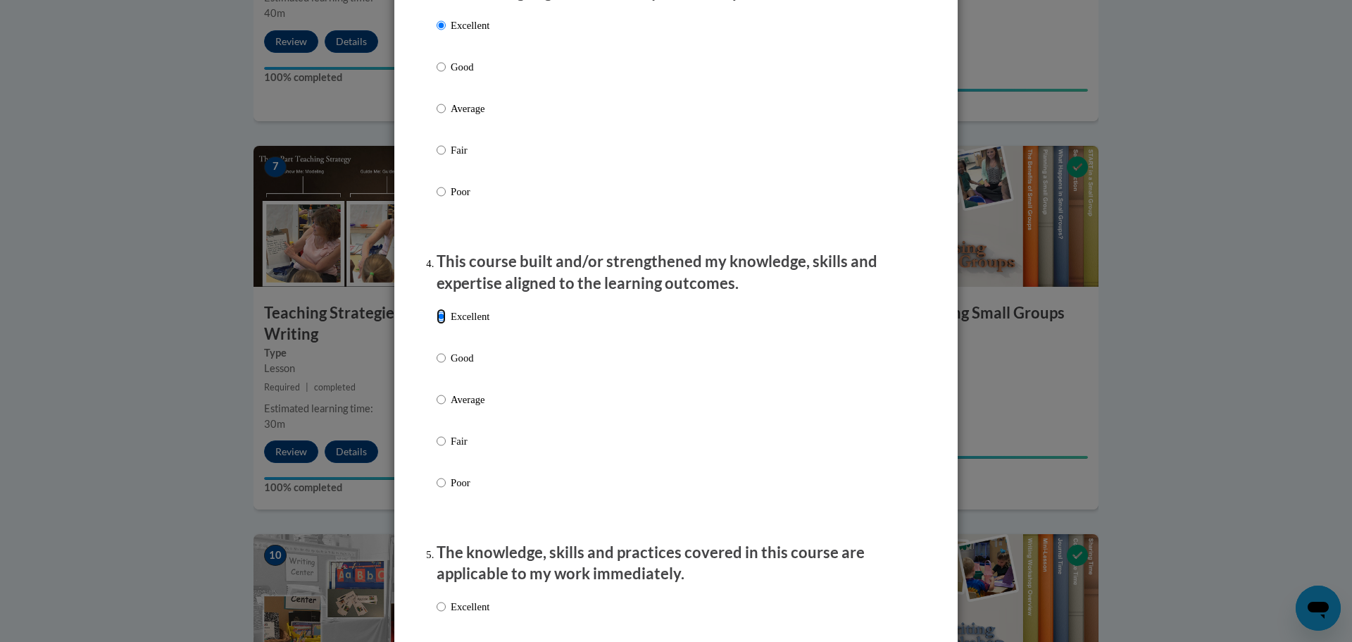
scroll to position [916, 0]
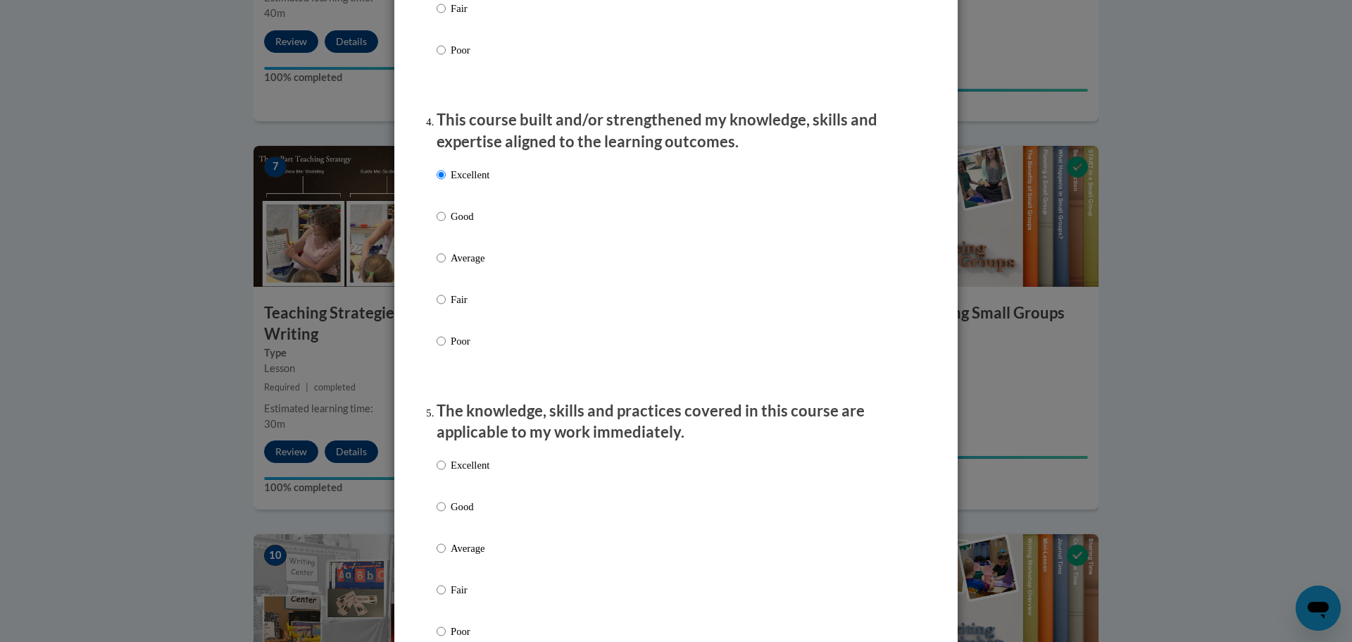
click at [494, 475] on div "Excellent Good Average Fair Poor" at bounding box center [676, 565] width 479 height 230
click at [464, 473] on p "Excellent" at bounding box center [470, 464] width 39 height 15
click at [446, 473] on input "Excellent" at bounding box center [441, 464] width 9 height 15
radio input "true"
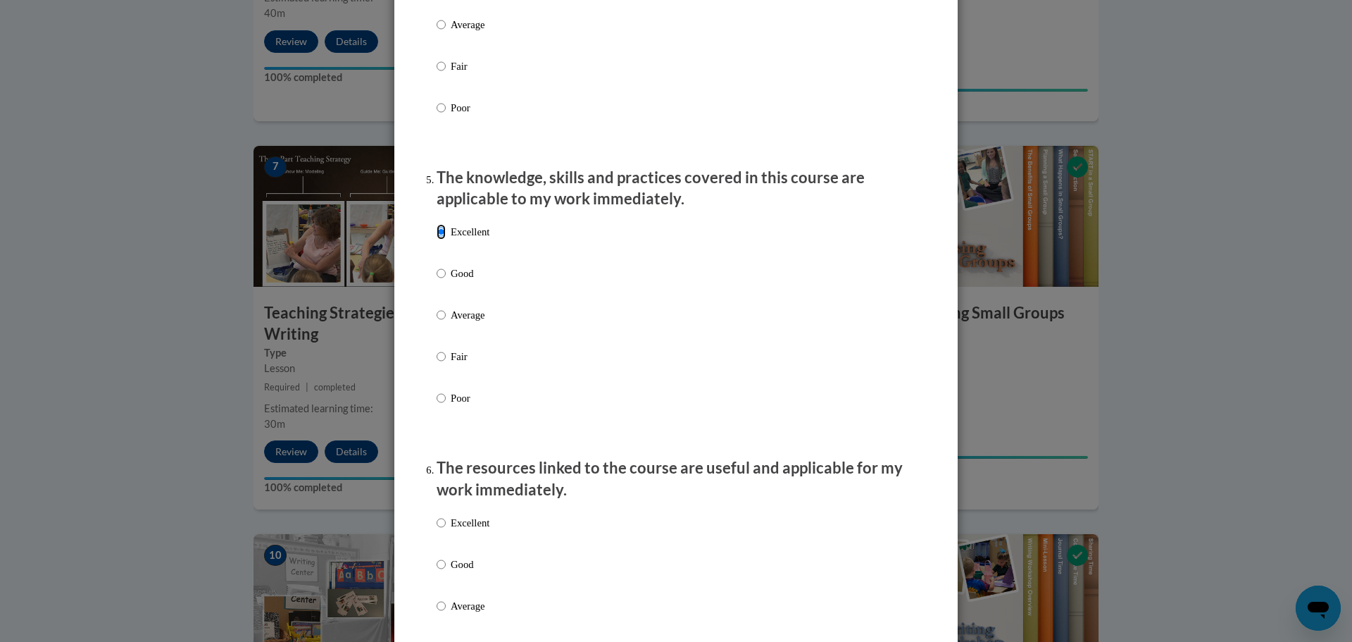
scroll to position [1197, 0]
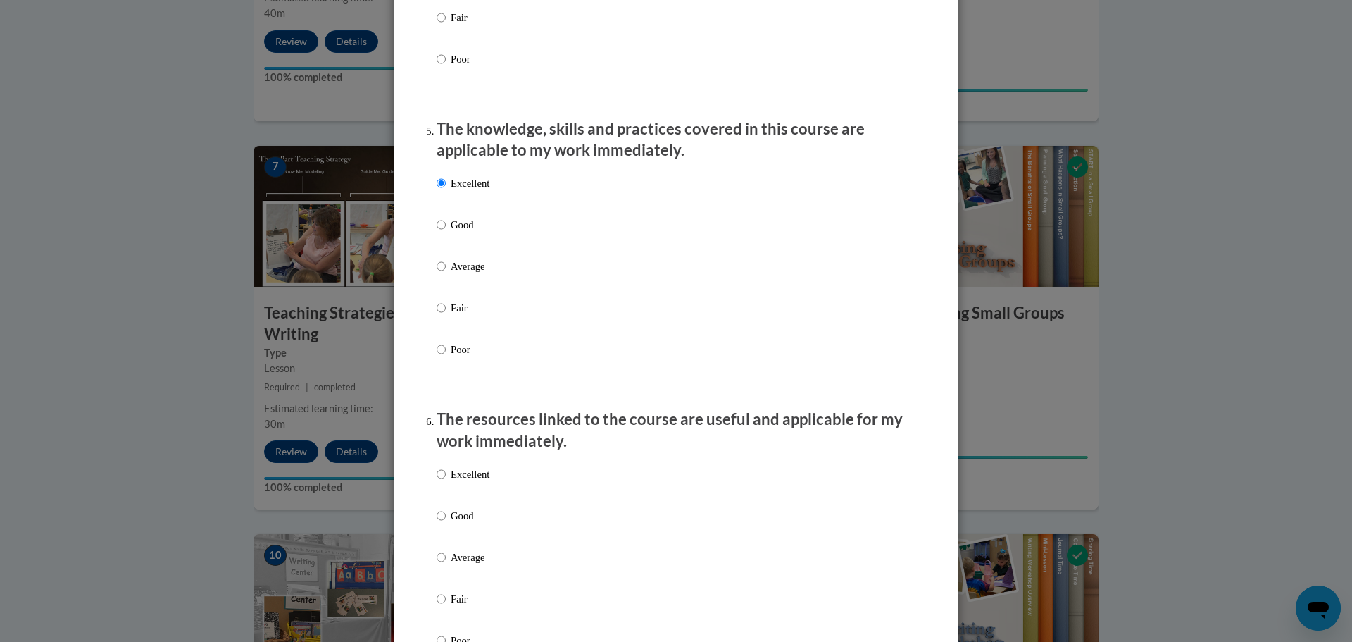
click at [473, 482] on p "Excellent" at bounding box center [470, 473] width 39 height 15
click at [446, 482] on input "Excellent" at bounding box center [441, 473] width 9 height 15
radio input "true"
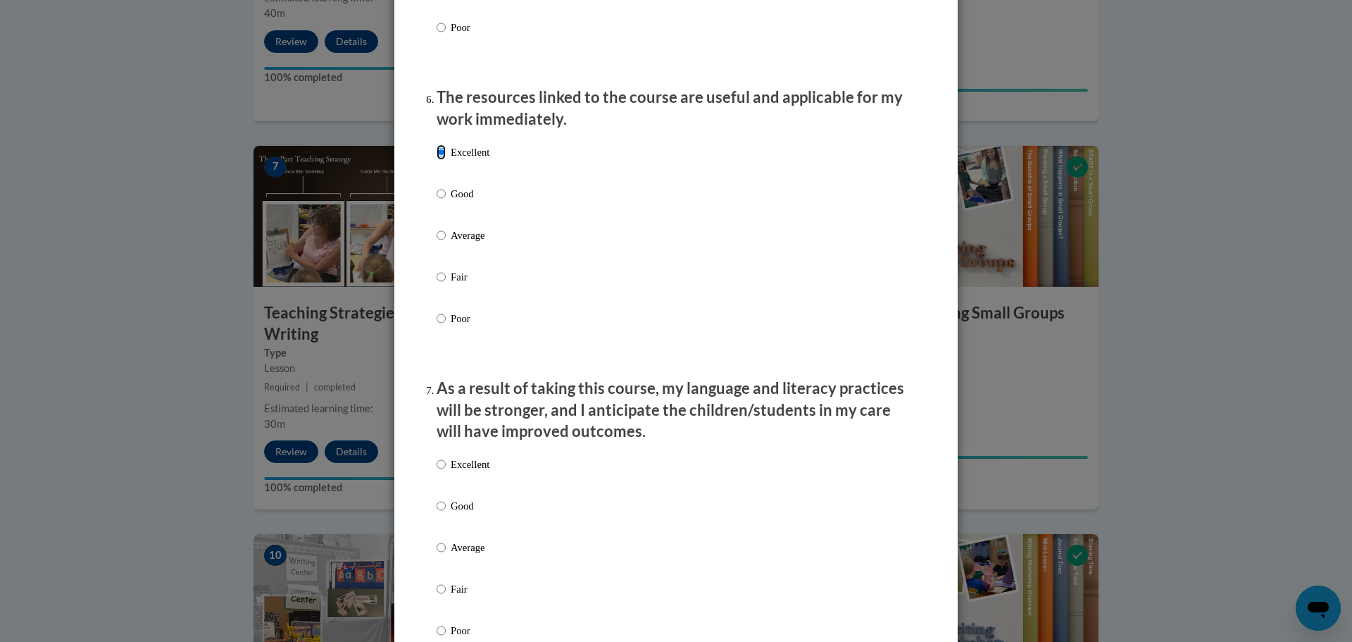
scroll to position [1549, 0]
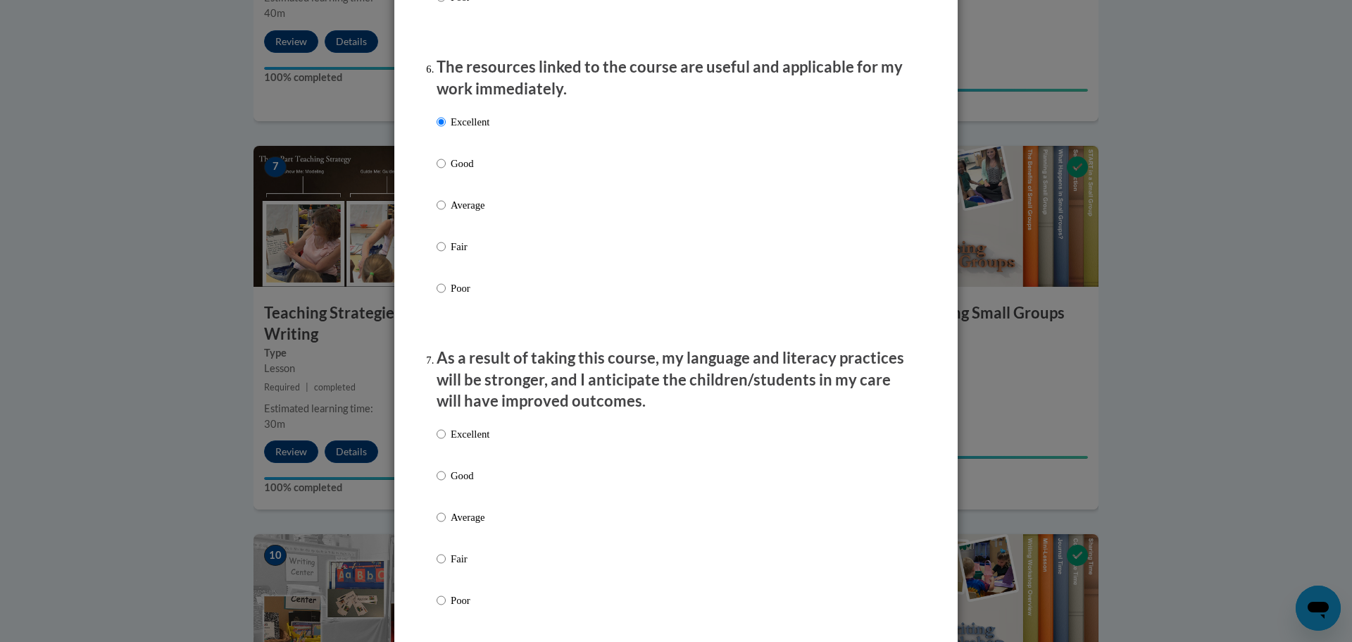
click at [480, 442] on p "Excellent" at bounding box center [470, 433] width 39 height 15
click at [446, 442] on input "Excellent" at bounding box center [441, 433] width 9 height 15
radio input "true"
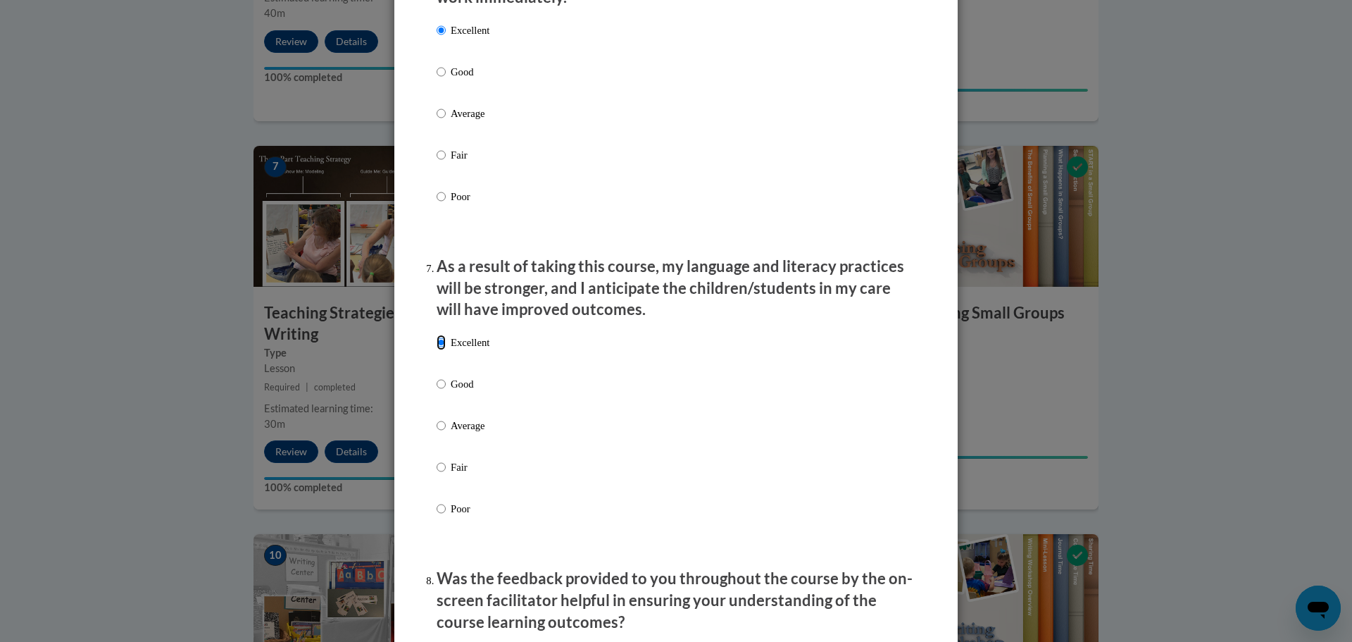
scroll to position [1902, 0]
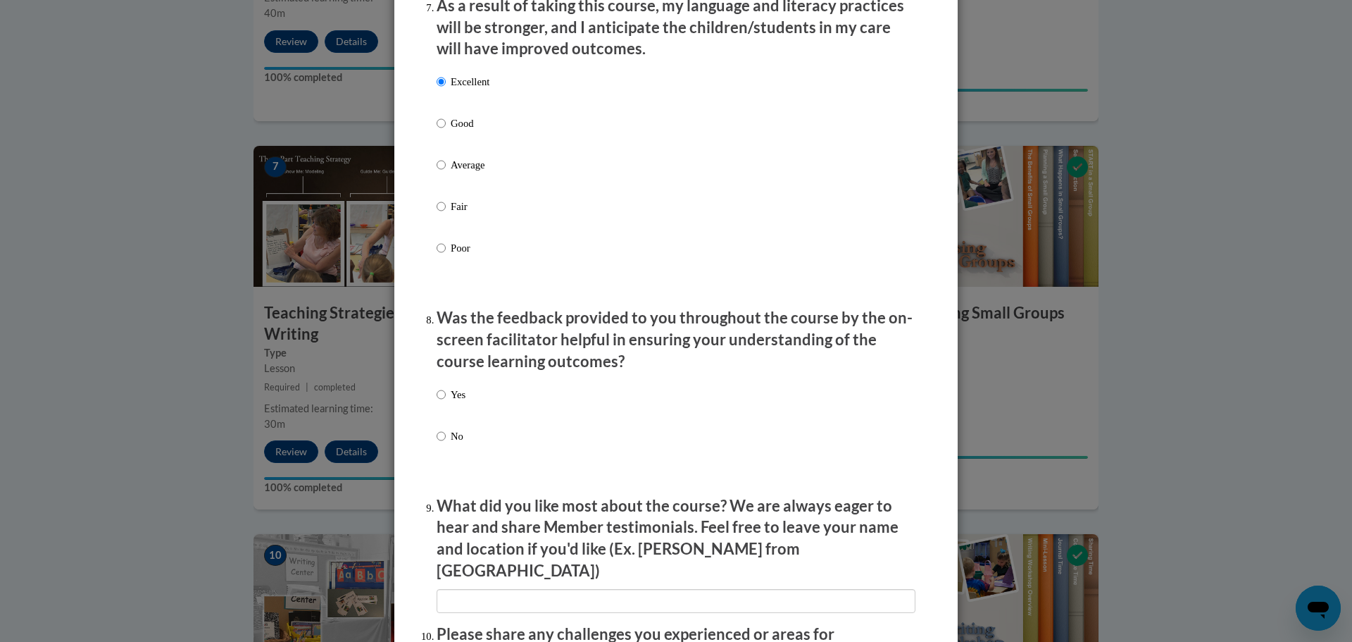
click at [466, 460] on div "Yes No" at bounding box center [676, 432] width 479 height 105
click at [462, 447] on div "Yes No" at bounding box center [676, 432] width 479 height 105
click at [442, 447] on label "No" at bounding box center [451, 447] width 29 height 38
click at [442, 444] on input "No" at bounding box center [441, 435] width 9 height 15
radio input "true"
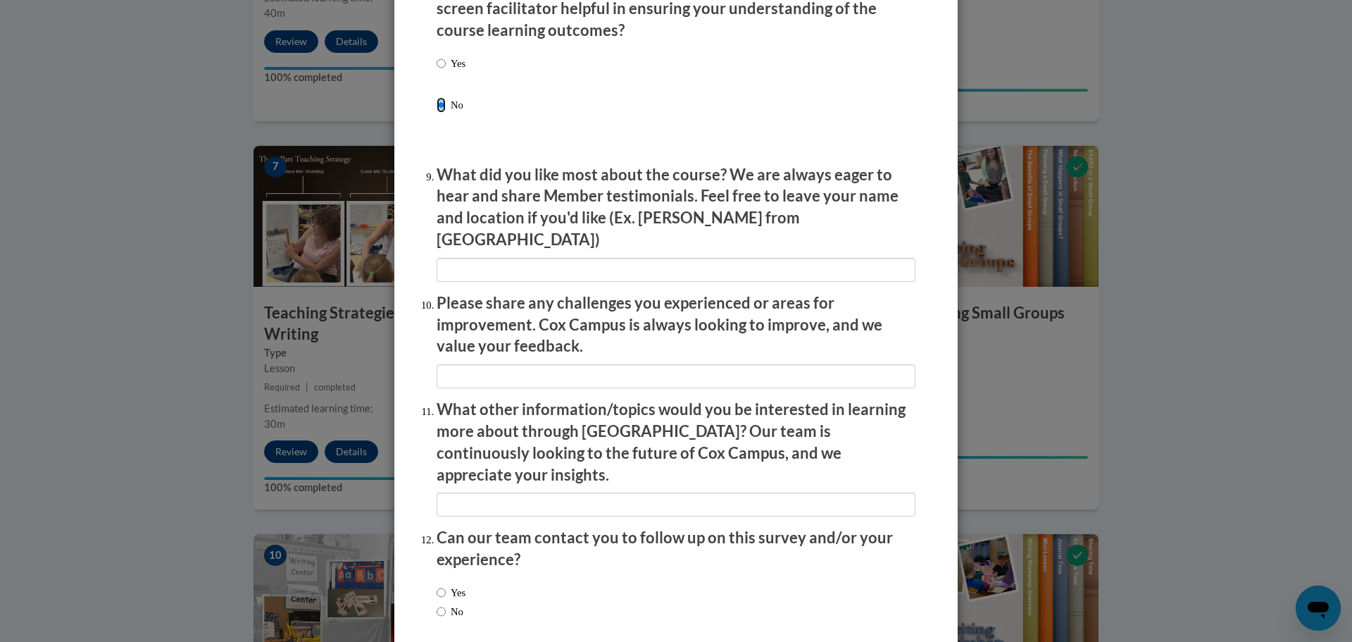
scroll to position [2285, 0]
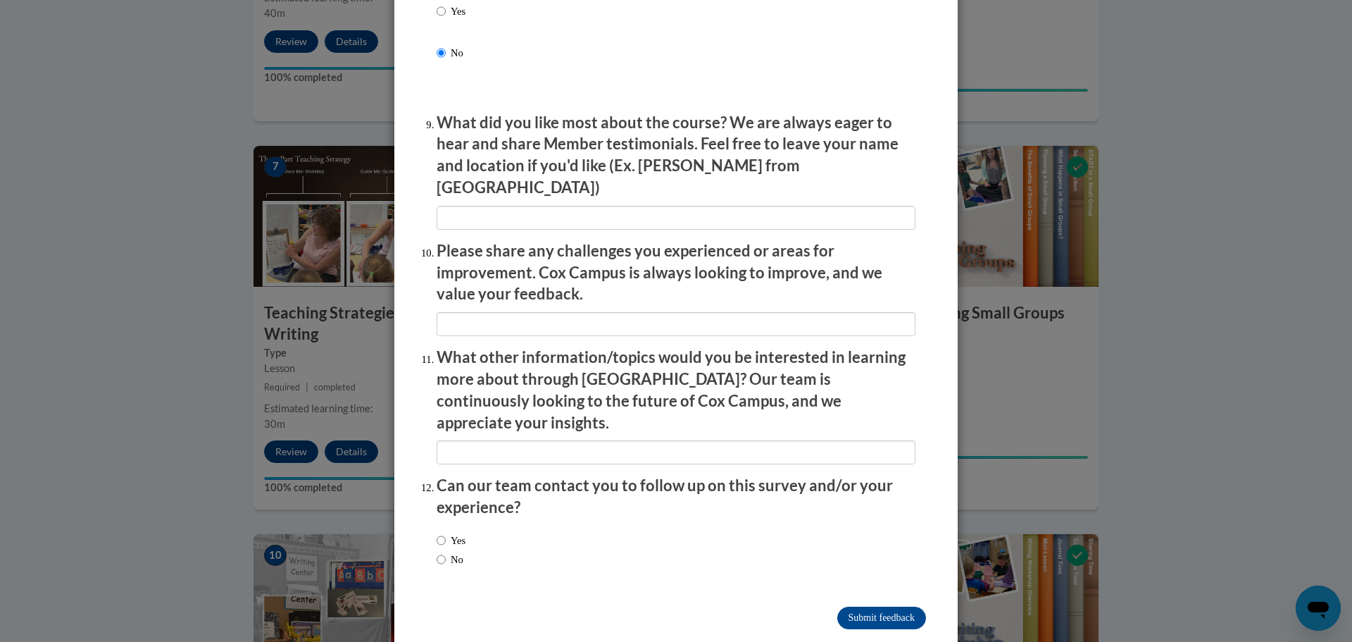
click at [458, 535] on div "Yes No" at bounding box center [451, 549] width 29 height 49
click at [466, 551] on span "No" at bounding box center [451, 558] width 29 height 15
click at [457, 551] on label "No" at bounding box center [450, 558] width 27 height 15
click at [446, 551] on input "No" at bounding box center [441, 558] width 9 height 15
radio input "true"
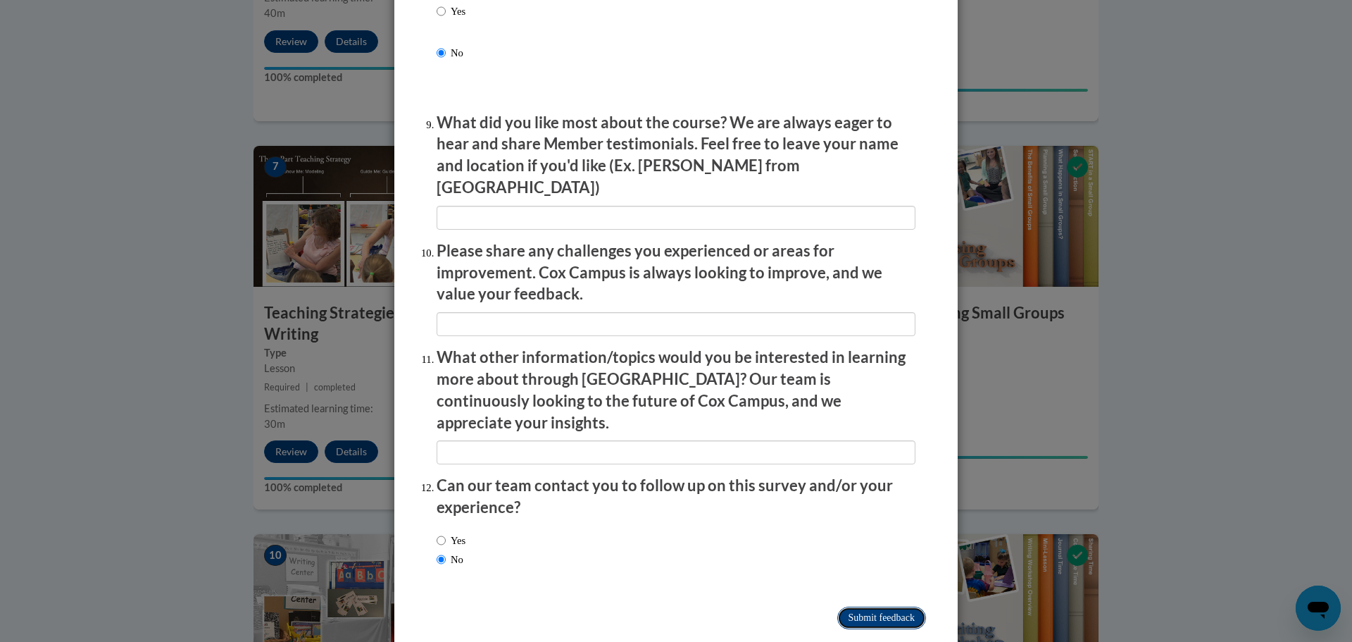
click at [866, 606] on input "Submit feedback" at bounding box center [881, 617] width 89 height 23
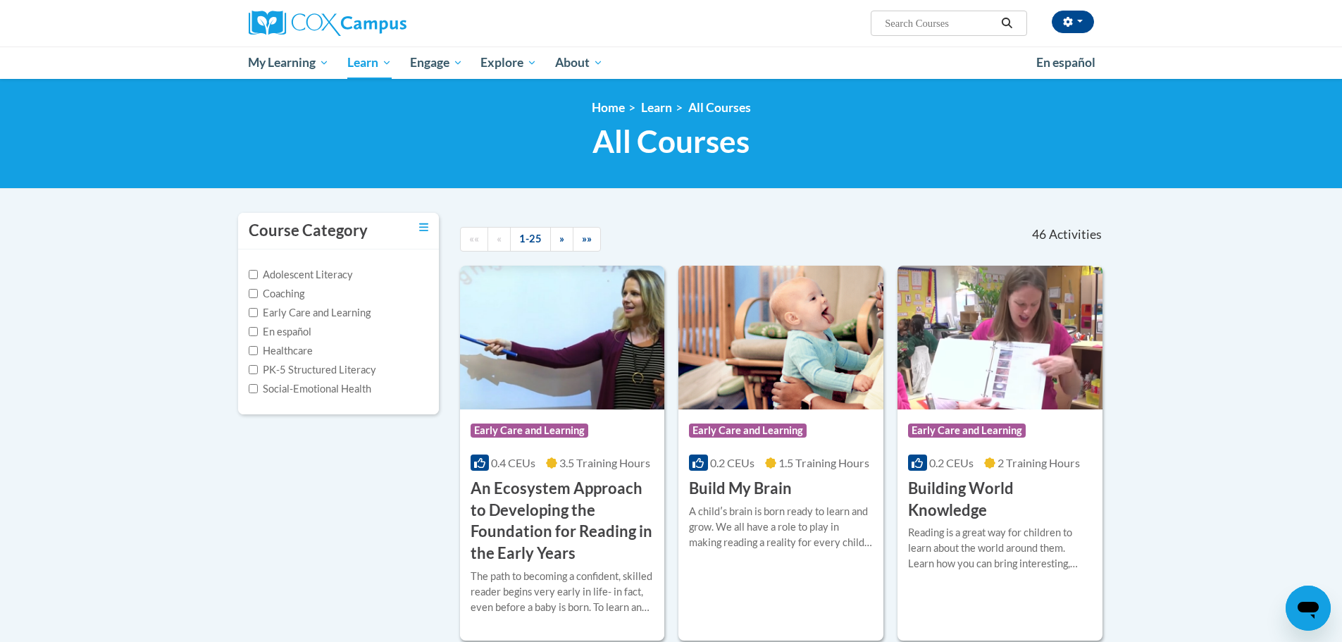
click at [329, 315] on label "Early Care and Learning" at bounding box center [310, 312] width 122 height 15
click at [258, 315] on input "Early Care and Learning" at bounding box center [253, 312] width 9 height 9
checkbox input "true"
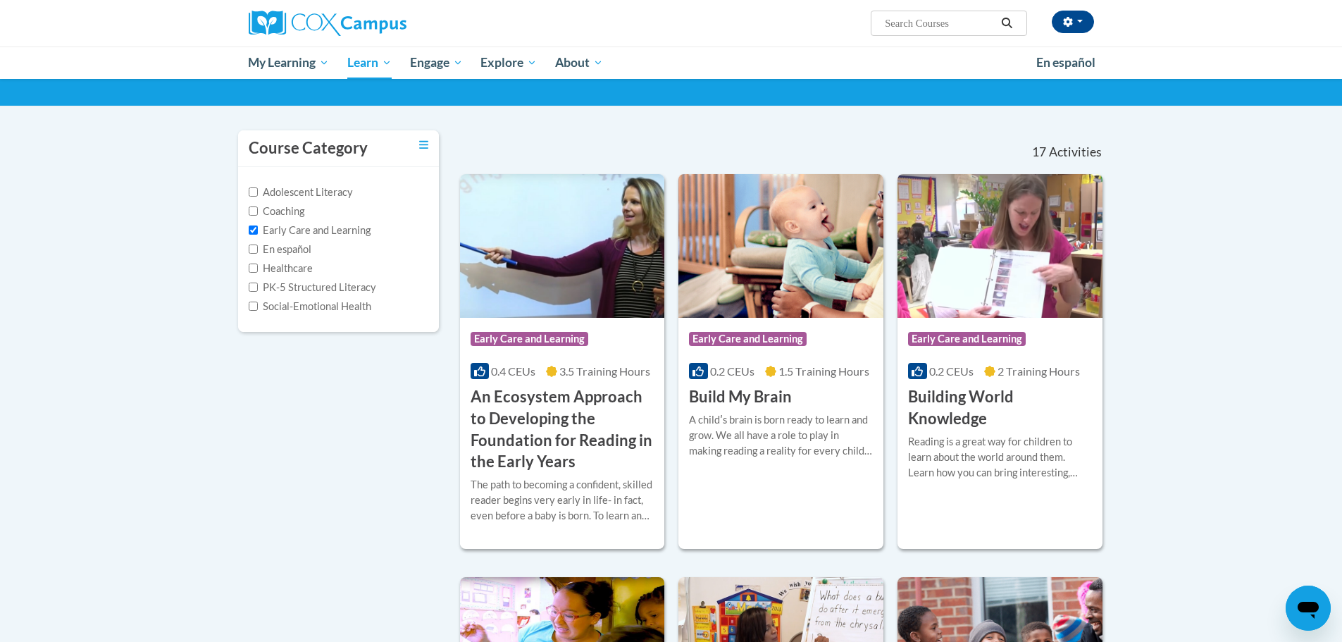
scroll to position [70, 0]
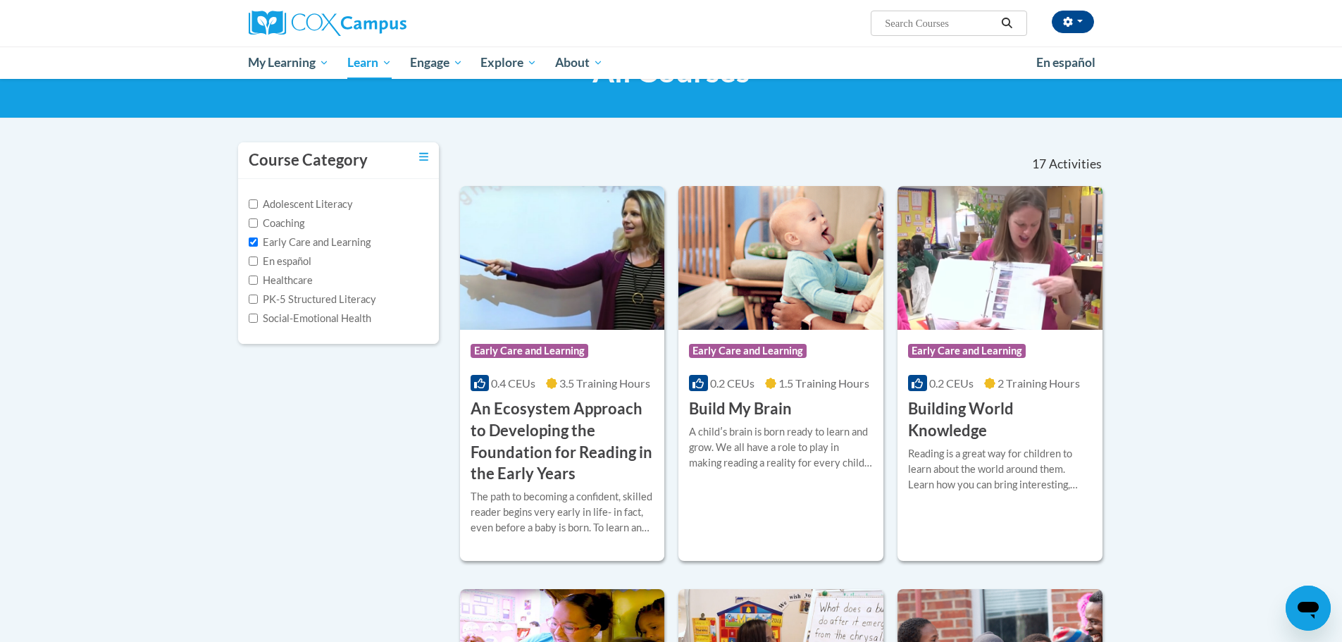
click at [277, 320] on label "Social-Emotional Health" at bounding box center [310, 318] width 123 height 15
click at [258, 320] on input "Social-Emotional Health" at bounding box center [253, 317] width 9 height 9
checkbox input "true"
click at [274, 235] on label "Early Care and Learning" at bounding box center [310, 242] width 122 height 15
click at [258, 237] on input "Early Care and Learning" at bounding box center [253, 241] width 9 height 9
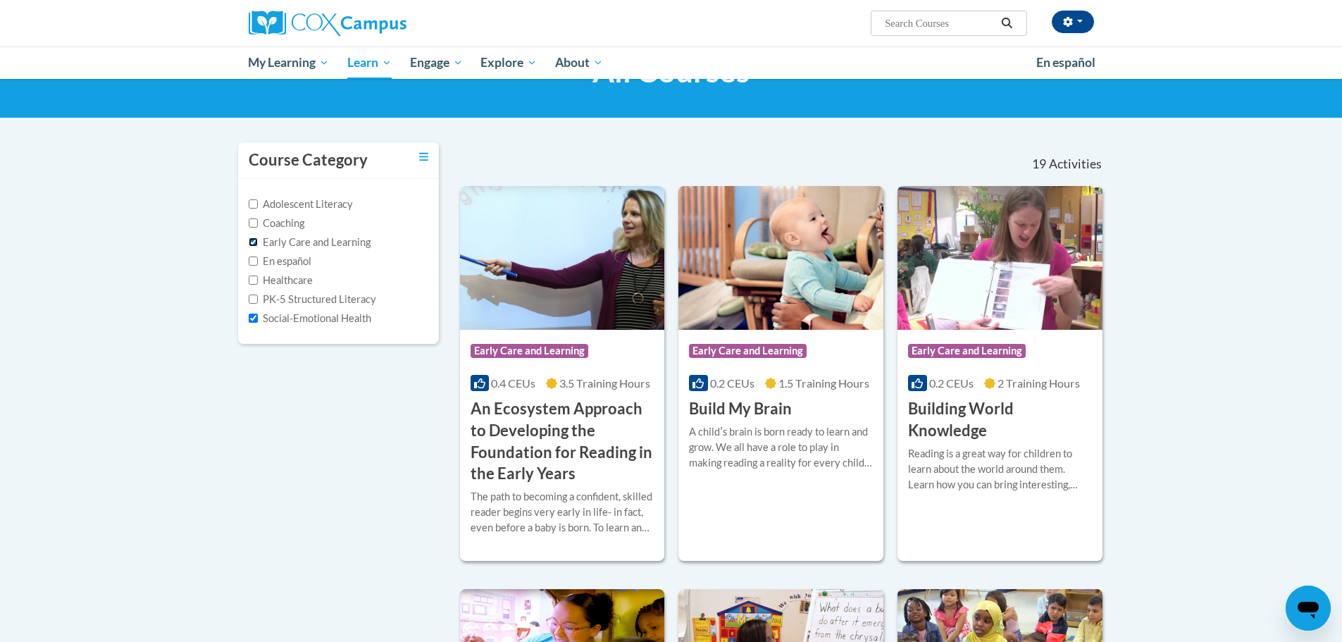
checkbox input "false"
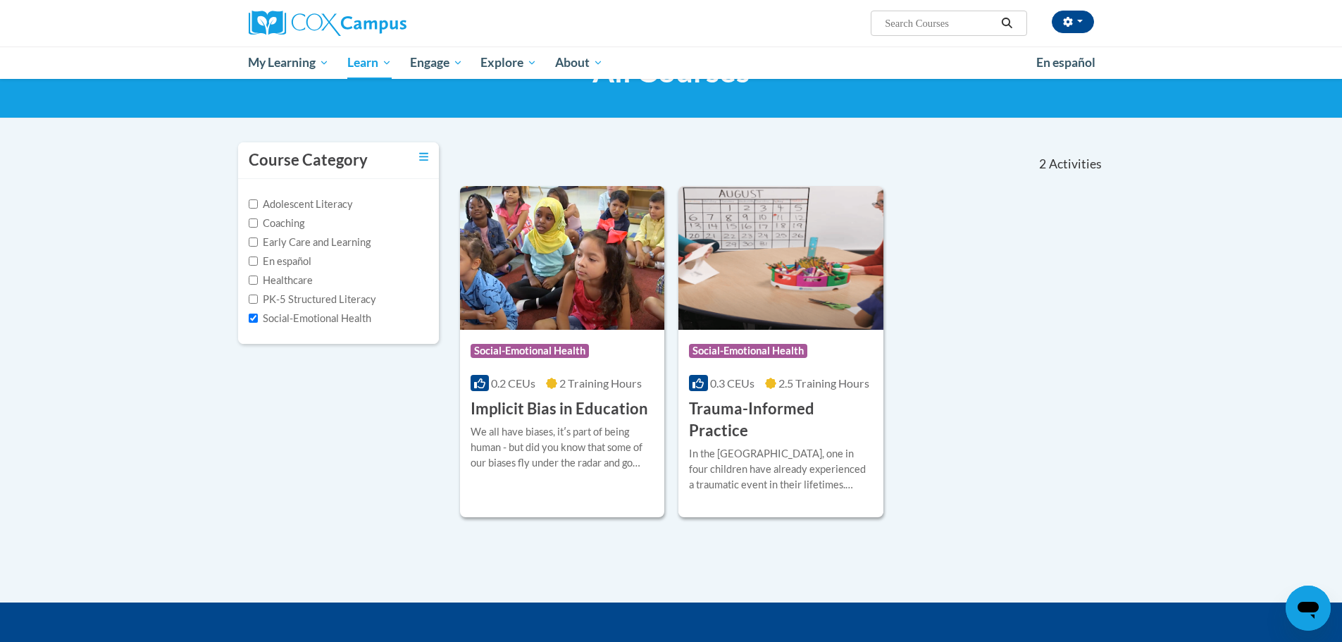
click at [342, 312] on label "Social-Emotional Health" at bounding box center [310, 318] width 123 height 15
click at [258, 313] on input "Social-Emotional Health" at bounding box center [253, 317] width 9 height 9
checkbox input "false"
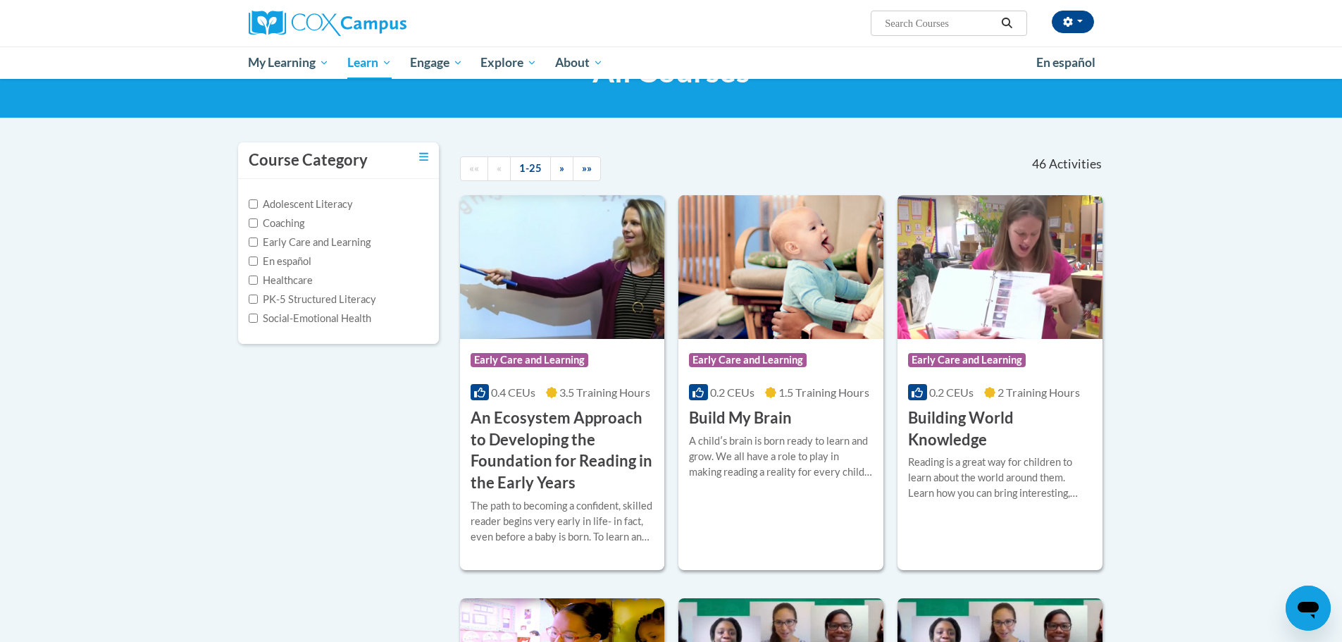
click at [345, 305] on label "PK-5 Structured Literacy" at bounding box center [312, 299] width 127 height 15
click at [258, 304] on input "PK-5 Structured Literacy" at bounding box center [253, 298] width 9 height 9
checkbox input "true"
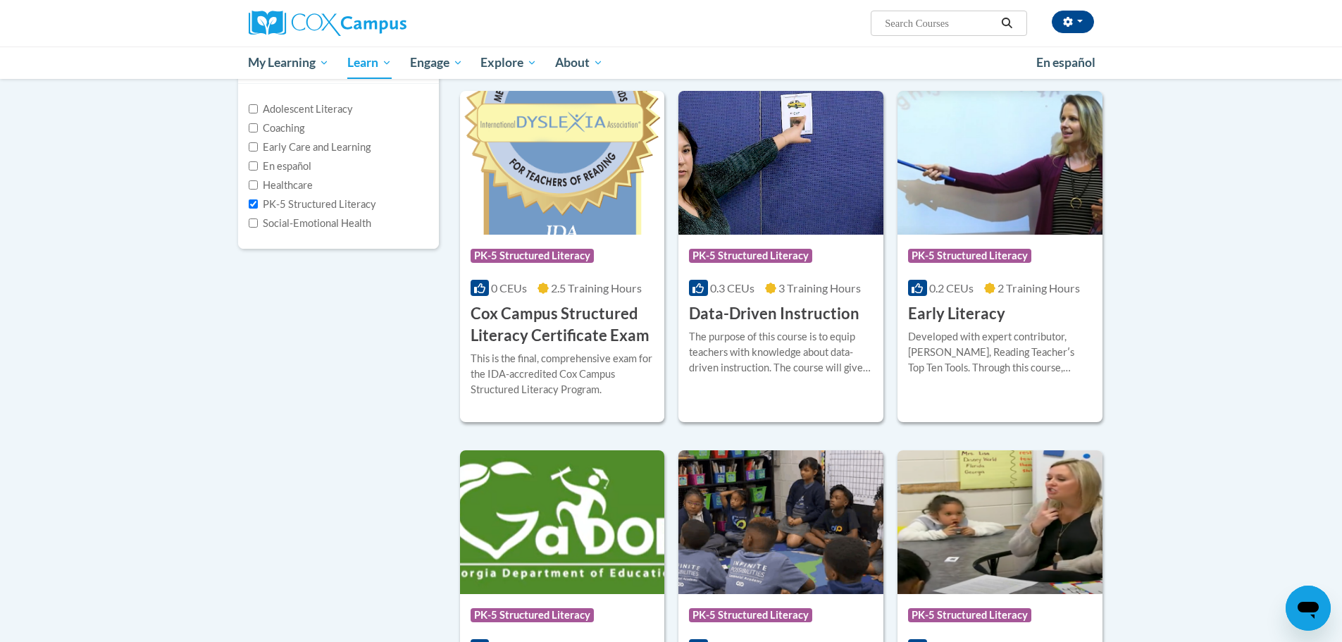
scroll to position [141, 0]
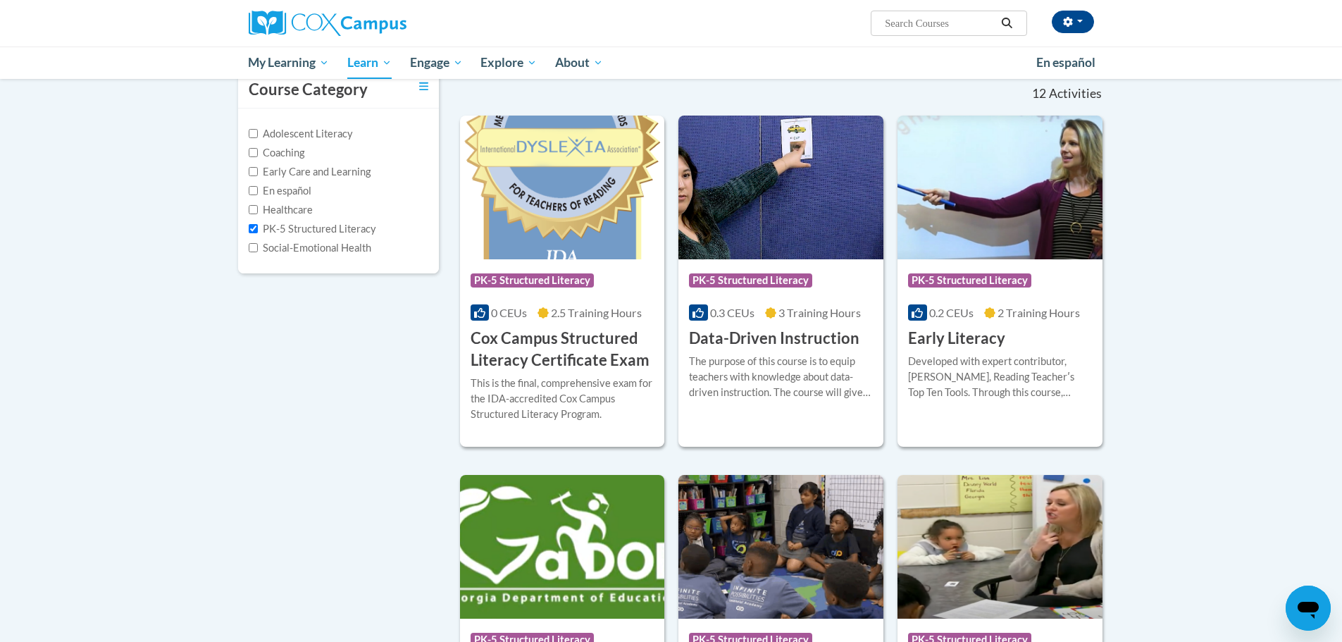
click at [330, 217] on div "Healthcare" at bounding box center [339, 209] width 180 height 15
click at [280, 211] on label "Healthcare" at bounding box center [281, 209] width 64 height 15
click at [258, 211] on input "Healthcare" at bounding box center [253, 209] width 9 height 9
checkbox input "true"
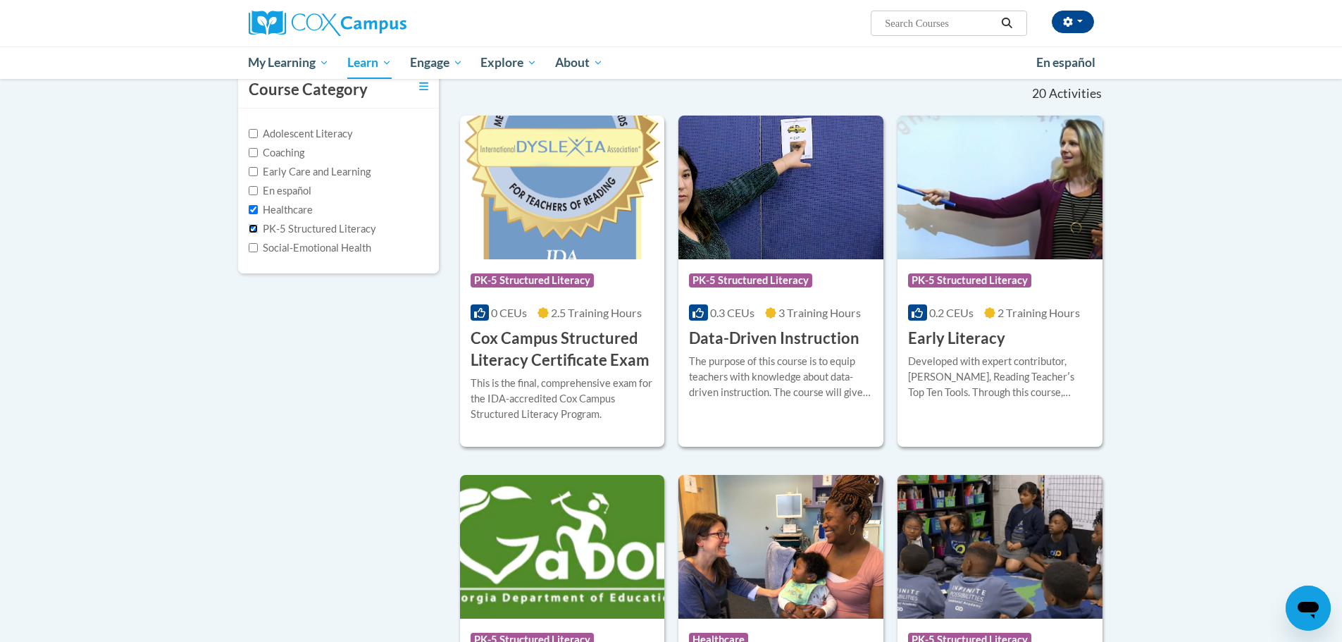
click at [254, 227] on input "PK-5 Structured Literacy" at bounding box center [253, 228] width 9 height 9
checkbox input "false"
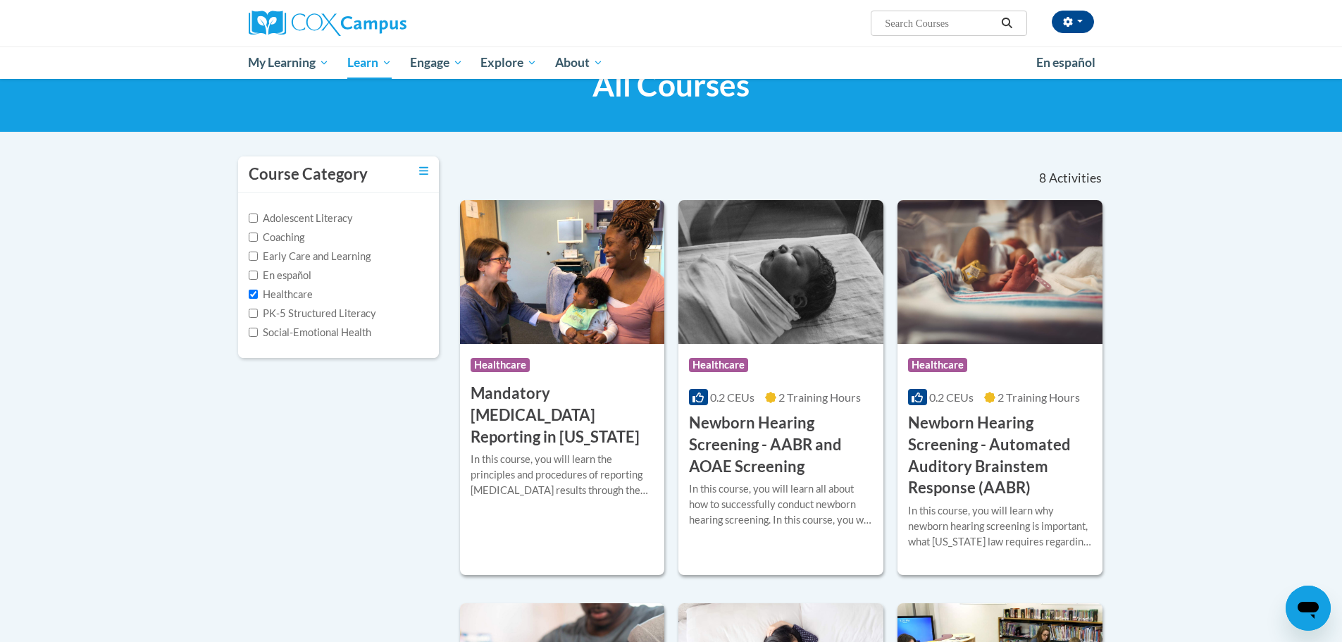
scroll to position [0, 0]
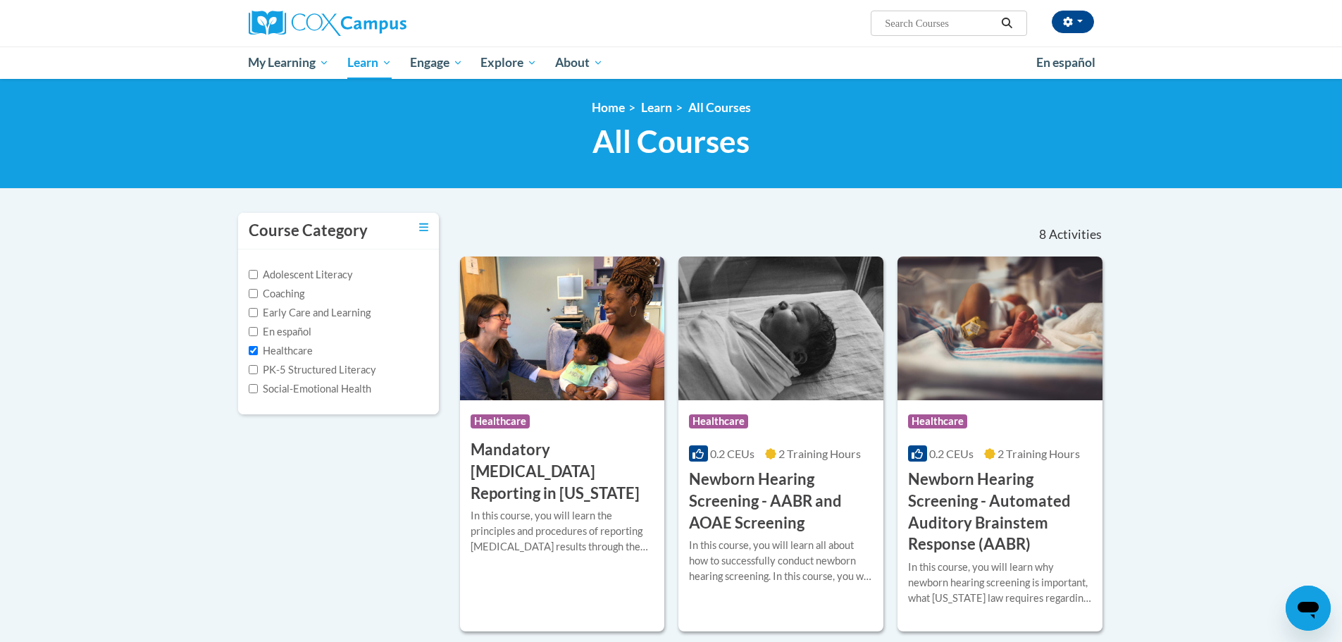
click at [275, 351] on label "Healthcare" at bounding box center [281, 350] width 64 height 15
click at [258, 351] on input "Healthcare" at bounding box center [253, 350] width 9 height 9
checkbox input "false"
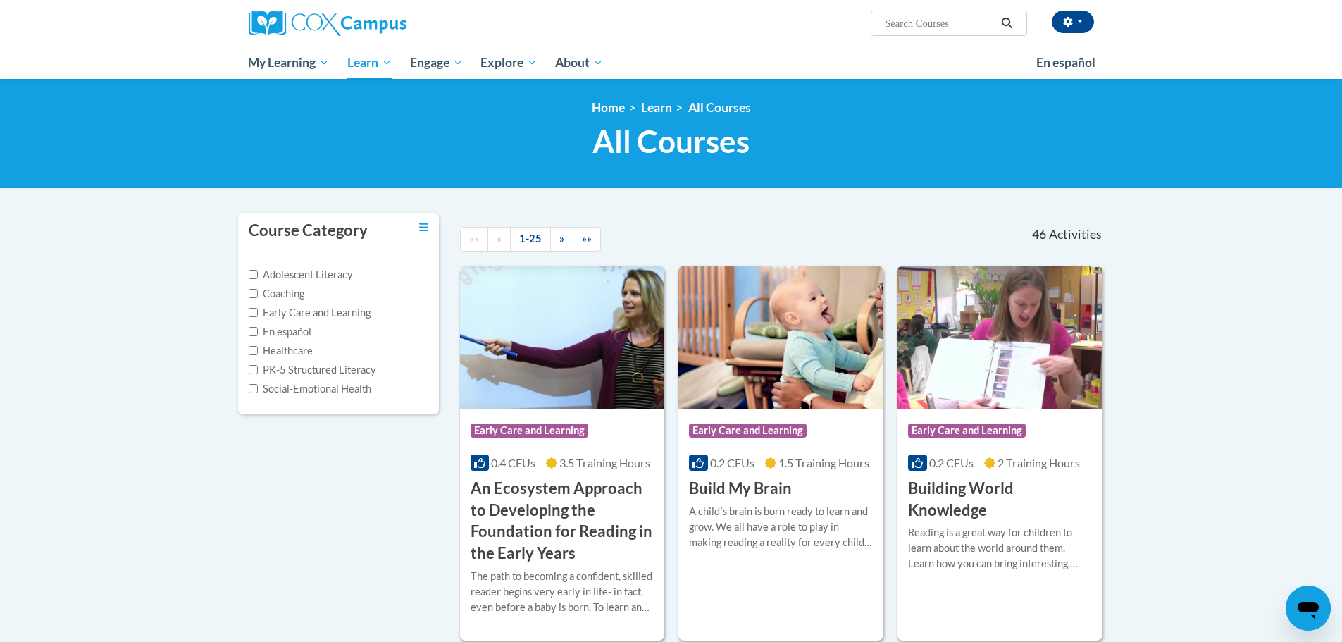
click at [287, 336] on label "En español" at bounding box center [280, 331] width 63 height 15
click at [258, 336] on input "En español" at bounding box center [253, 331] width 9 height 9
checkbox input "true"
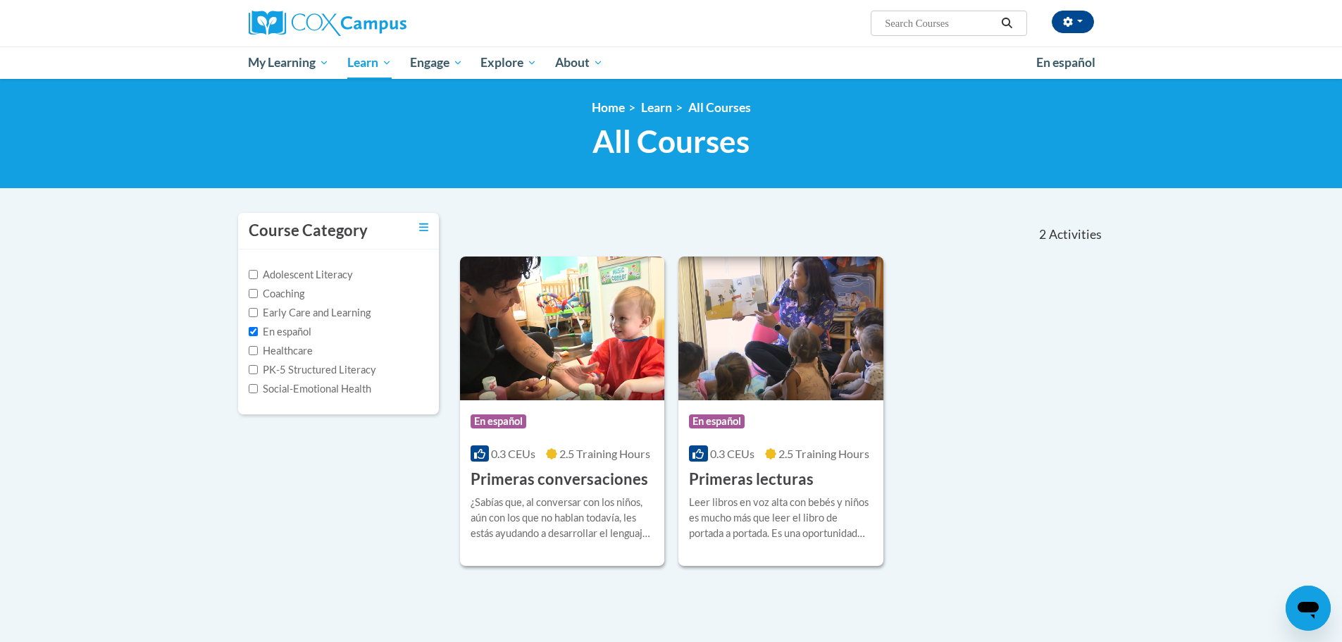
click at [295, 315] on label "Early Care and Learning" at bounding box center [310, 312] width 122 height 15
click at [258, 315] on input "Early Care and Learning" at bounding box center [253, 312] width 9 height 9
checkbox input "true"
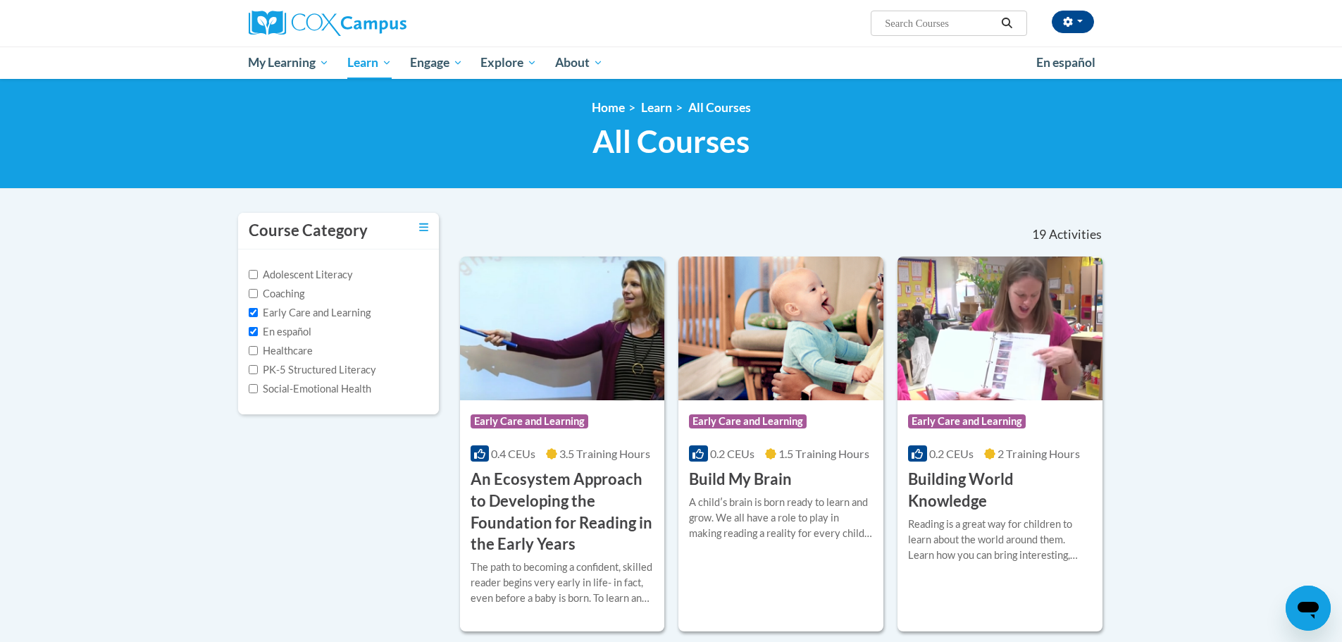
click at [294, 324] on label "En español" at bounding box center [280, 331] width 63 height 15
click at [258, 327] on input "En español" at bounding box center [253, 331] width 9 height 9
checkbox input "false"
click at [291, 297] on label "Coaching" at bounding box center [277, 293] width 56 height 15
click at [258, 297] on input "Coaching" at bounding box center [253, 293] width 9 height 9
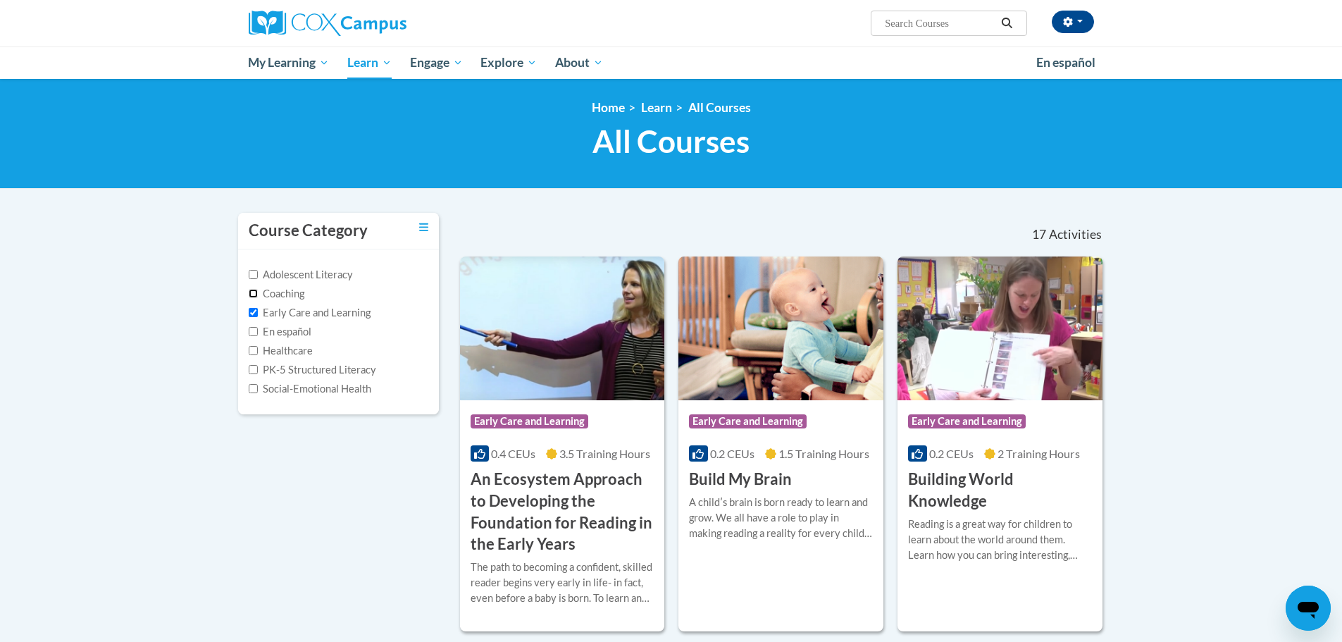
checkbox input "true"
click at [288, 309] on label "Early Care and Learning" at bounding box center [310, 312] width 122 height 15
click at [258, 309] on input "Early Care and Learning" at bounding box center [253, 312] width 9 height 9
checkbox input "false"
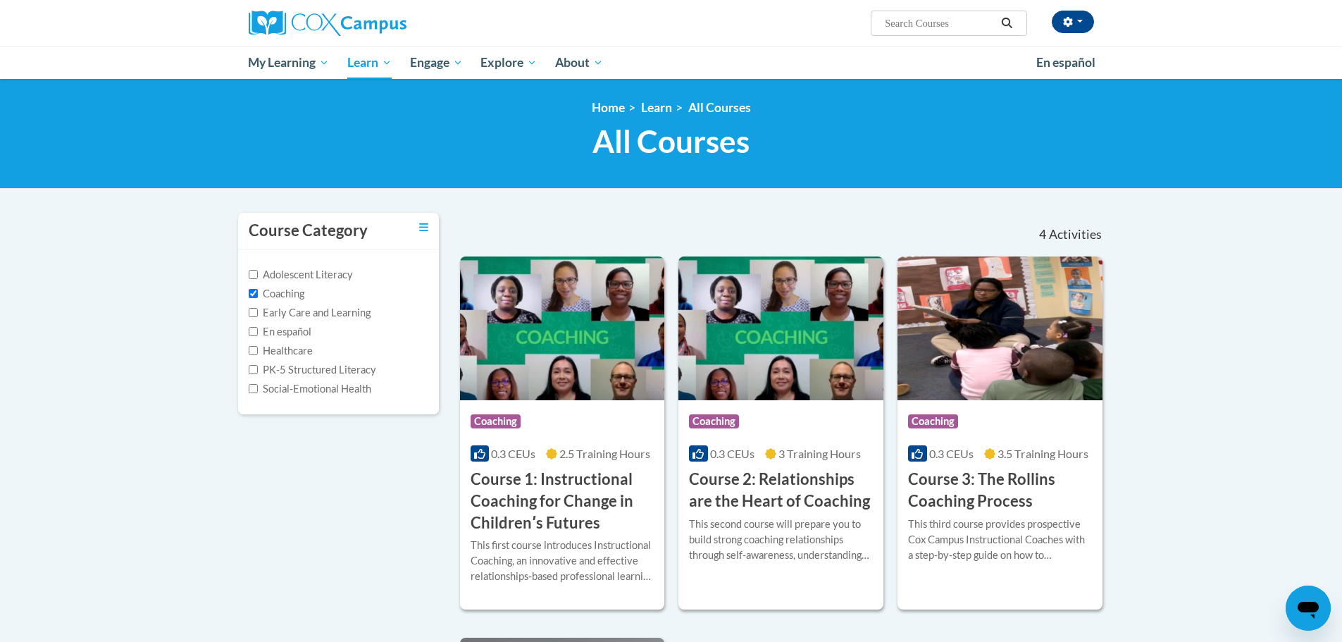
click at [293, 277] on label "Adolescent Literacy" at bounding box center [301, 274] width 104 height 15
click at [258, 277] on input "Adolescent Literacy" at bounding box center [253, 274] width 9 height 9
checkbox input "true"
click at [291, 295] on label "Coaching" at bounding box center [277, 293] width 56 height 15
click at [258, 295] on input "Coaching" at bounding box center [253, 293] width 9 height 9
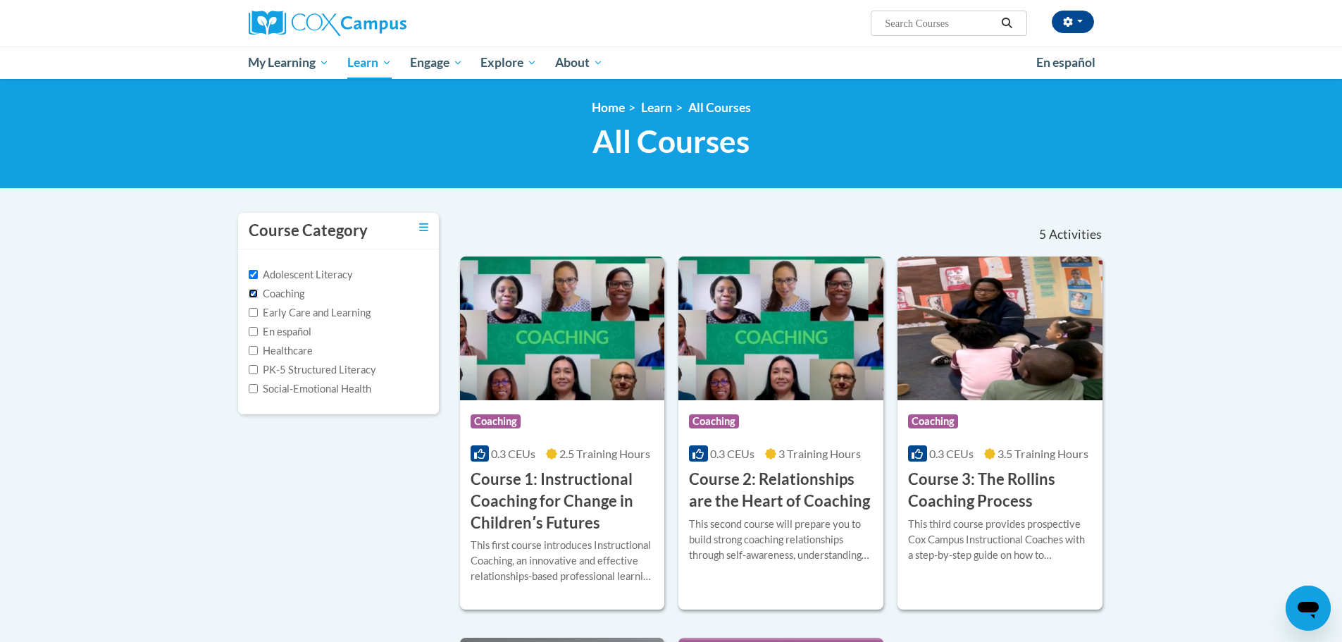
checkbox input "false"
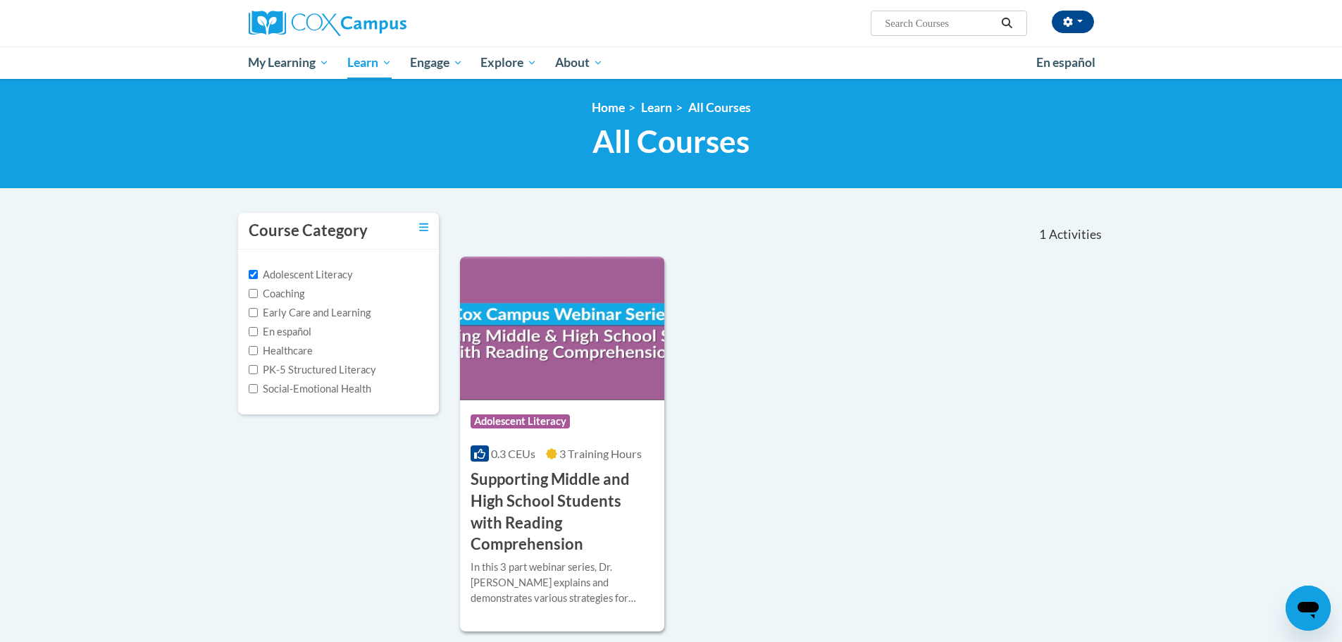
click at [352, 323] on div "Adolescent Literacy Coaching Early Care and Learning En español Healthcare PK-5…" at bounding box center [339, 332] width 180 height 130
click at [353, 314] on label "Early Care and Learning" at bounding box center [310, 312] width 122 height 15
click at [258, 314] on input "Early Care and Learning" at bounding box center [253, 312] width 9 height 9
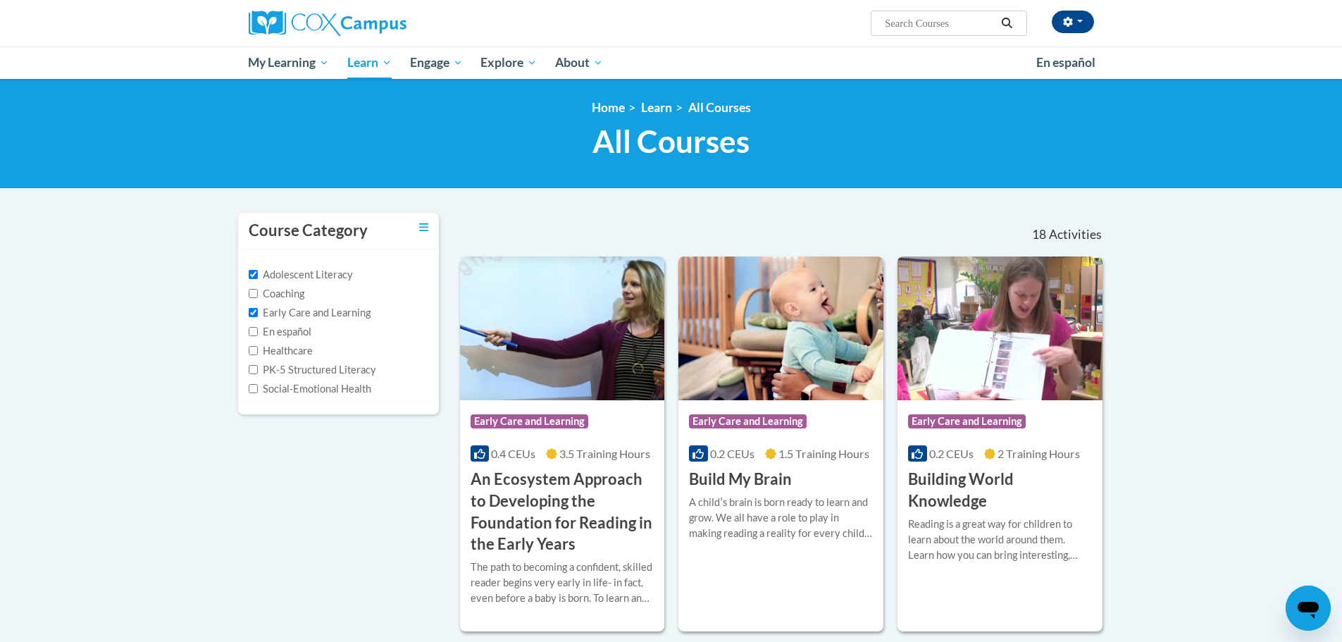
click at [322, 313] on label "Early Care and Learning" at bounding box center [310, 312] width 122 height 15
click at [258, 313] on input "Early Care and Learning" at bounding box center [253, 312] width 9 height 9
checkbox input "false"
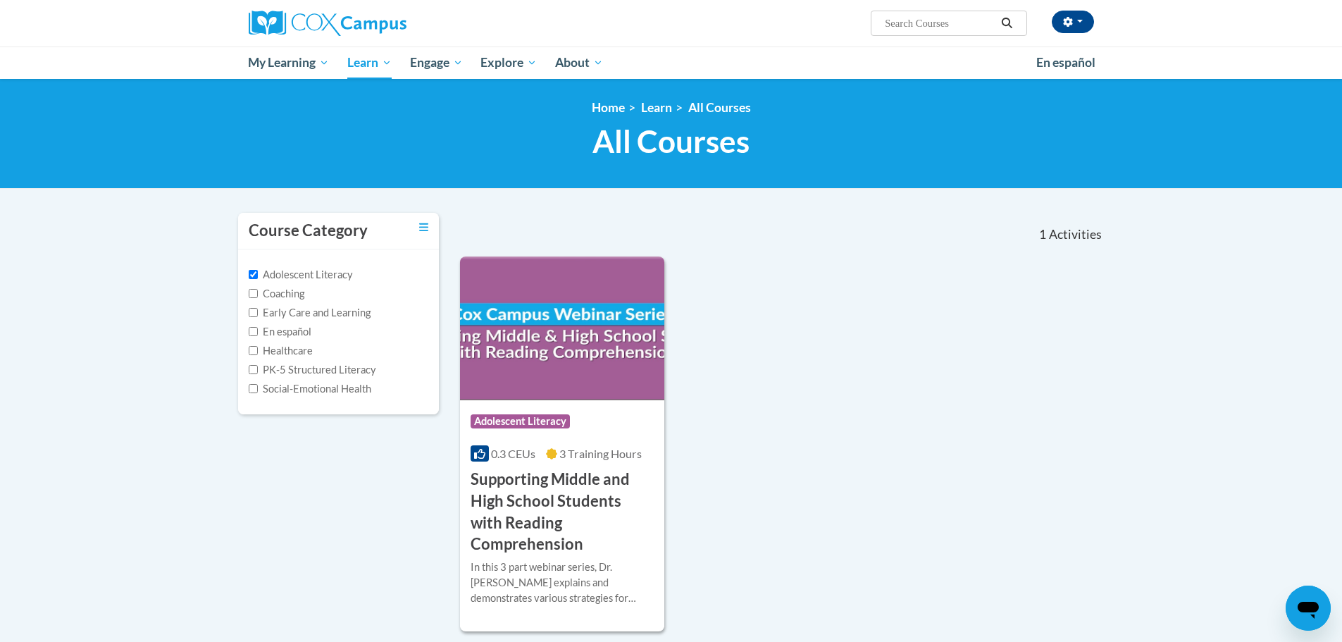
click at [329, 273] on label "Adolescent Literacy" at bounding box center [301, 274] width 104 height 15
click at [258, 273] on input "Adolescent Literacy" at bounding box center [253, 274] width 9 height 9
checkbox input "false"
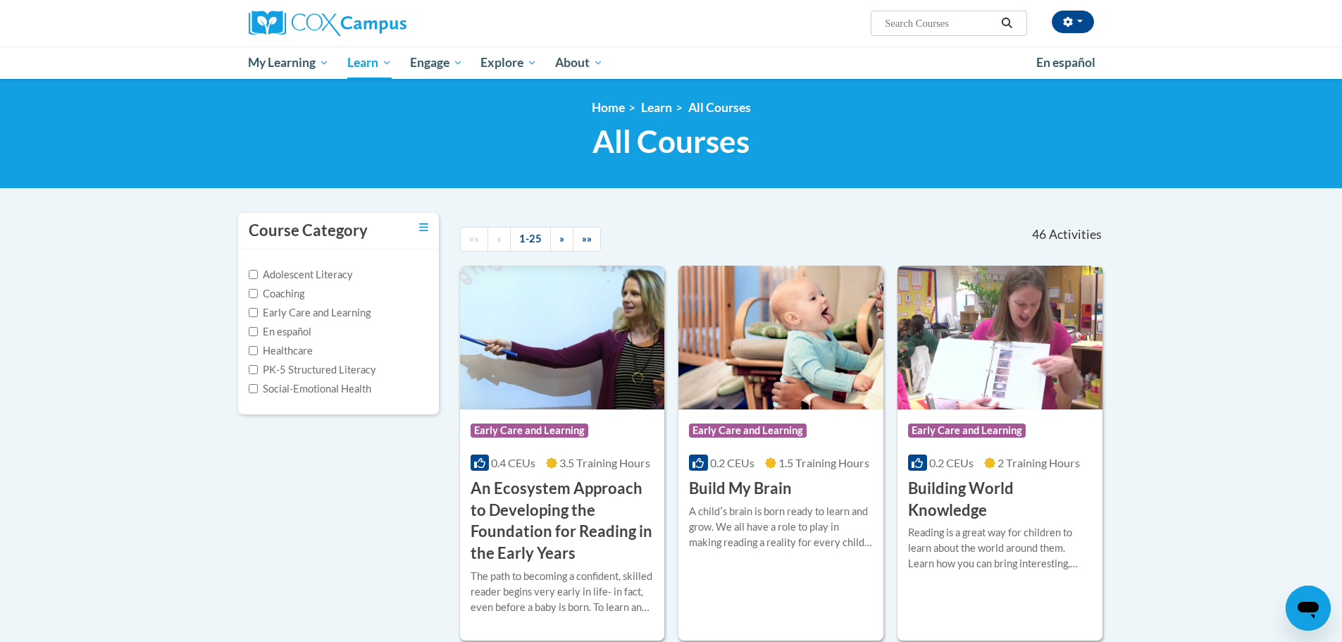
click at [299, 375] on label "PK-5 Structured Literacy" at bounding box center [312, 369] width 127 height 15
click at [258, 374] on input "PK-5 Structured Literacy" at bounding box center [253, 369] width 9 height 9
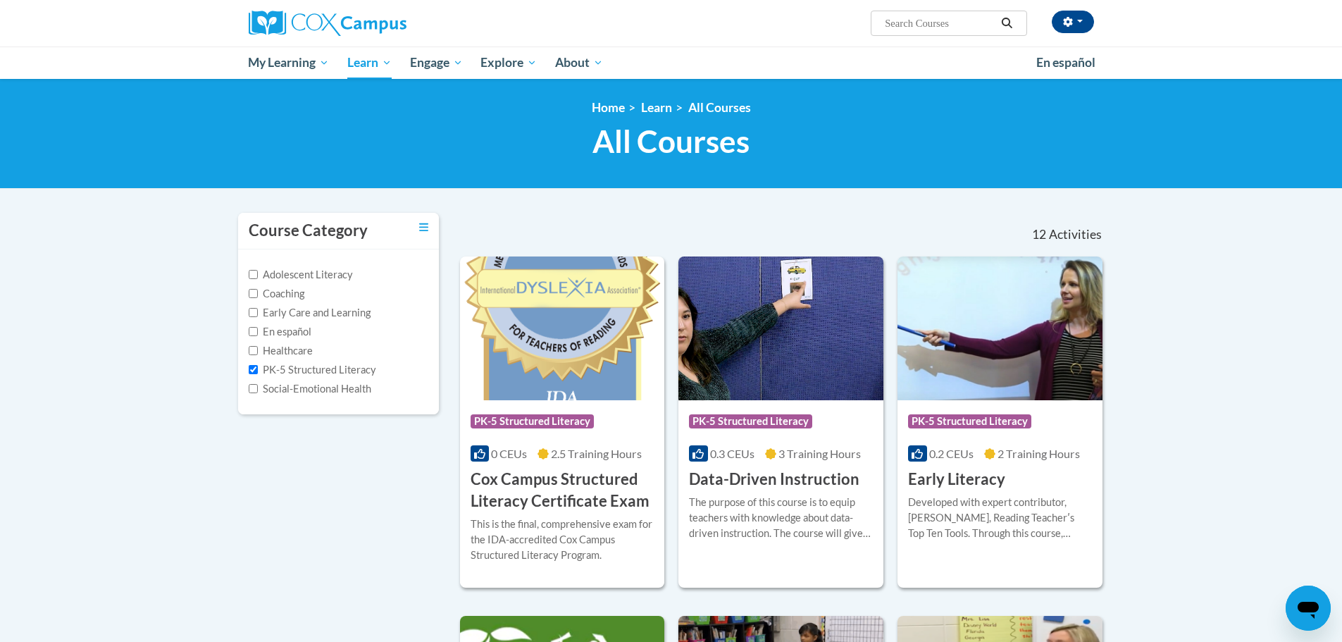
click at [298, 364] on label "PK-5 Structured Literacy" at bounding box center [312, 369] width 127 height 15
click at [258, 365] on input "PK-5 Structured Literacy" at bounding box center [253, 369] width 9 height 9
checkbox input "false"
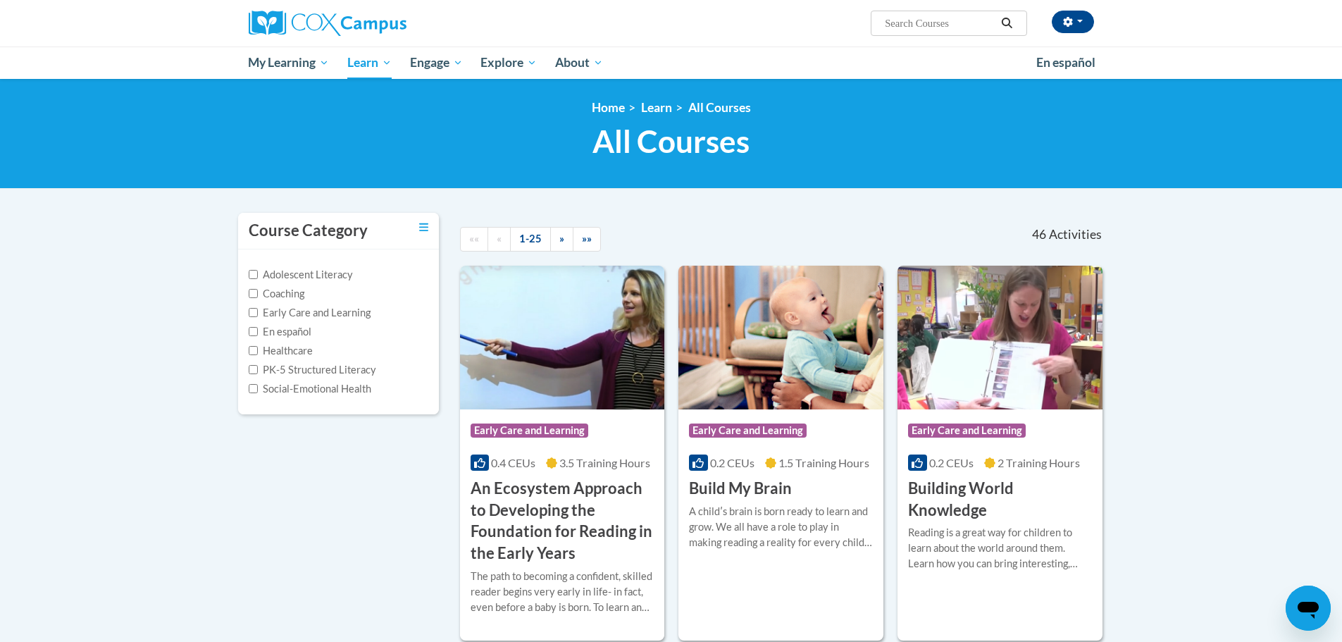
click at [299, 356] on label "Healthcare" at bounding box center [281, 350] width 64 height 15
click at [258, 355] on input "Healthcare" at bounding box center [253, 350] width 9 height 9
checkbox input "true"
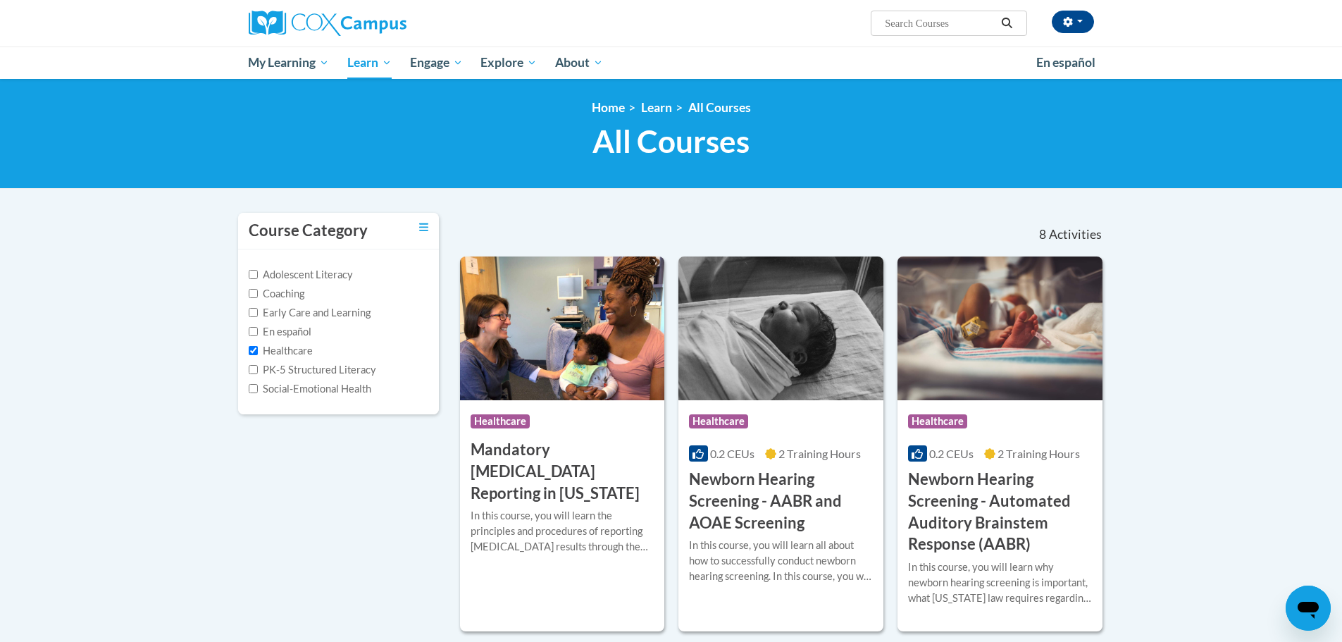
click at [336, 355] on div "Healthcare" at bounding box center [339, 350] width 180 height 15
click at [333, 393] on label "Social-Emotional Health" at bounding box center [310, 388] width 123 height 15
click at [258, 393] on input "Social-Emotional Health" at bounding box center [253, 388] width 9 height 9
checkbox input "true"
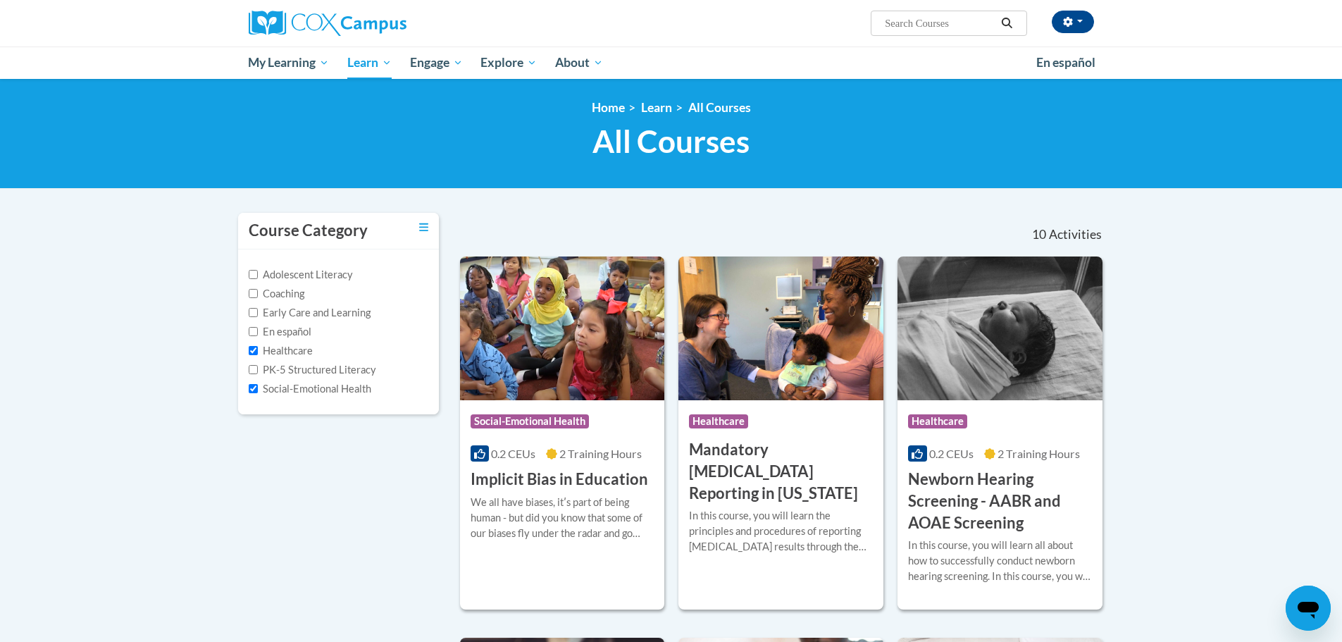
click at [317, 355] on div "Healthcare" at bounding box center [339, 350] width 180 height 15
click at [254, 354] on input "Healthcare" at bounding box center [253, 350] width 9 height 9
checkbox input "false"
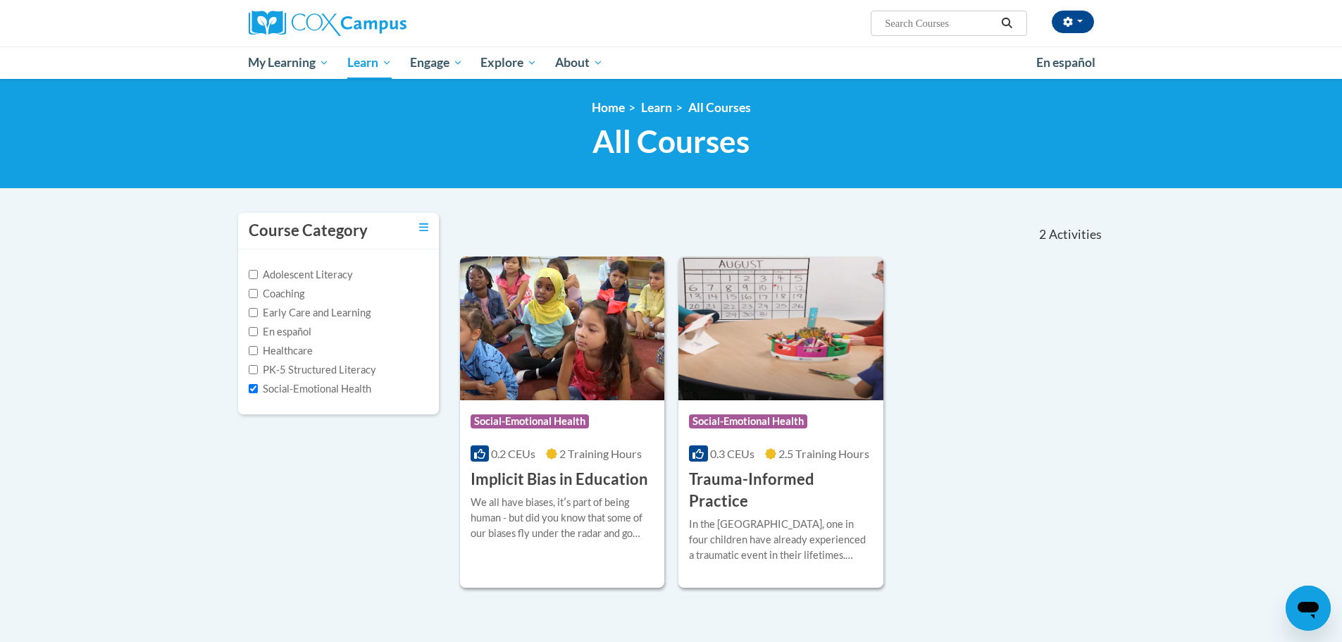
click at [275, 372] on label "PK-5 Structured Literacy" at bounding box center [312, 369] width 127 height 15
click at [258, 372] on input "PK-5 Structured Literacy" at bounding box center [253, 369] width 9 height 9
checkbox input "true"
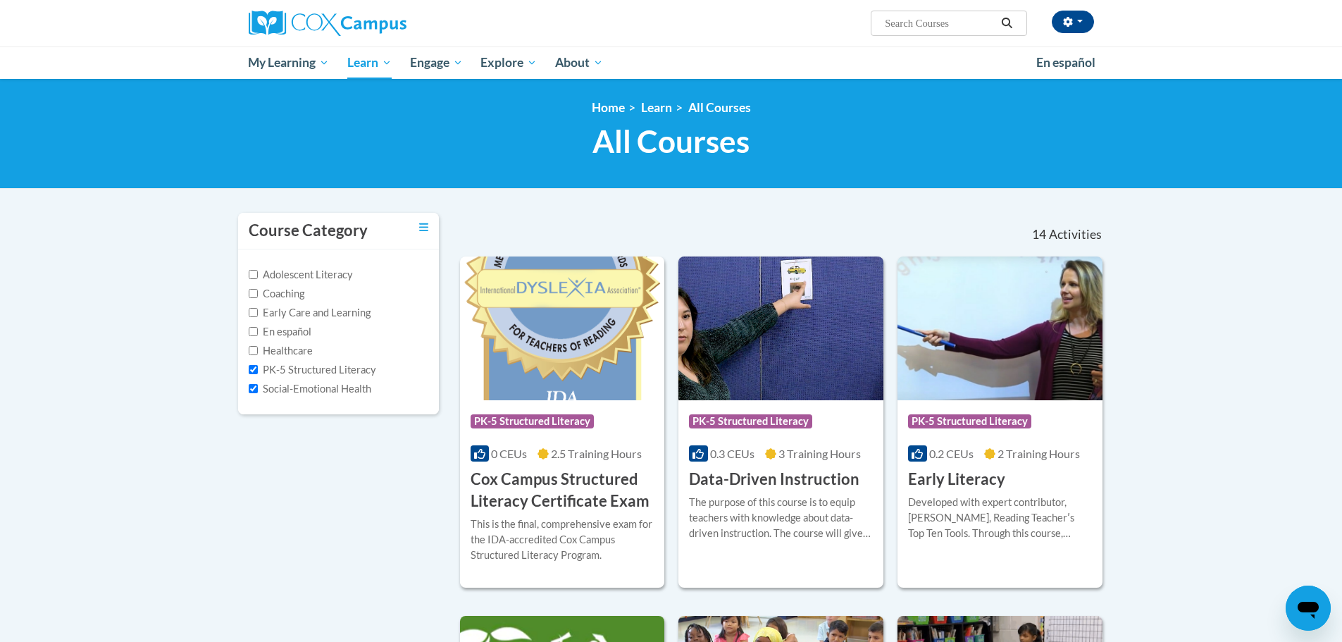
click at [263, 383] on label "Social-Emotional Health" at bounding box center [310, 388] width 123 height 15
click at [258, 384] on input "Social-Emotional Health" at bounding box center [253, 388] width 9 height 9
checkbox input "false"
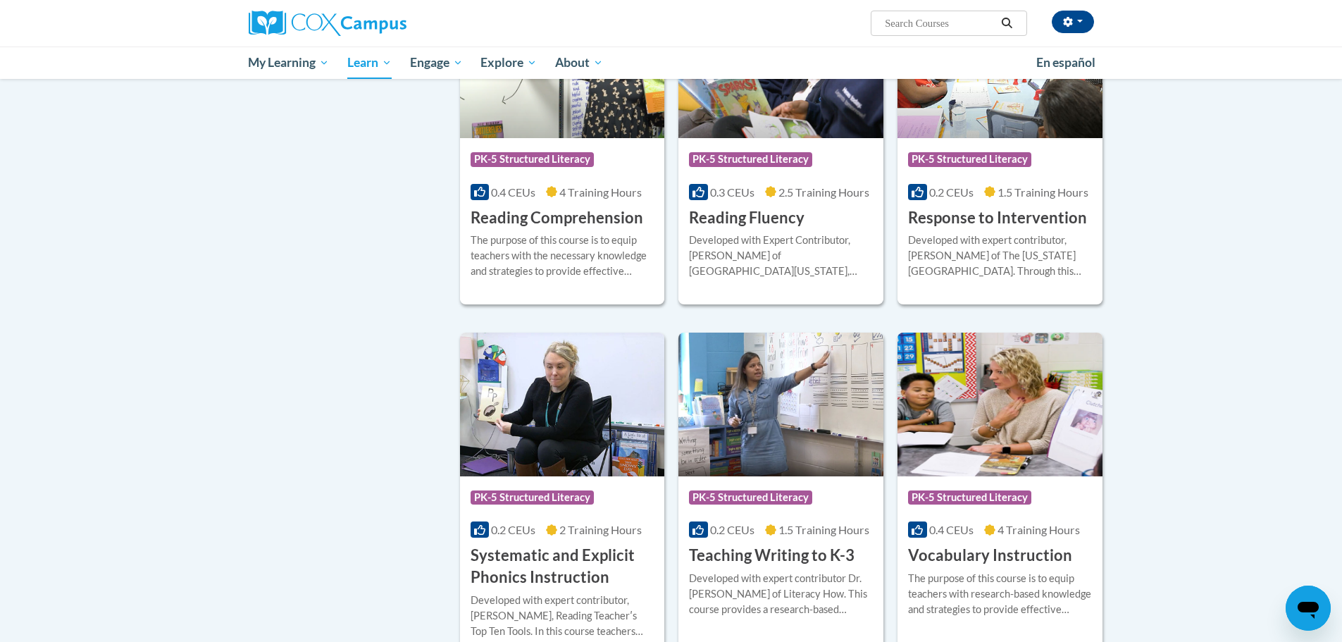
scroll to position [1056, 0]
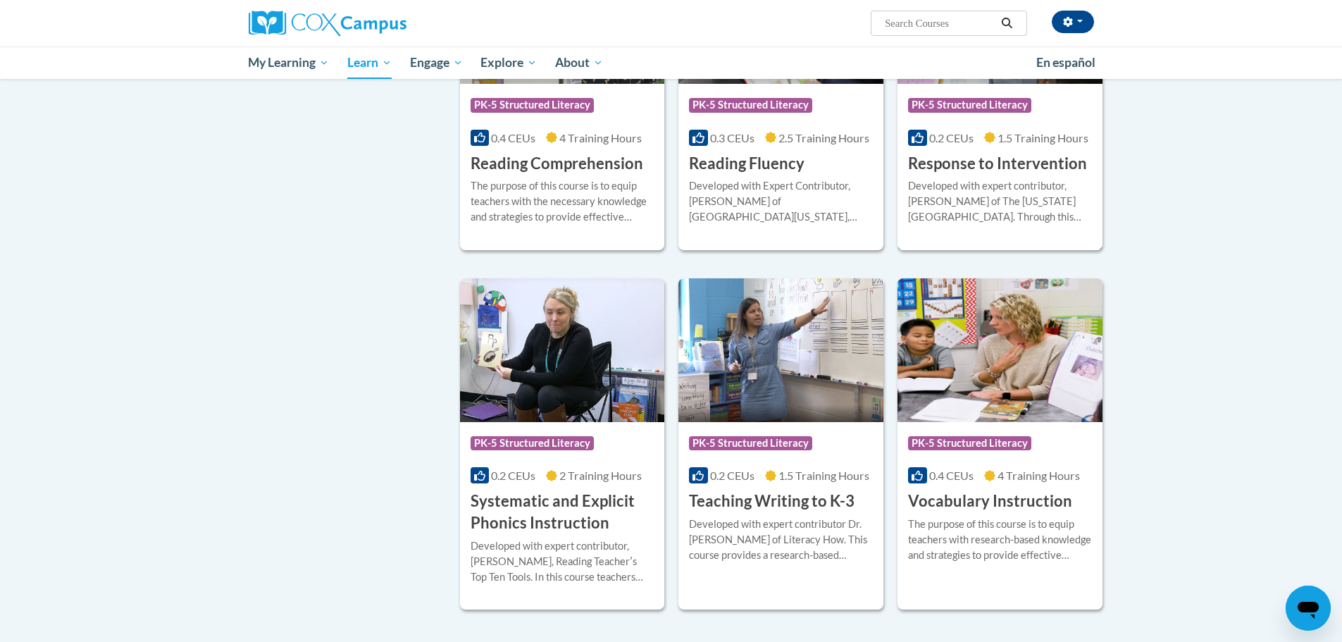
click at [1037, 221] on div "Developed with expert contributor, Dr. [PERSON_NAME] of The [US_STATE][GEOGRAPH…" at bounding box center [1000, 201] width 184 height 46
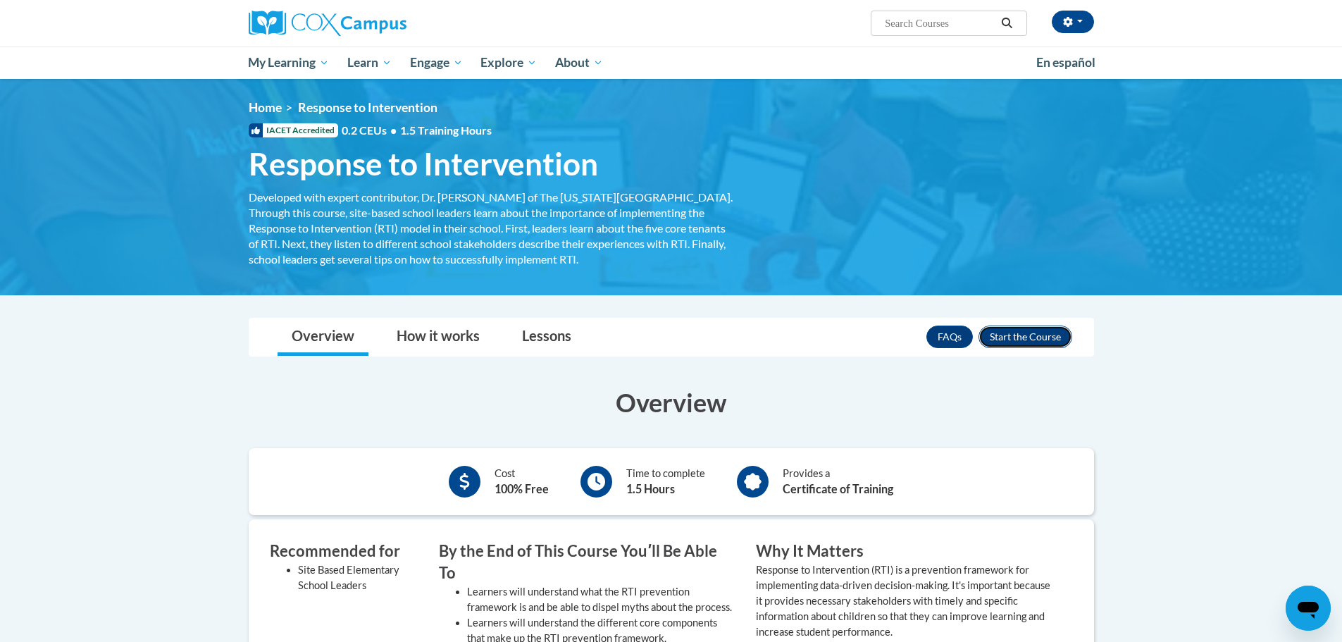
click at [1014, 339] on button "Enroll" at bounding box center [1025, 336] width 94 height 23
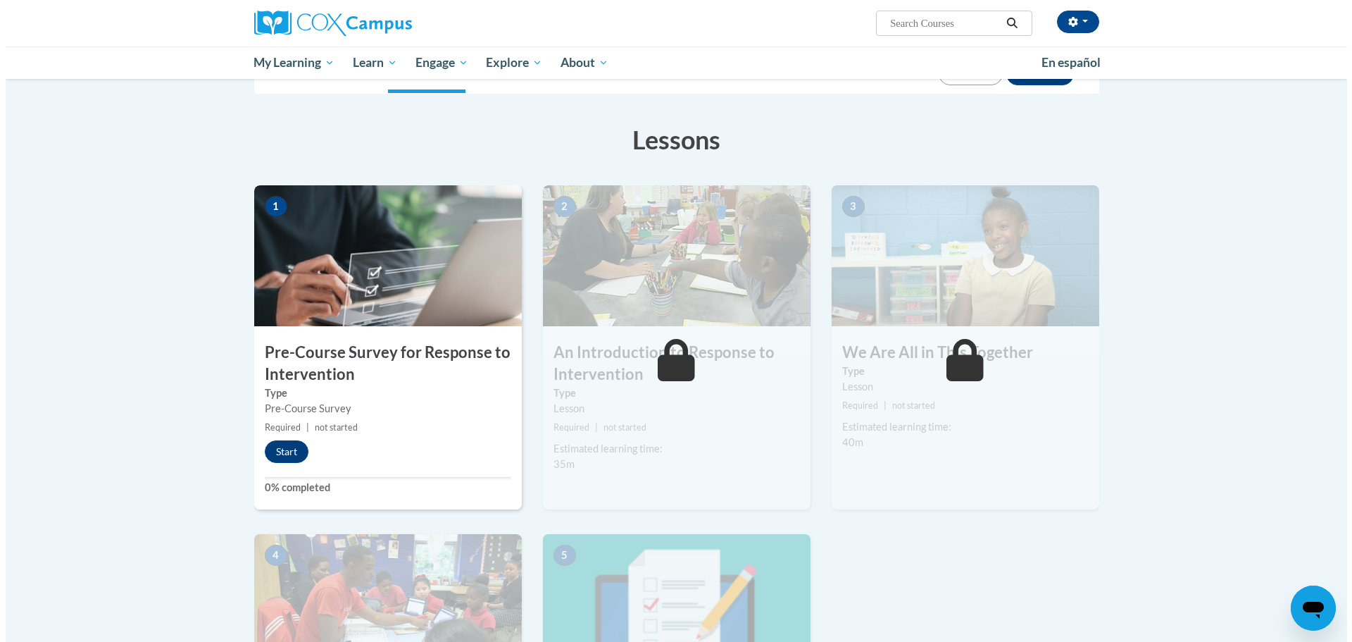
scroll to position [141, 0]
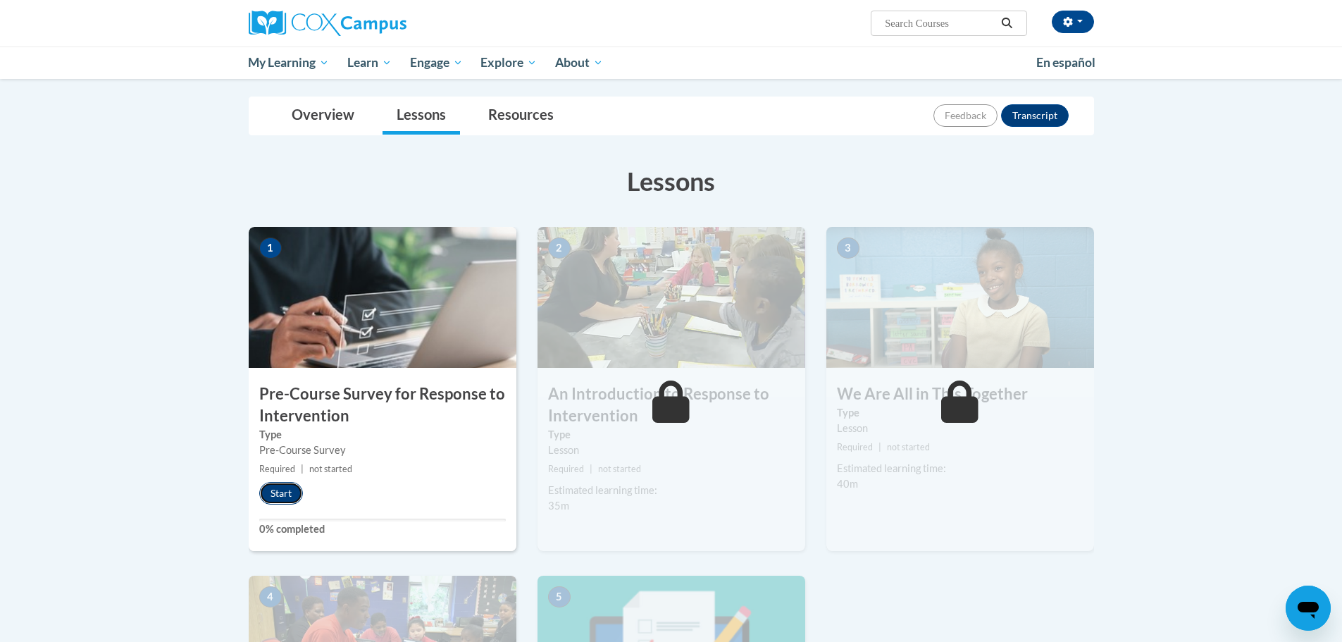
click at [272, 487] on button "Start" at bounding box center [281, 493] width 44 height 23
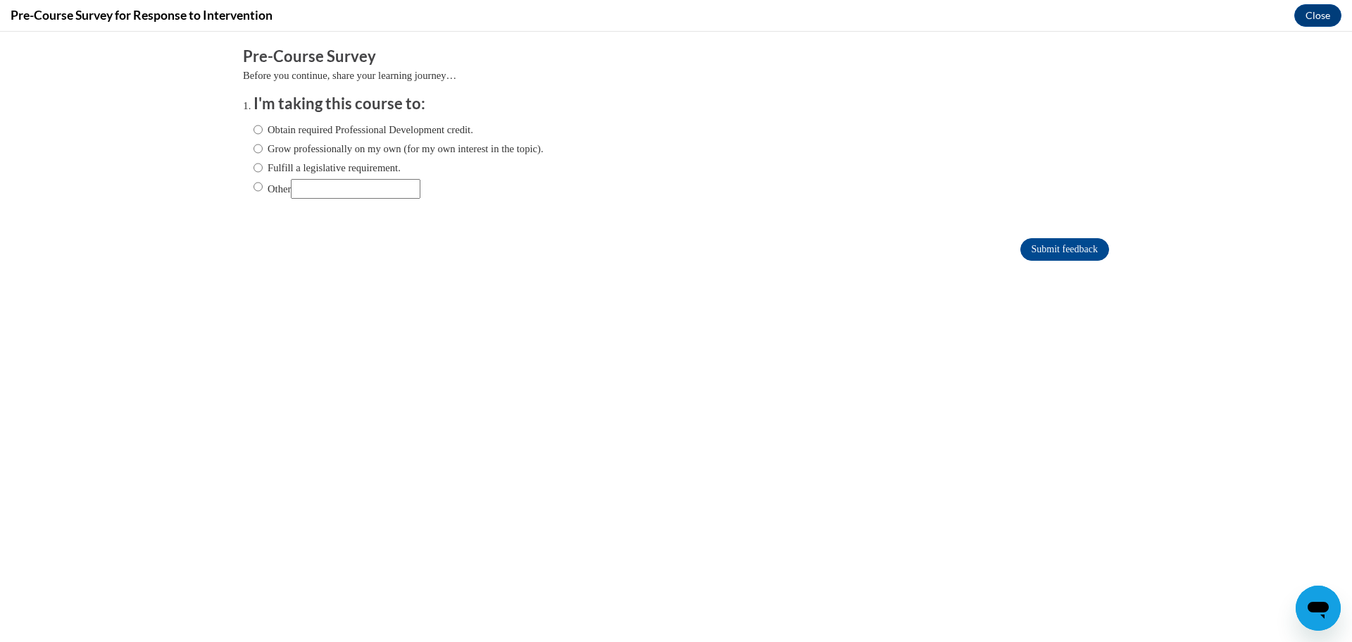
scroll to position [0, 0]
click at [347, 130] on label "Obtain required Professional Development credit." at bounding box center [364, 129] width 220 height 15
click at [263, 130] on input "Obtain required Professional Development credit." at bounding box center [258, 129] width 9 height 15
radio input "true"
click at [1035, 257] on input "Submit feedback" at bounding box center [1065, 249] width 89 height 23
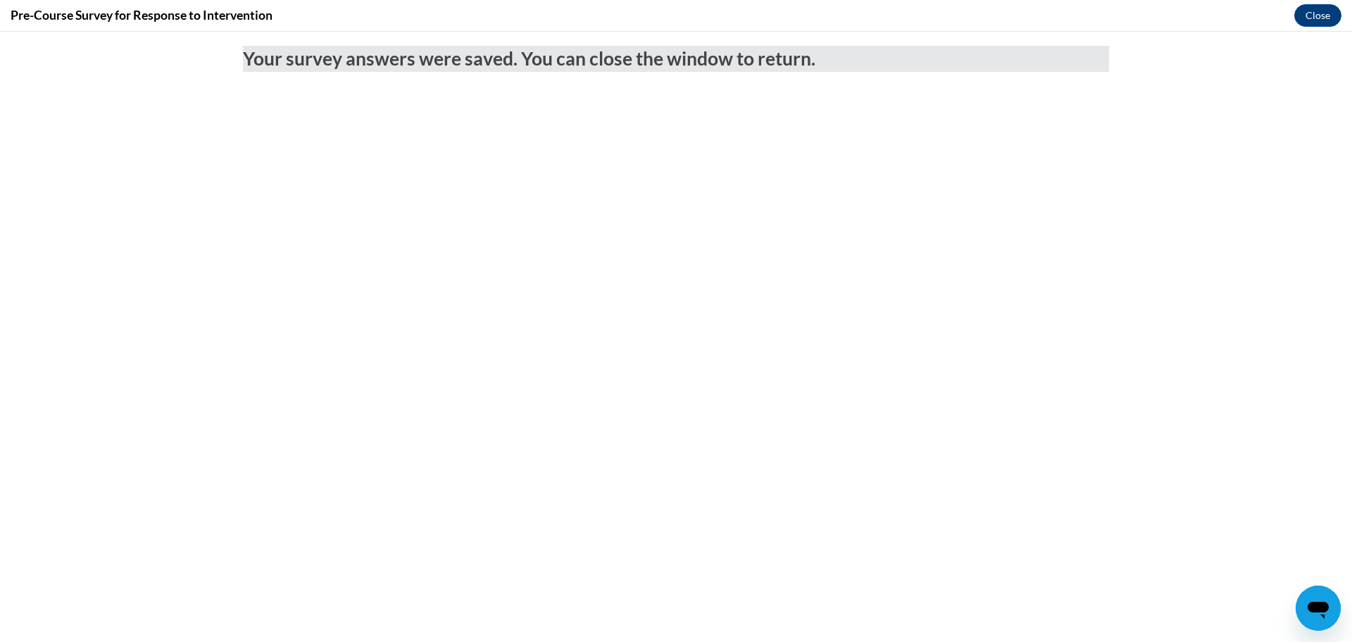
drag, startPoint x: 1186, startPoint y: 100, endPoint x: 1205, endPoint y: 70, distance: 35.2
click at [1187, 98] on body "Your survey answers were saved. You can close the window to return." at bounding box center [676, 337] width 1352 height 610
click at [1323, 14] on button "Close" at bounding box center [1318, 15] width 47 height 23
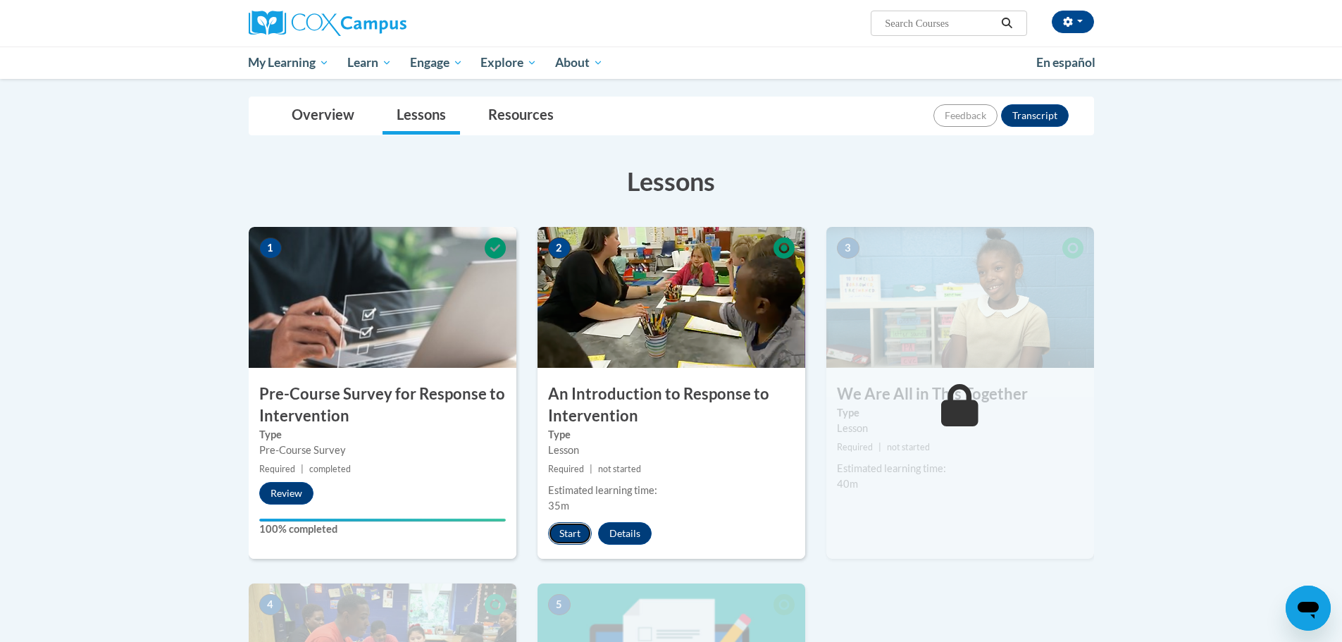
click at [578, 527] on button "Start" at bounding box center [570, 533] width 44 height 23
